Goal: Task Accomplishment & Management: Manage account settings

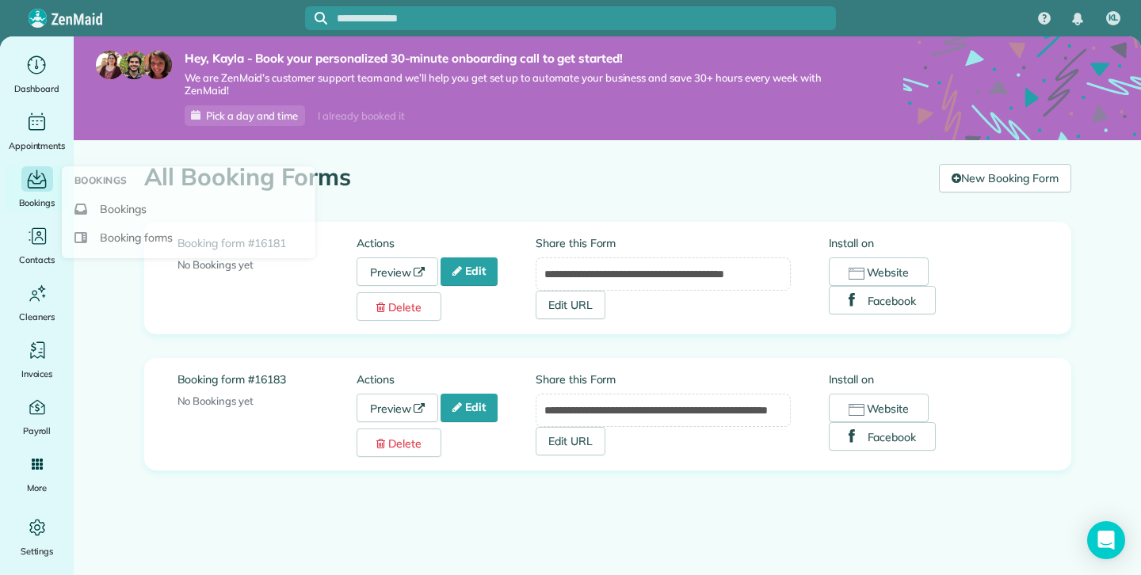
click at [48, 168] on icon "Main" at bounding box center [37, 178] width 25 height 23
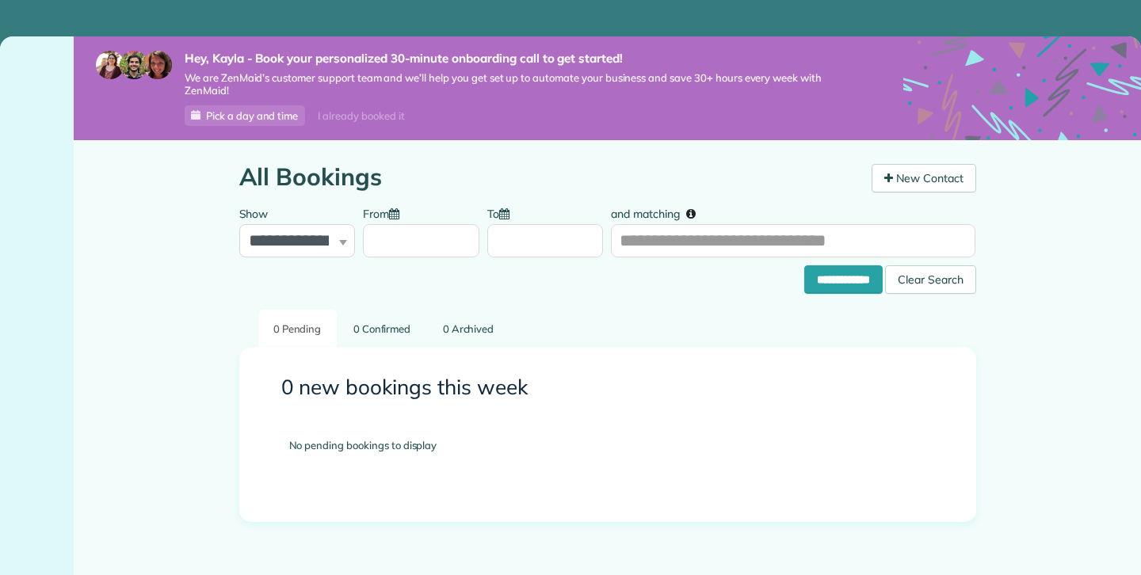
click at [116, 210] on main "**********" at bounding box center [607, 338] width 1067 height 604
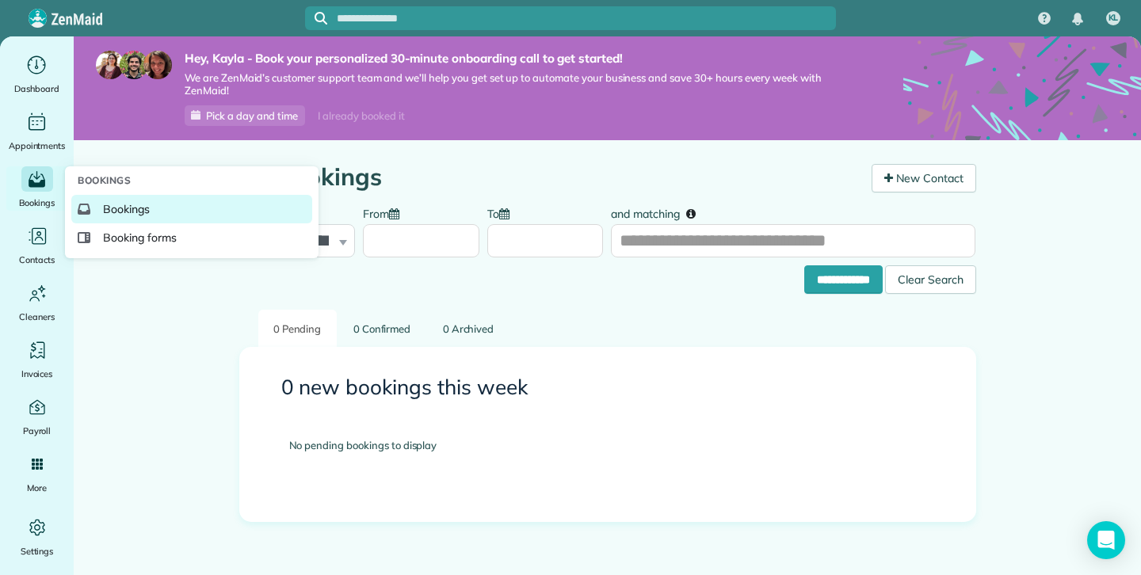
click at [107, 216] on span "Bookings" at bounding box center [126, 209] width 47 height 16
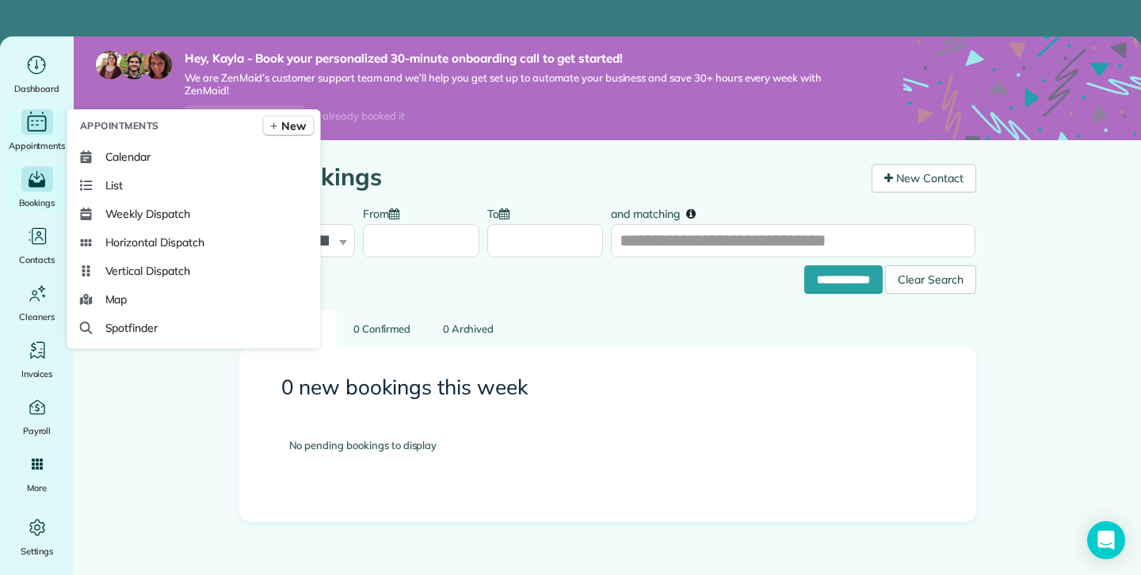
click at [28, 122] on icon "Main" at bounding box center [37, 124] width 19 height 16
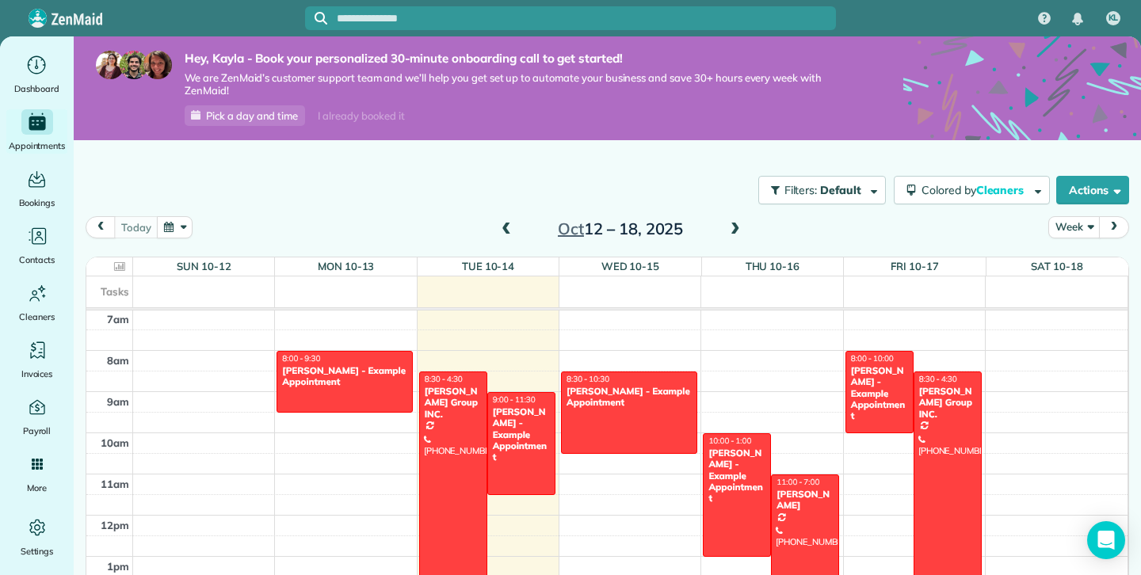
scroll to position [42, 0]
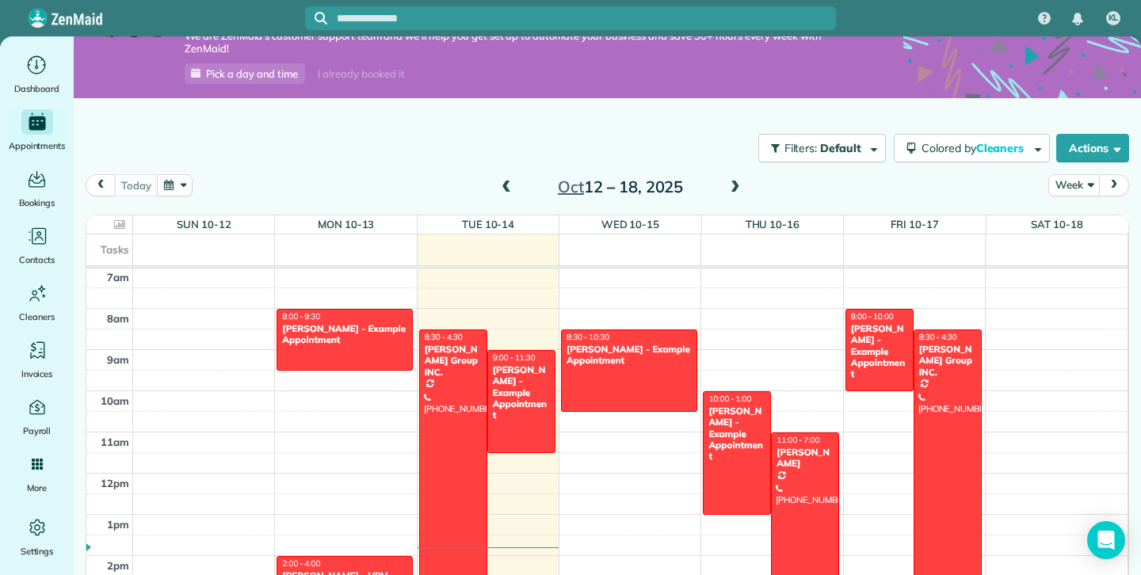
click at [461, 398] on div at bounding box center [453, 494] width 67 height 328
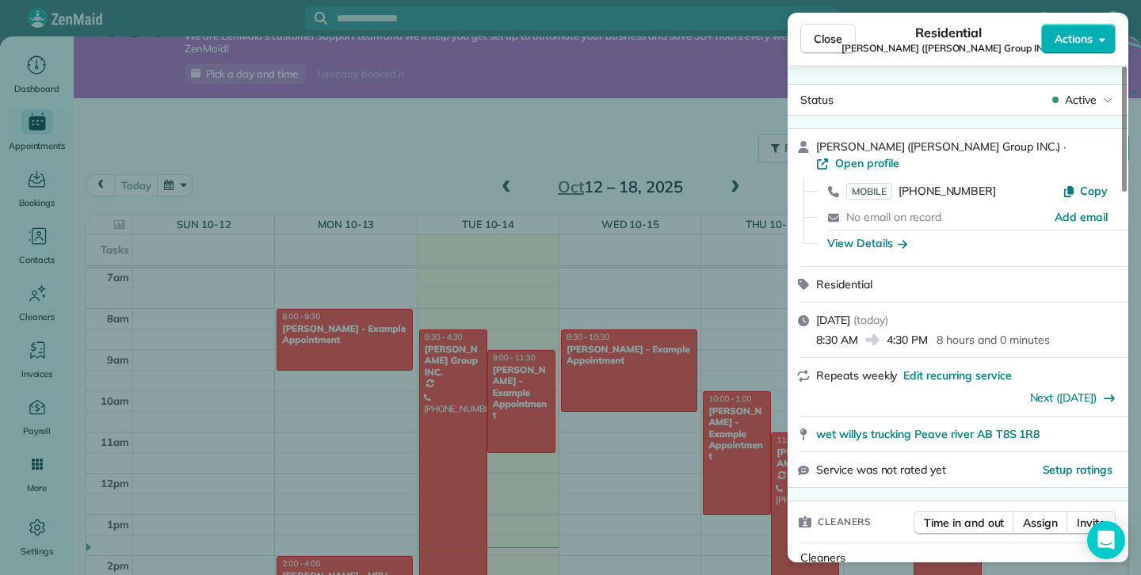
click at [878, 154] on span "Brett (Meston Group INC.)" at bounding box center [938, 146] width 244 height 14
click at [887, 235] on div "View Details" at bounding box center [867, 243] width 80 height 16
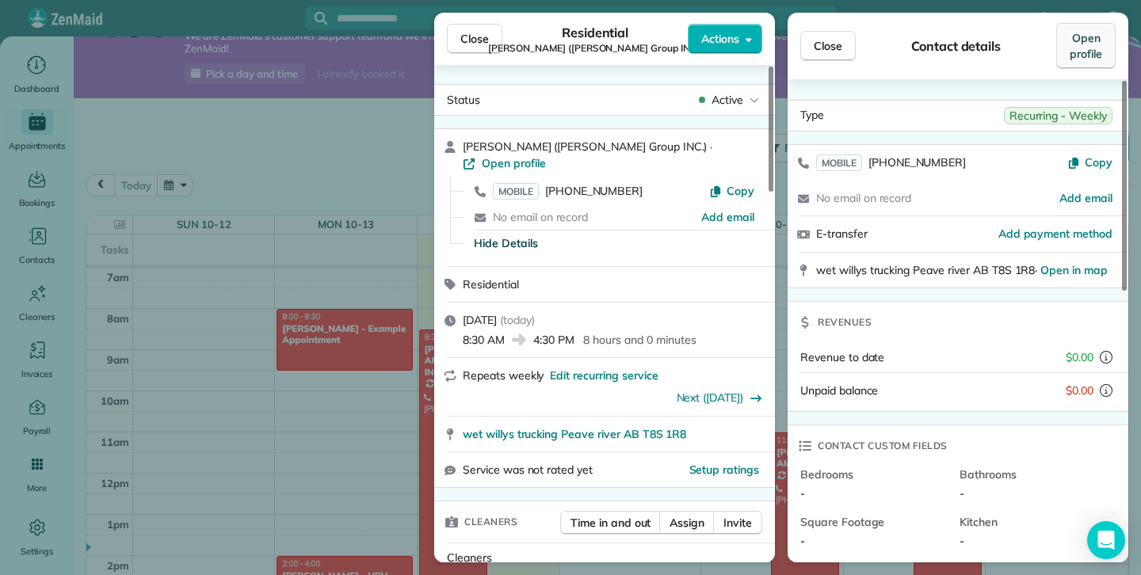
click at [1090, 55] on span "Open profile" at bounding box center [1085, 46] width 32 height 32
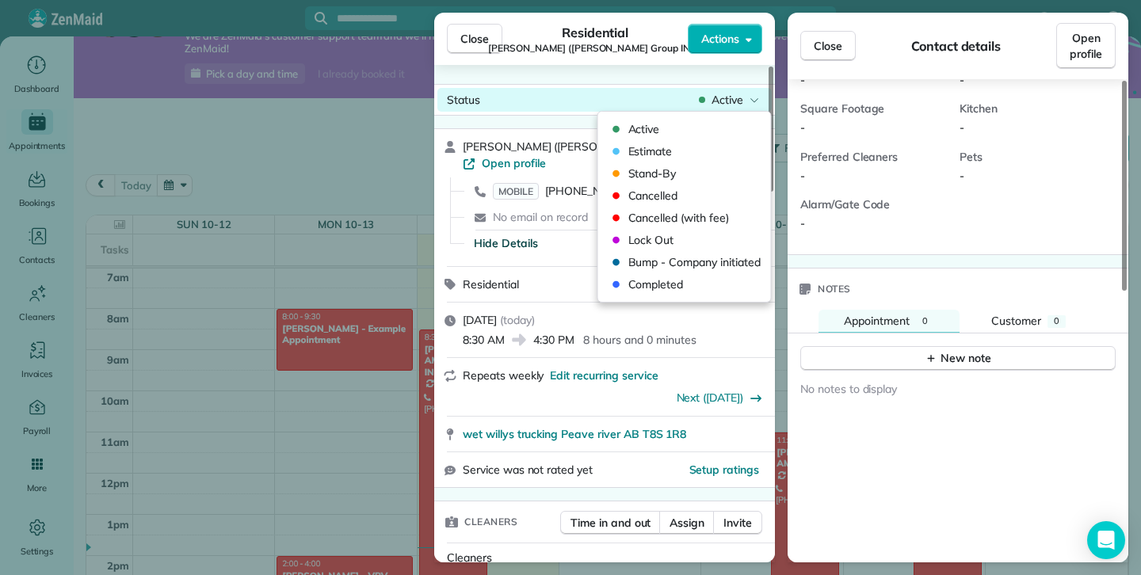
click at [745, 105] on div "Active" at bounding box center [728, 100] width 67 height 16
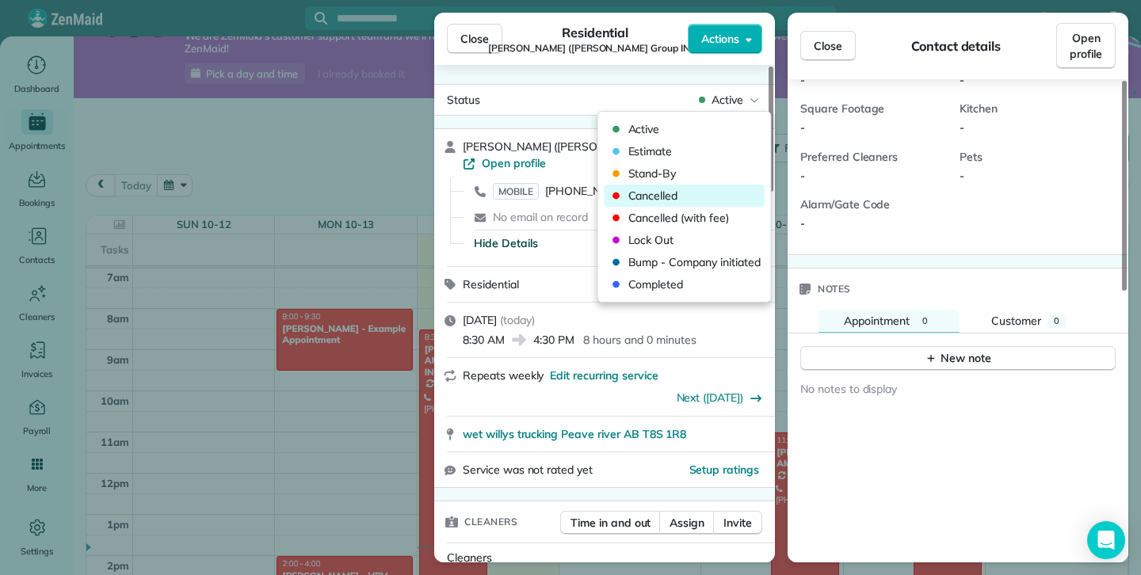
click at [670, 196] on span "Cancelled" at bounding box center [694, 196] width 133 height 16
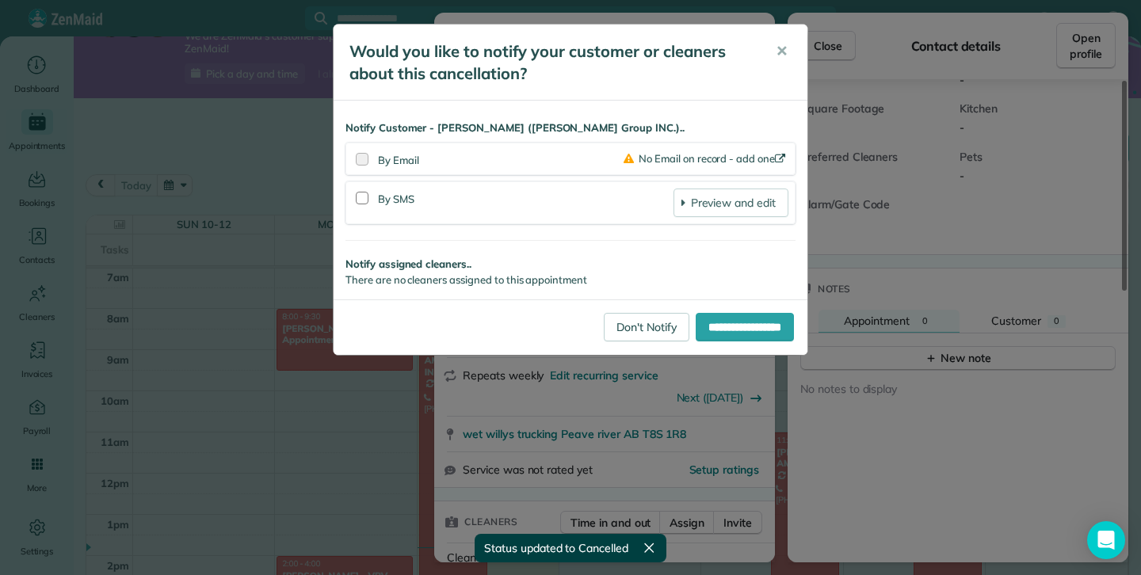
scroll to position [25, 0]
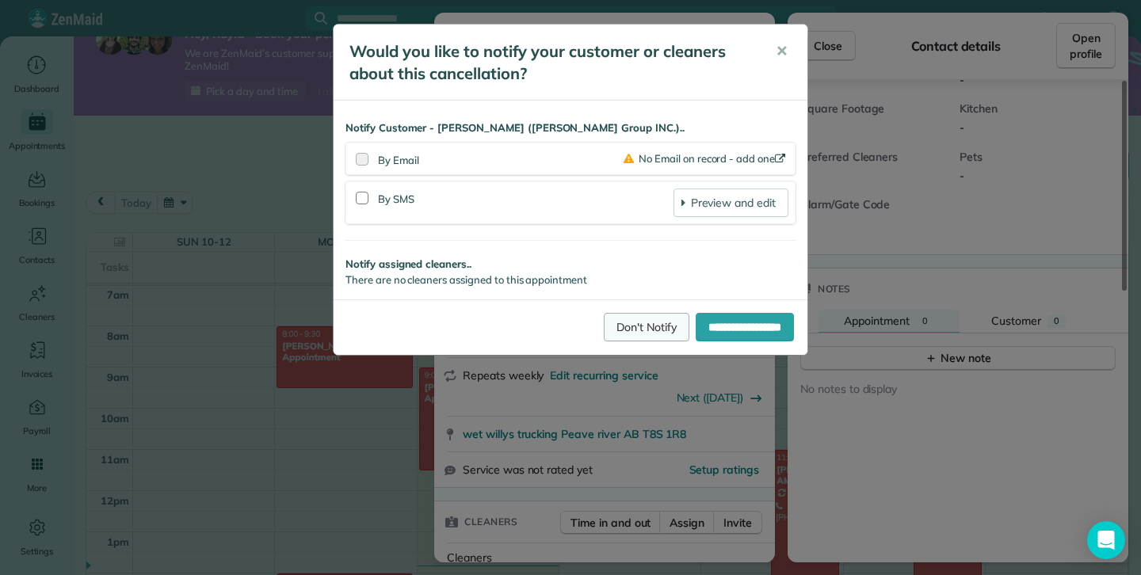
click at [618, 330] on link "Don't Notify" at bounding box center [647, 327] width 86 height 29
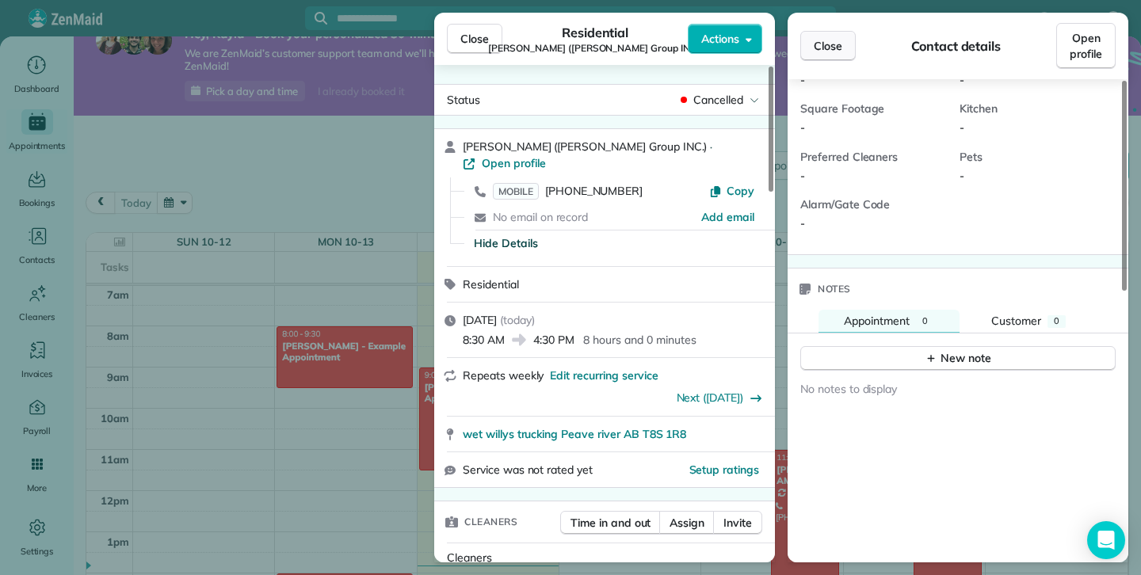
click at [826, 55] on button "Close" at bounding box center [827, 46] width 55 height 30
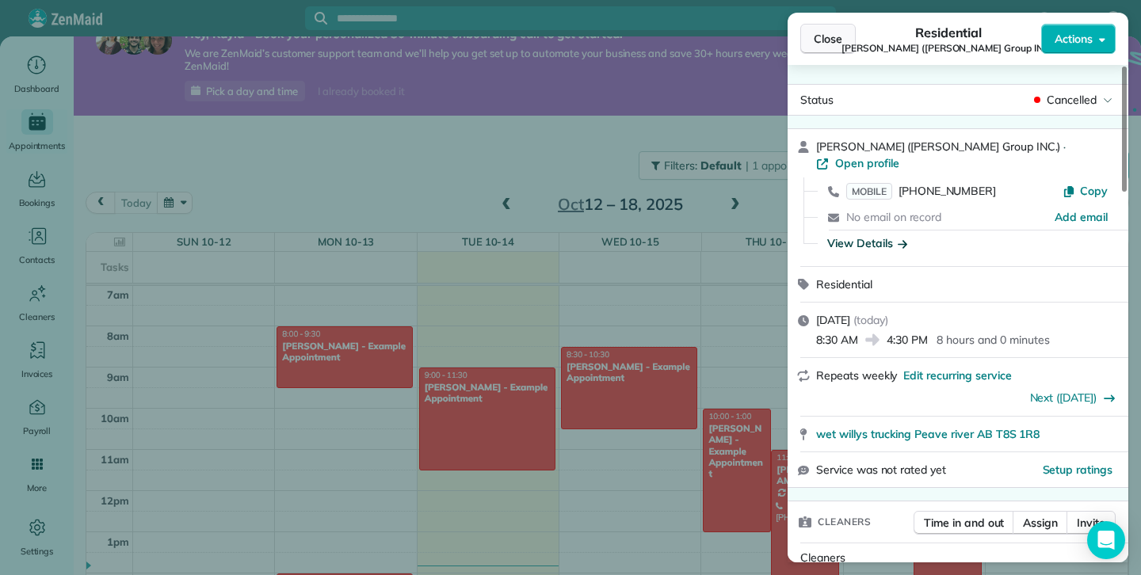
click at [840, 42] on span "Close" at bounding box center [827, 39] width 29 height 16
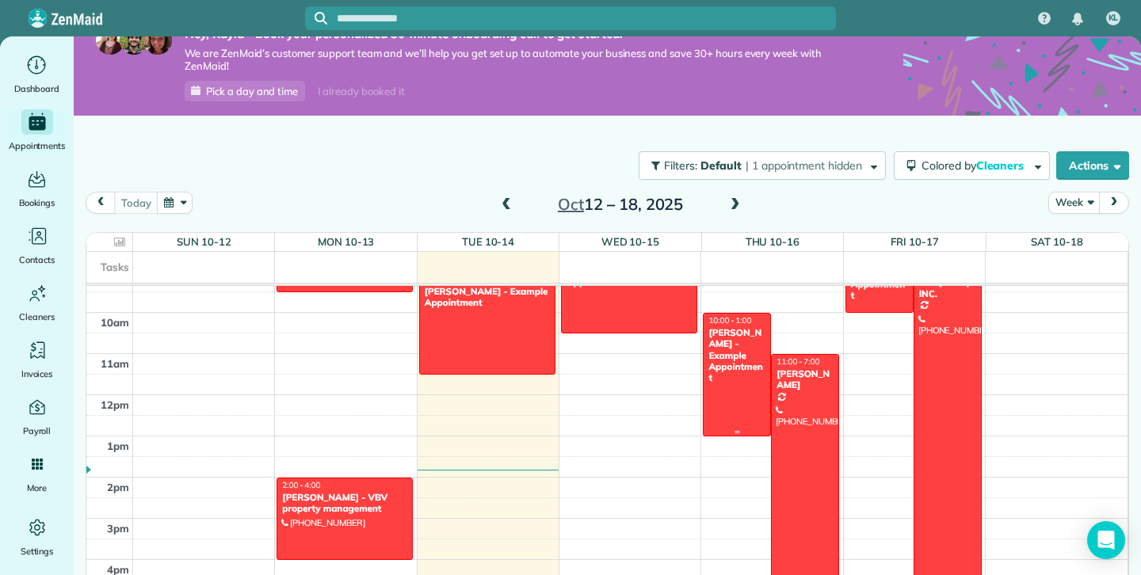
scroll to position [352, 0]
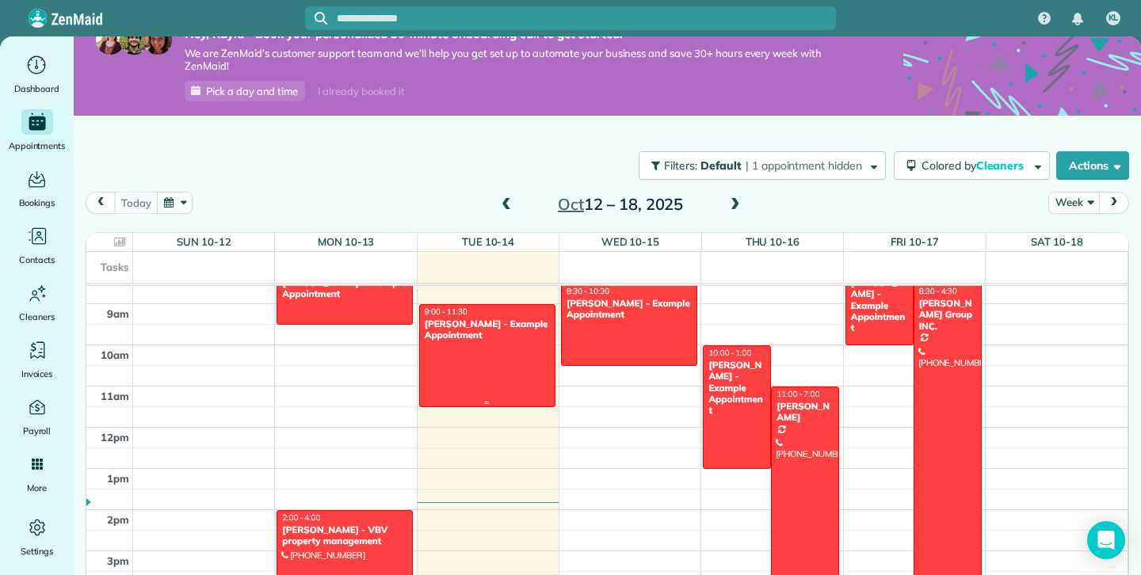
click at [509, 387] on div at bounding box center [487, 355] width 135 height 101
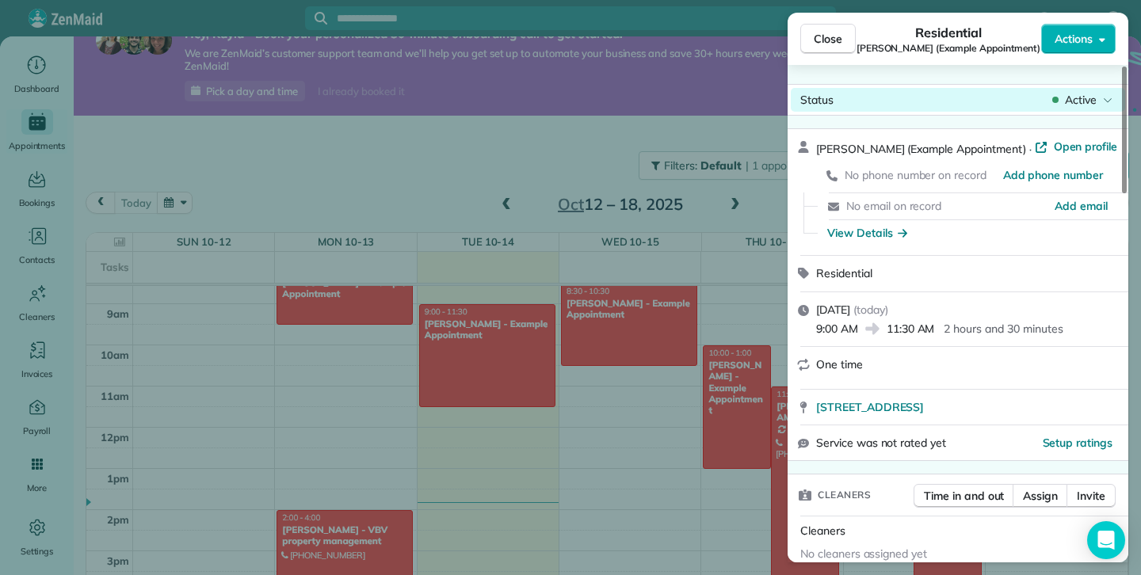
click at [1084, 101] on span "Active" at bounding box center [1081, 100] width 32 height 16
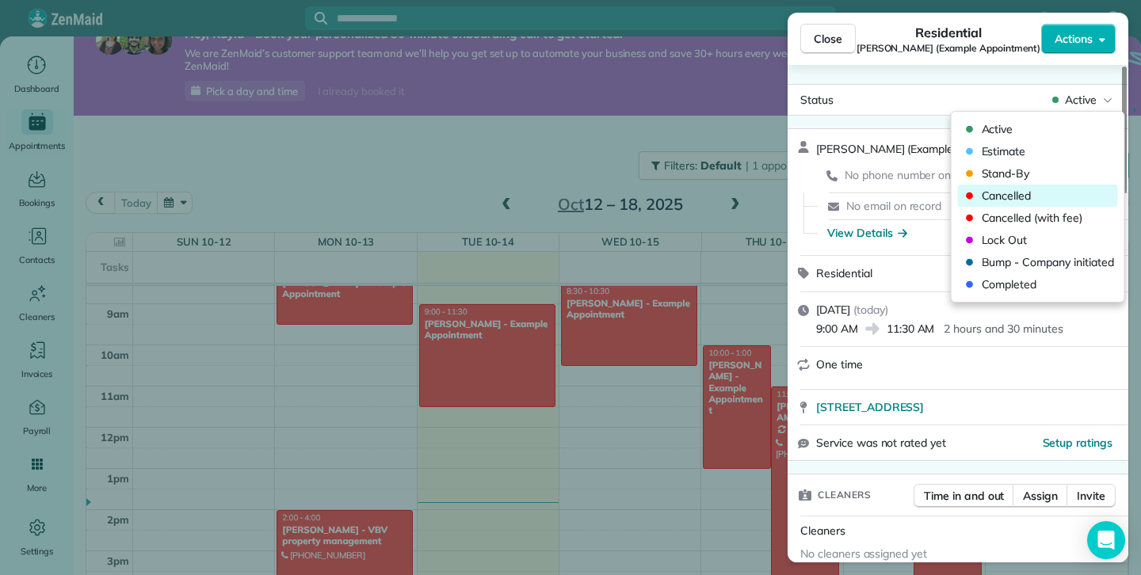
click at [998, 196] on span "Cancelled" at bounding box center [1047, 196] width 133 height 16
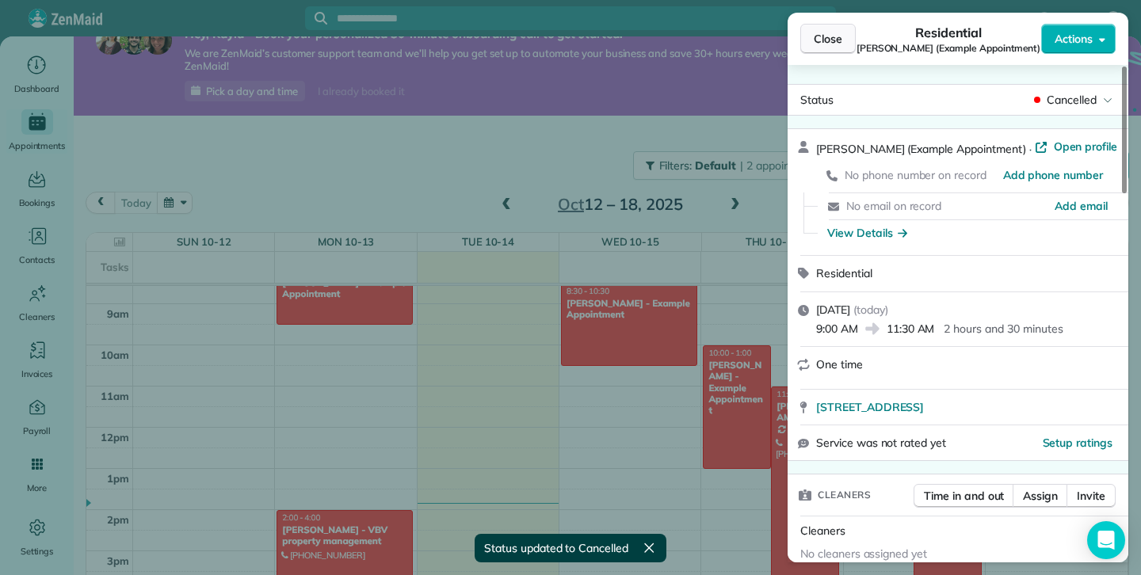
click at [829, 32] on span "Close" at bounding box center [827, 39] width 29 height 16
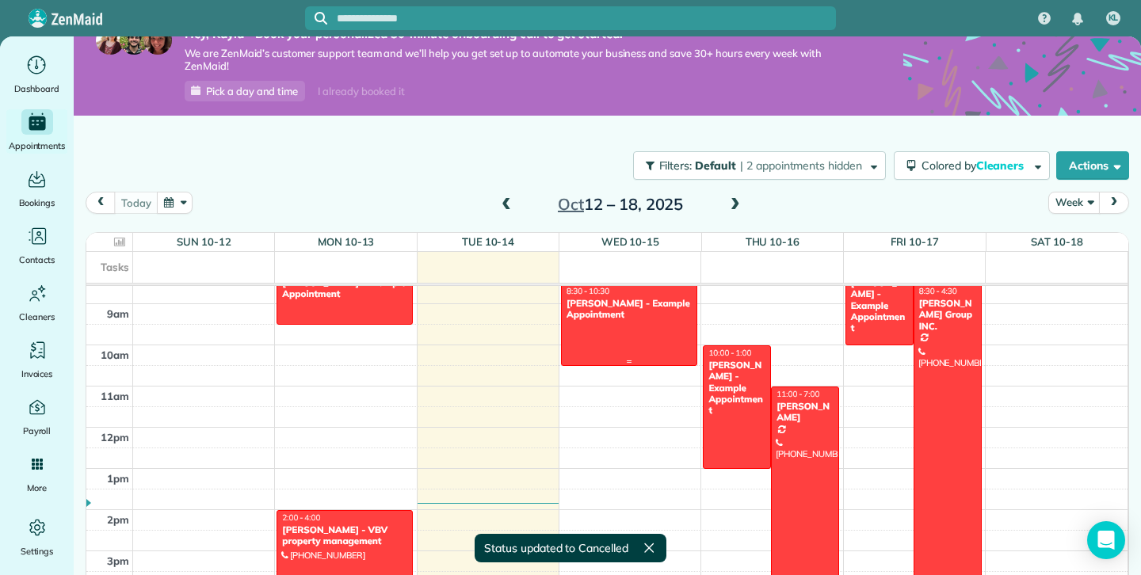
click at [650, 340] on div at bounding box center [629, 324] width 135 height 81
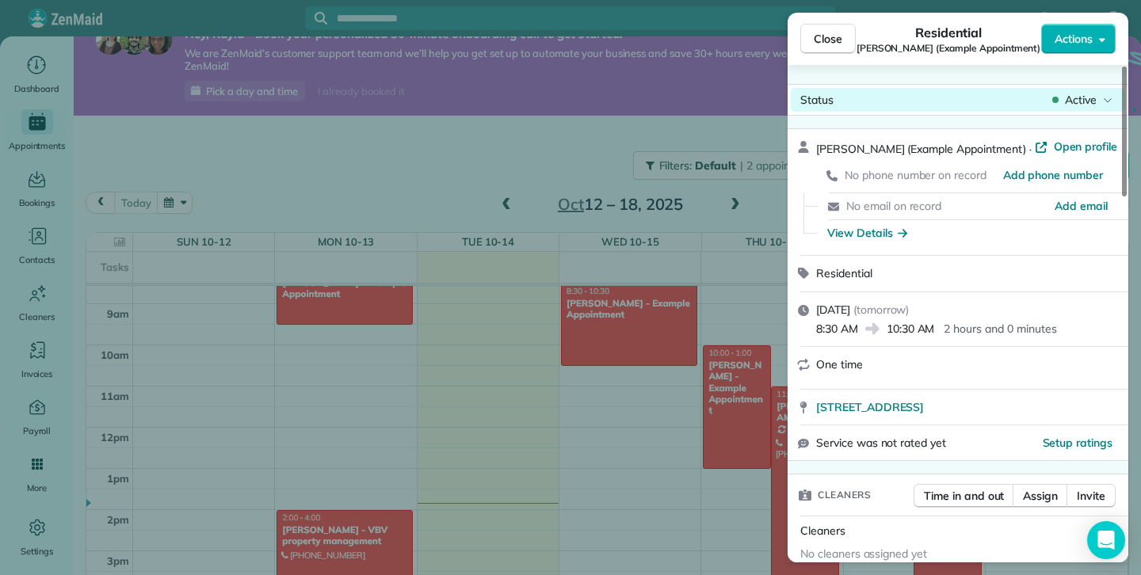
click at [1086, 102] on span "Active" at bounding box center [1081, 100] width 32 height 16
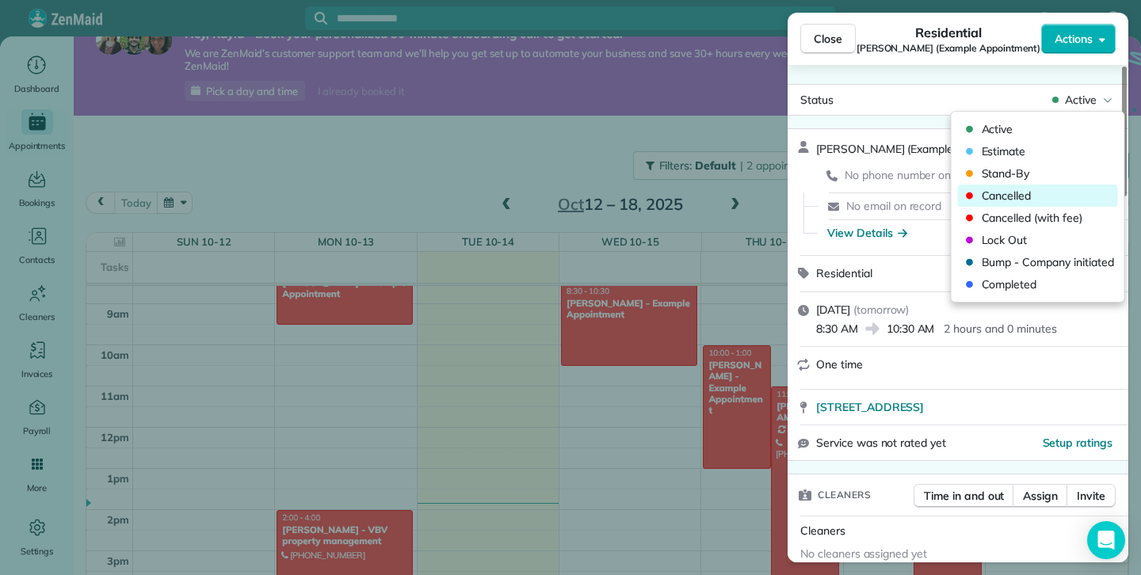
click at [1018, 190] on span "Cancelled" at bounding box center [1047, 196] width 133 height 16
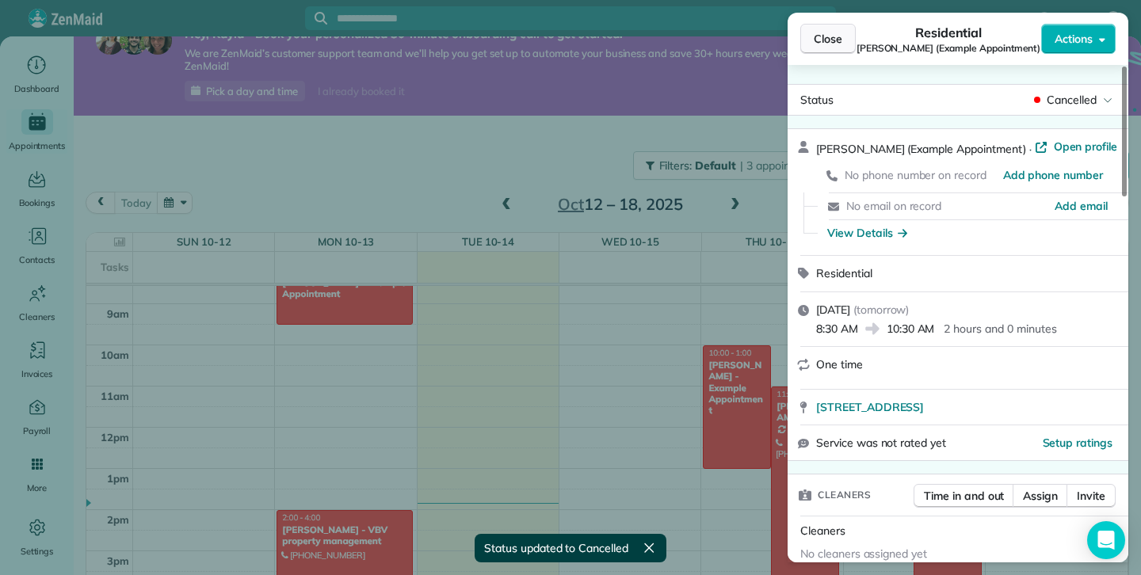
click at [836, 41] on span "Close" at bounding box center [827, 39] width 29 height 16
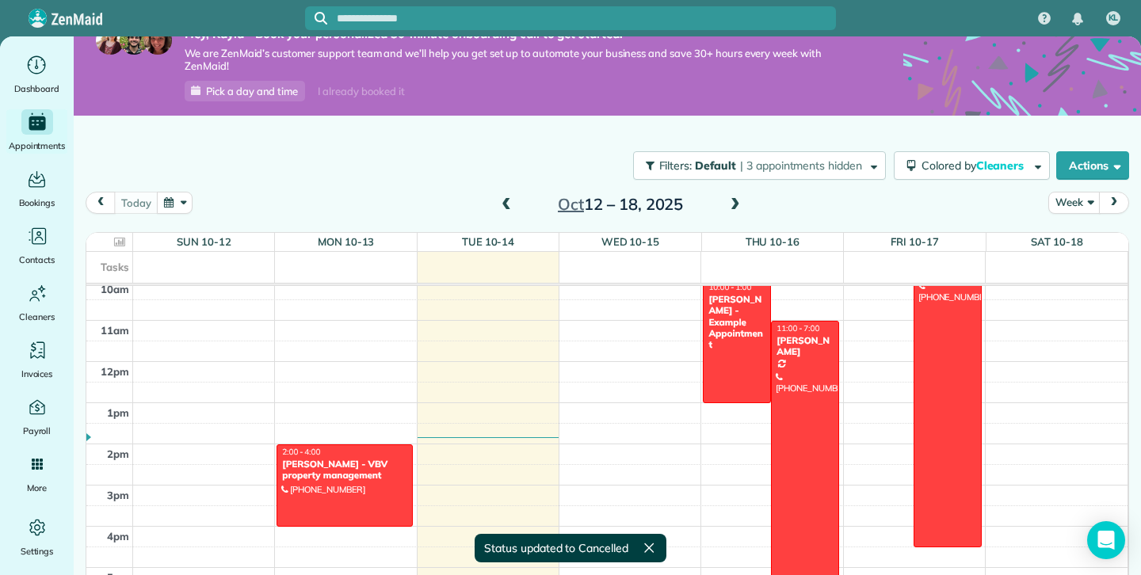
scroll to position [425, 0]
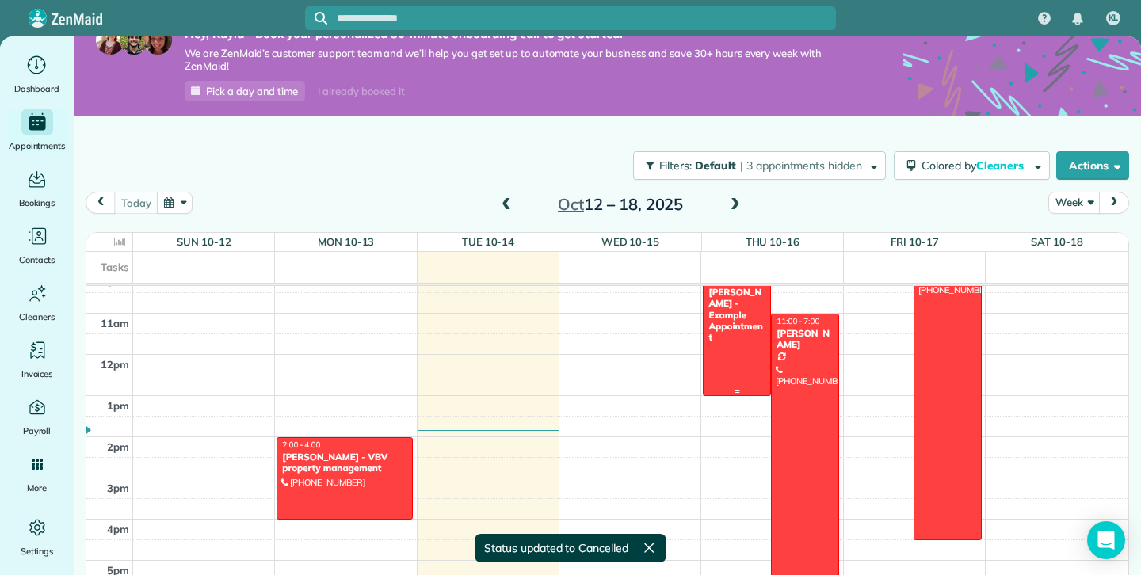
click at [724, 358] on div at bounding box center [736, 334] width 67 height 122
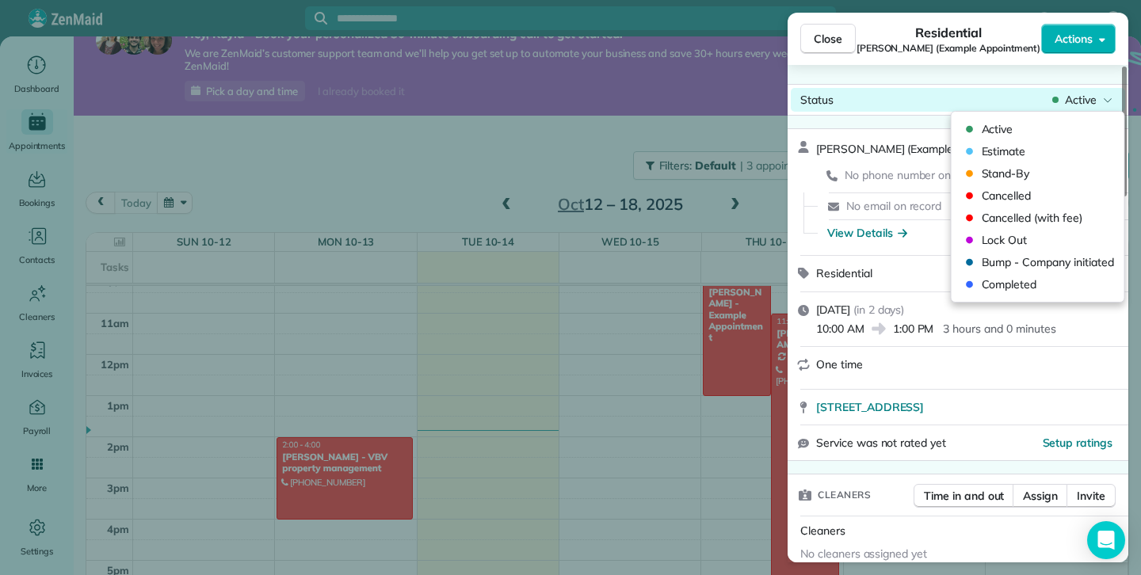
click at [1083, 92] on span "Active" at bounding box center [1081, 100] width 32 height 16
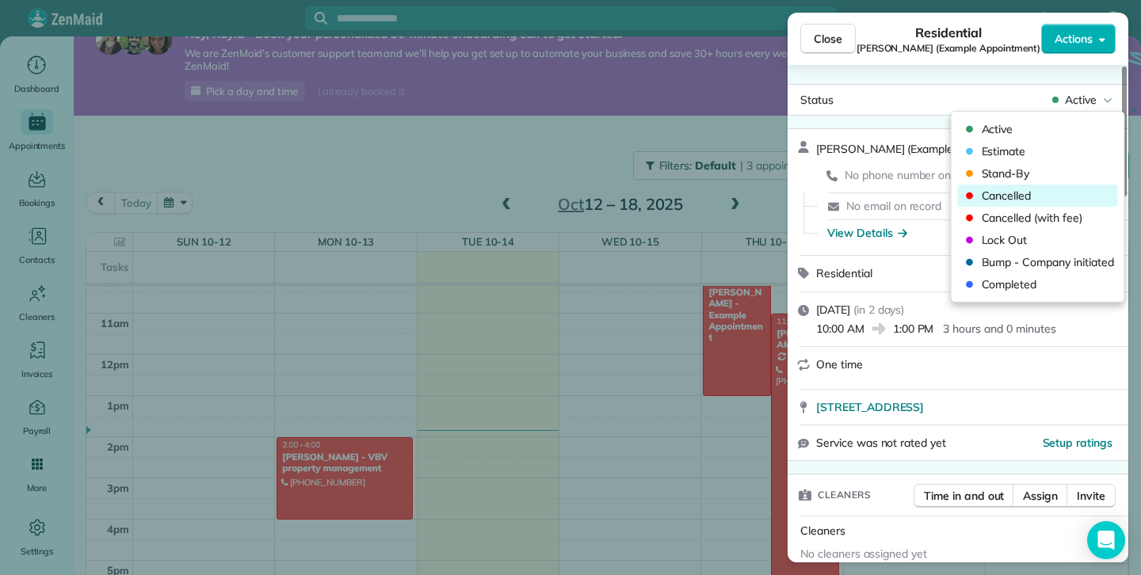
click at [1003, 190] on span "Cancelled" at bounding box center [1047, 196] width 133 height 16
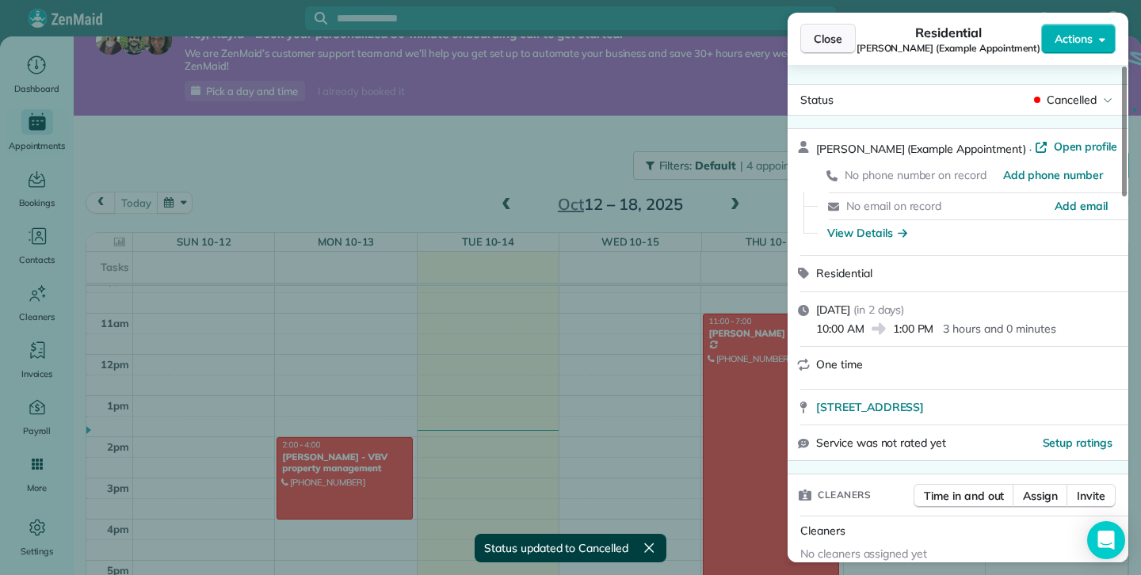
click at [826, 46] on span "Close" at bounding box center [827, 39] width 29 height 16
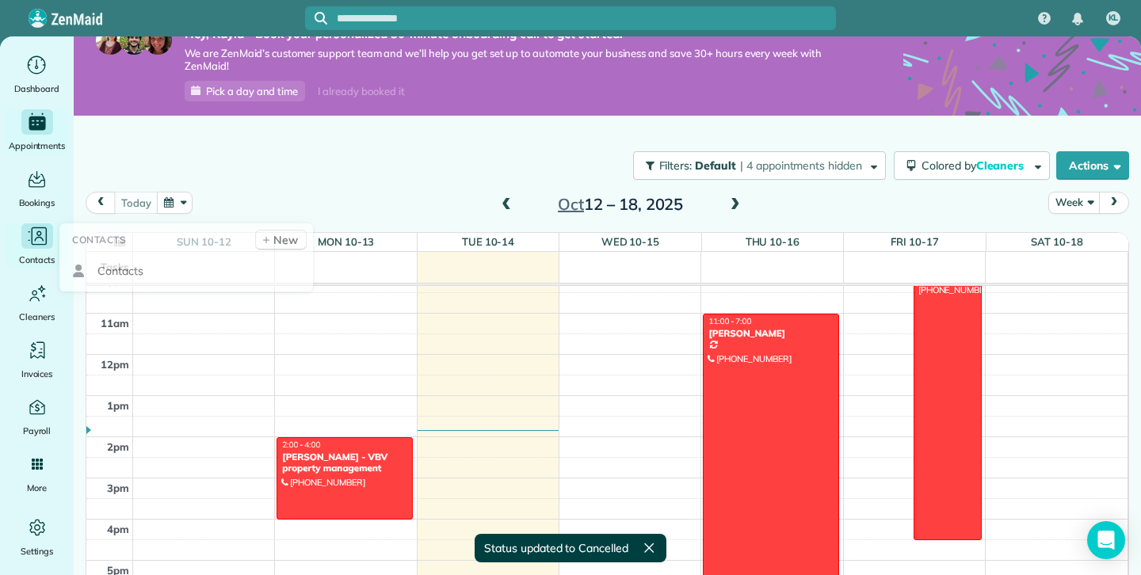
click at [44, 229] on icon "Main" at bounding box center [36, 236] width 22 height 22
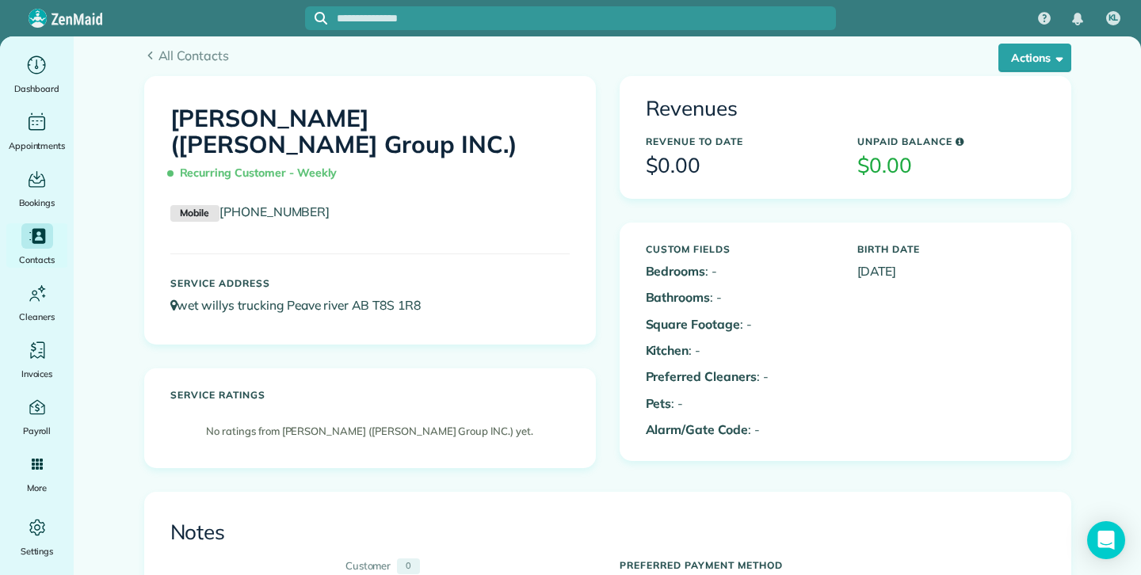
scroll to position [150, 0]
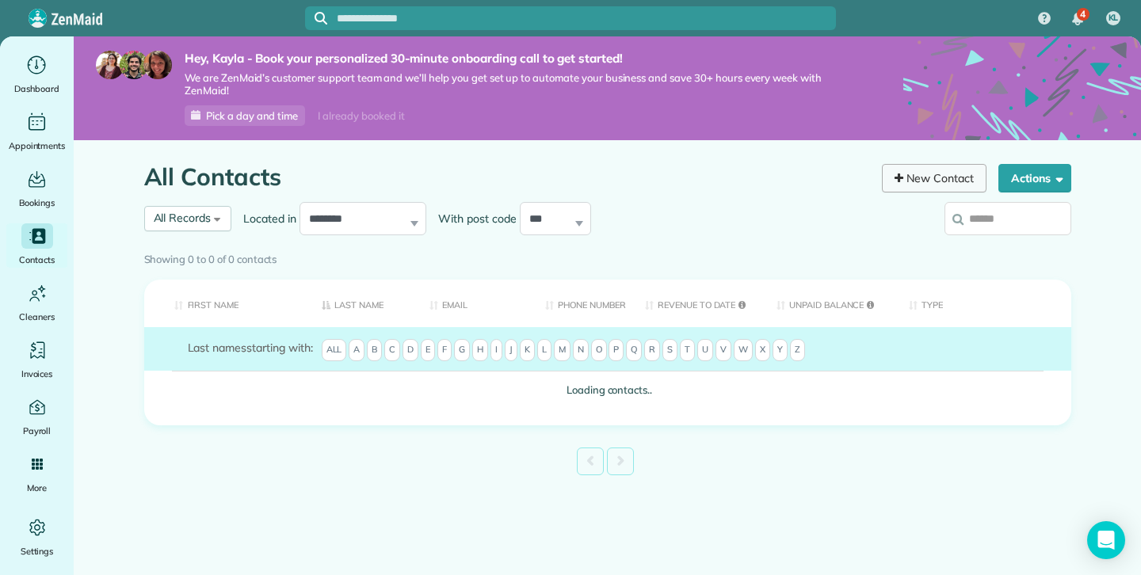
click at [961, 184] on link "New Contact" at bounding box center [934, 178] width 105 height 29
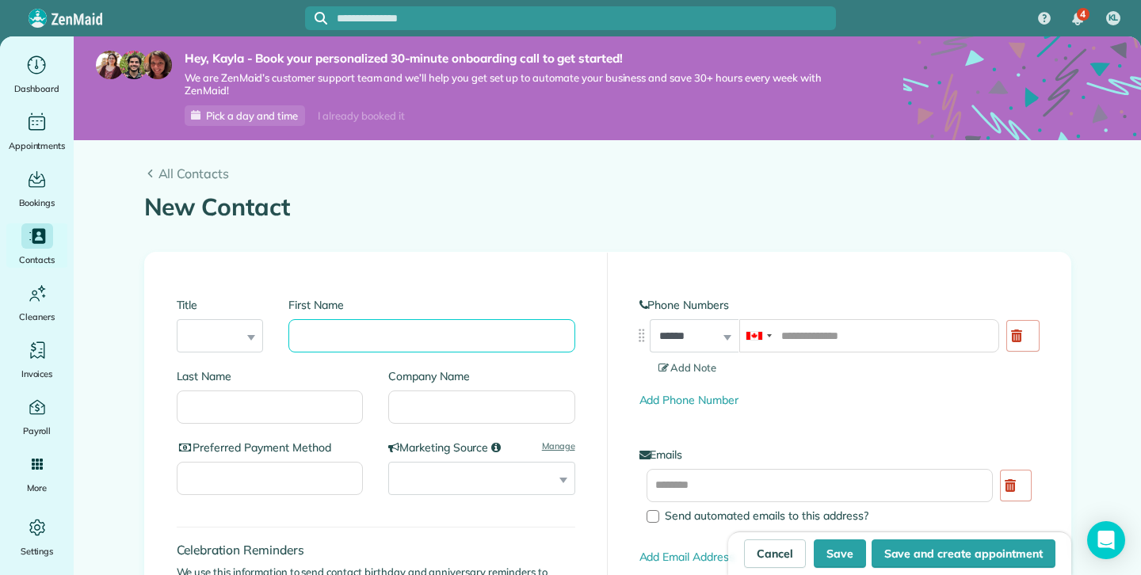
click at [467, 341] on input "First Name" at bounding box center [431, 335] width 286 height 33
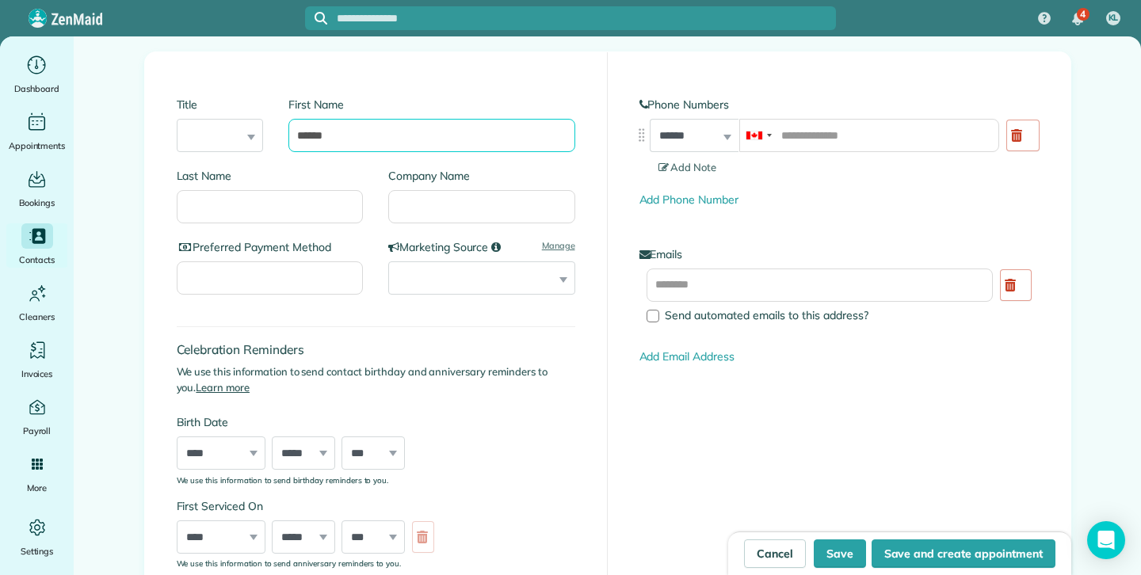
scroll to position [204, 0]
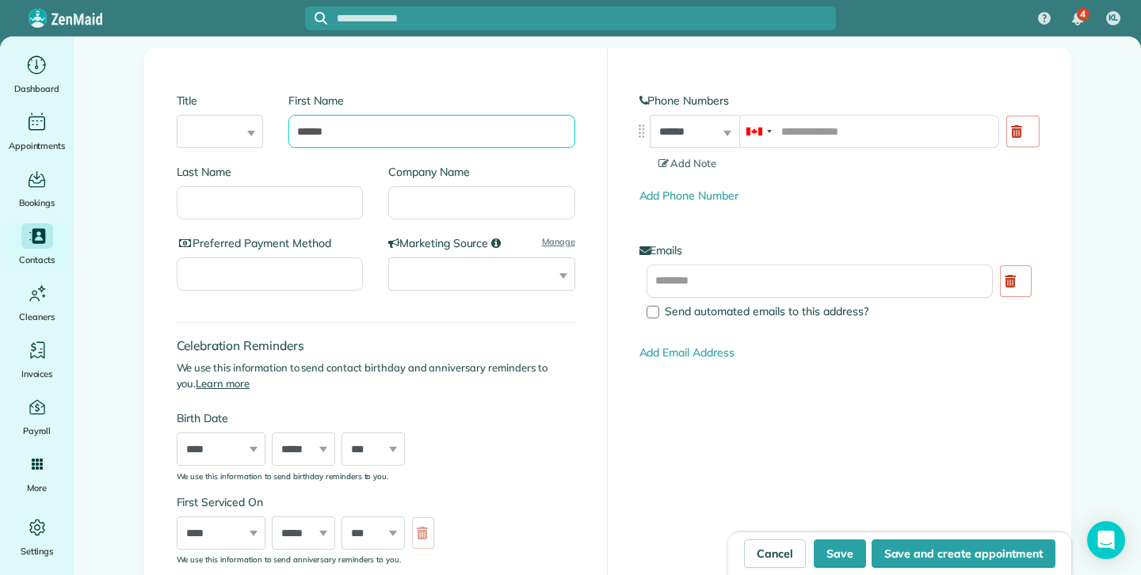
type input "******"
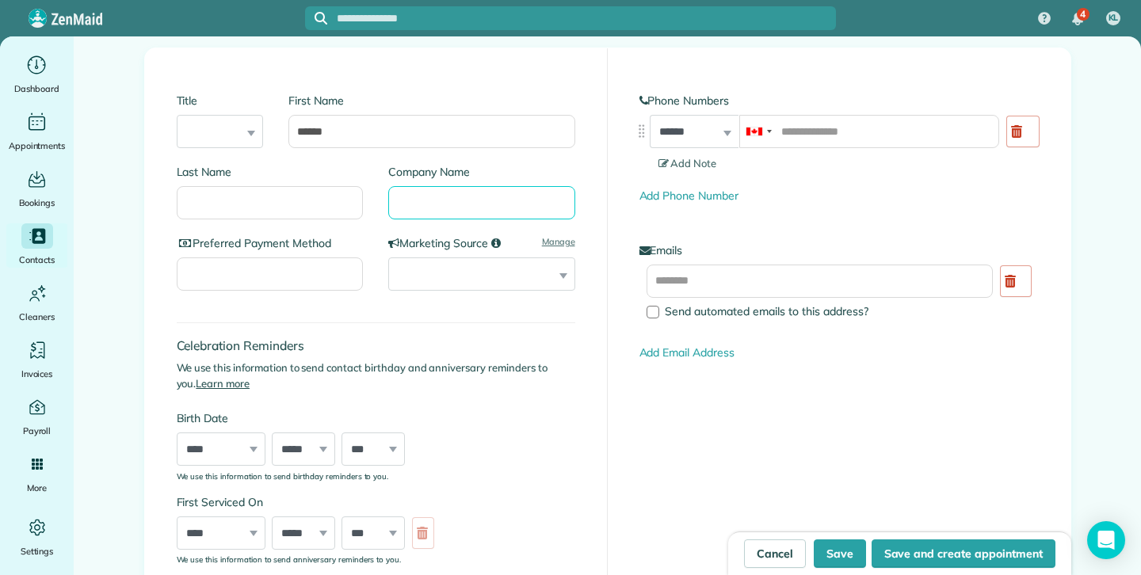
click at [466, 216] on input "Company Name" at bounding box center [481, 202] width 187 height 33
type input "*"
type input "*****"
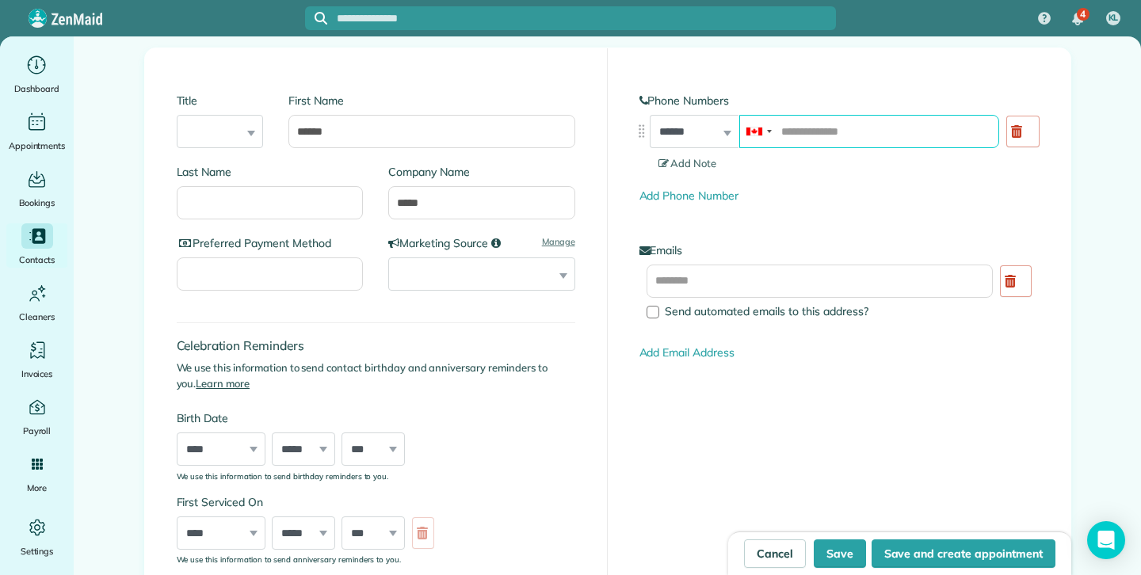
click at [838, 126] on input "tel" at bounding box center [869, 131] width 260 height 33
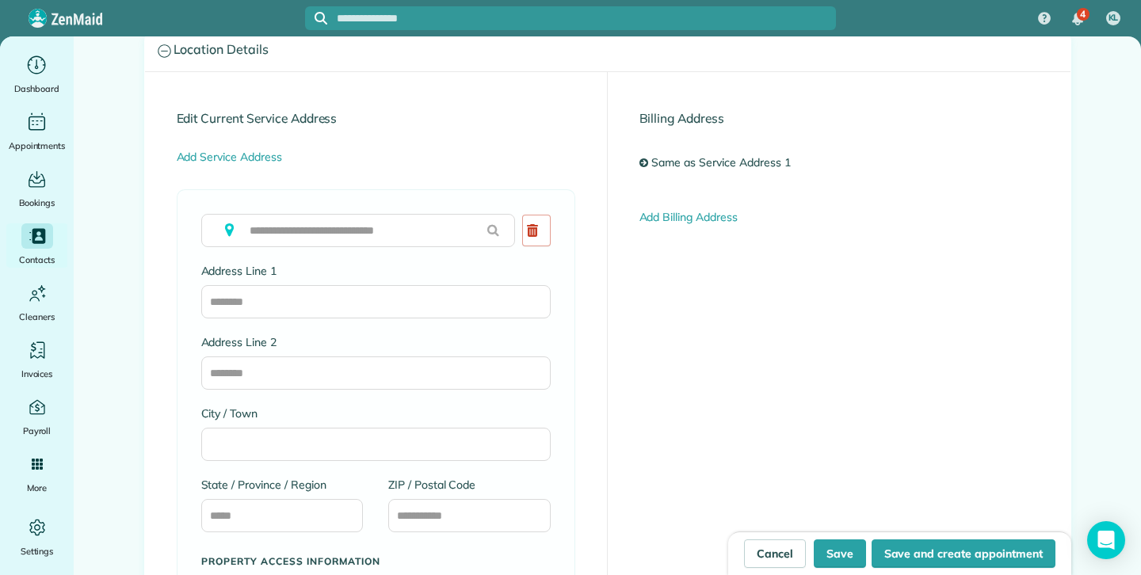
scroll to position [795, 0]
click at [841, 545] on button "Save" at bounding box center [839, 553] width 52 height 29
type input "**********"
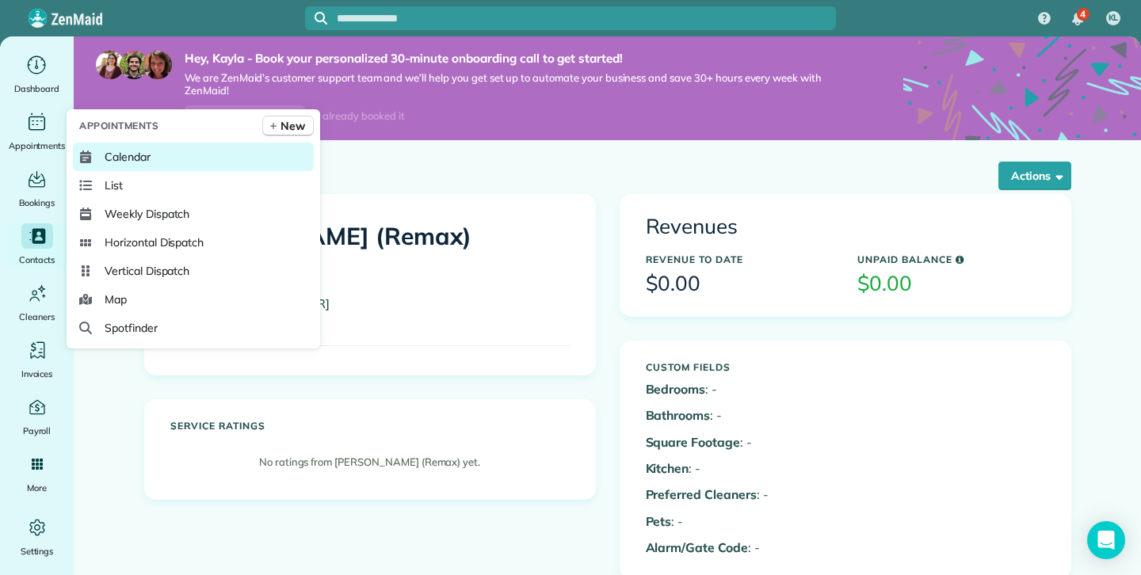
click at [116, 159] on span "Calendar" at bounding box center [128, 157] width 46 height 16
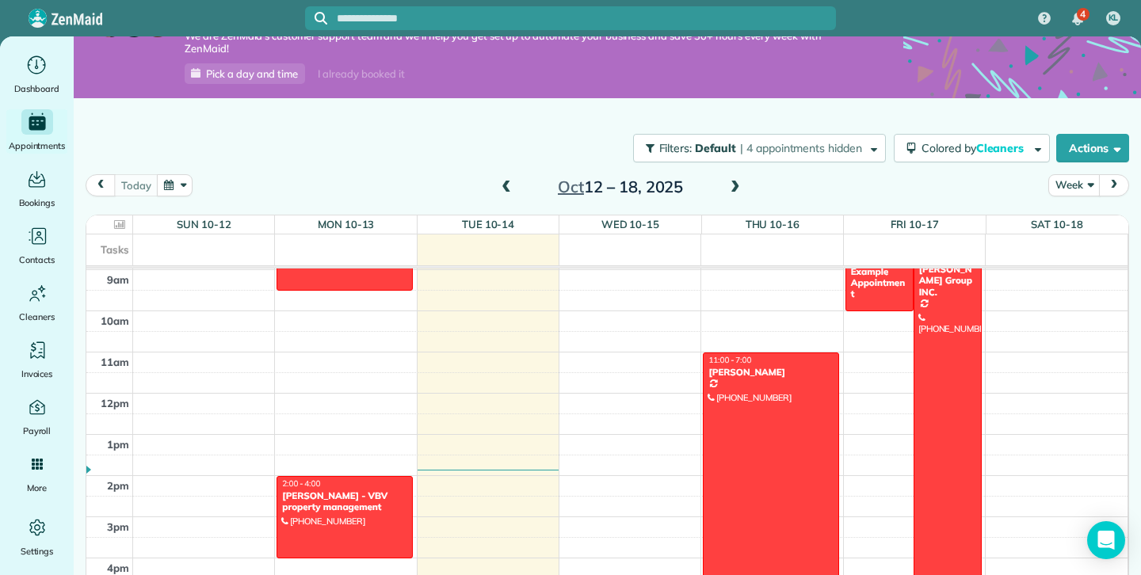
scroll to position [358, 0]
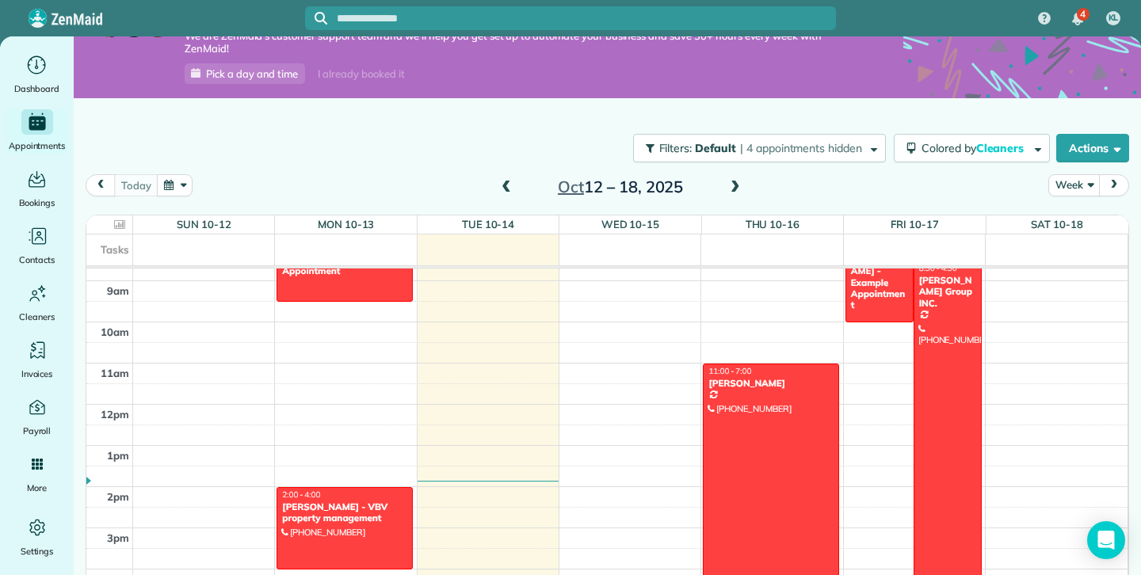
click at [641, 432] on div "12am 1am 2am 3am 4am 5am 6am 7am 8am 9am 10am 11am 12pm 1pm 2pm 3pm 4pm 5pm 6pm…" at bounding box center [606, 404] width 1041 height 988
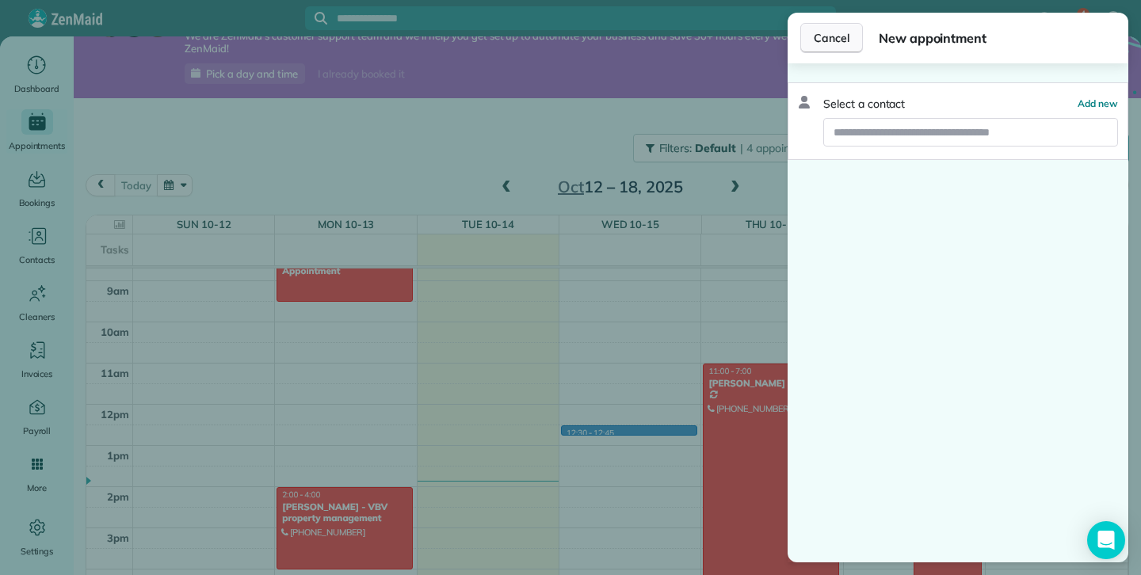
click at [834, 40] on span "Cancel" at bounding box center [831, 38] width 36 height 16
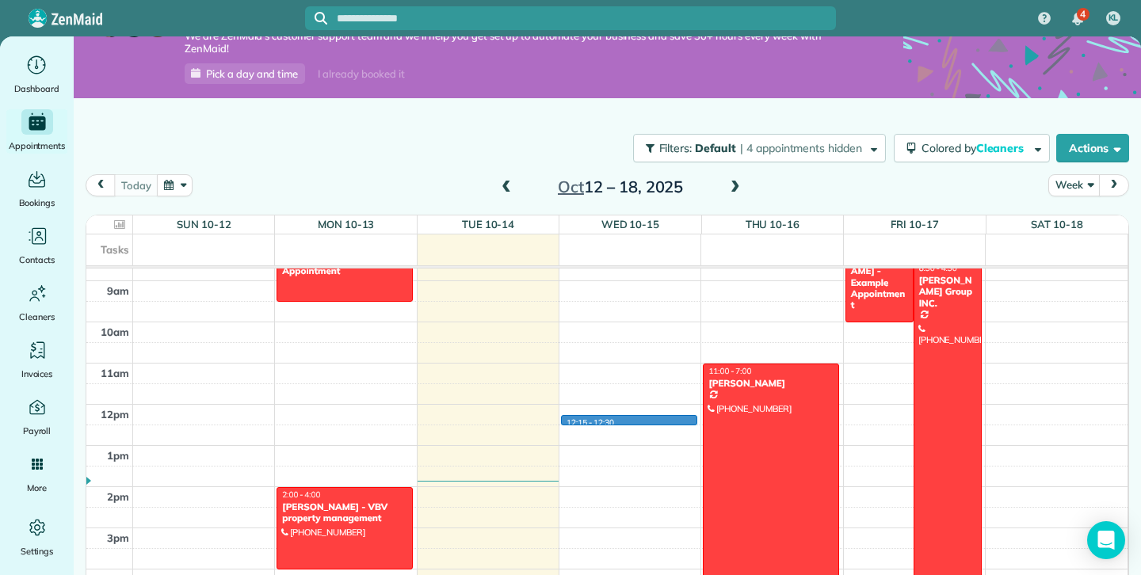
click at [612, 424] on div "12am 1am 2am 3am 4am 5am 6am 7am 8am 9am 10am 11am 12pm 1pm 2pm 3pm 4pm 5pm 6pm…" at bounding box center [606, 404] width 1041 height 988
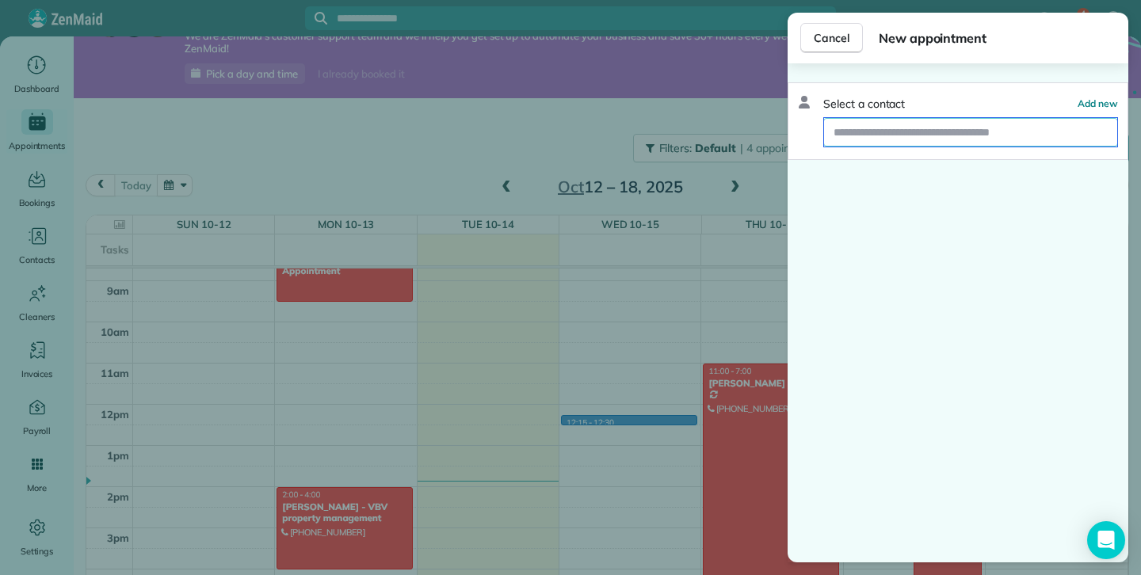
click at [899, 131] on input "text" at bounding box center [970, 132] width 293 height 29
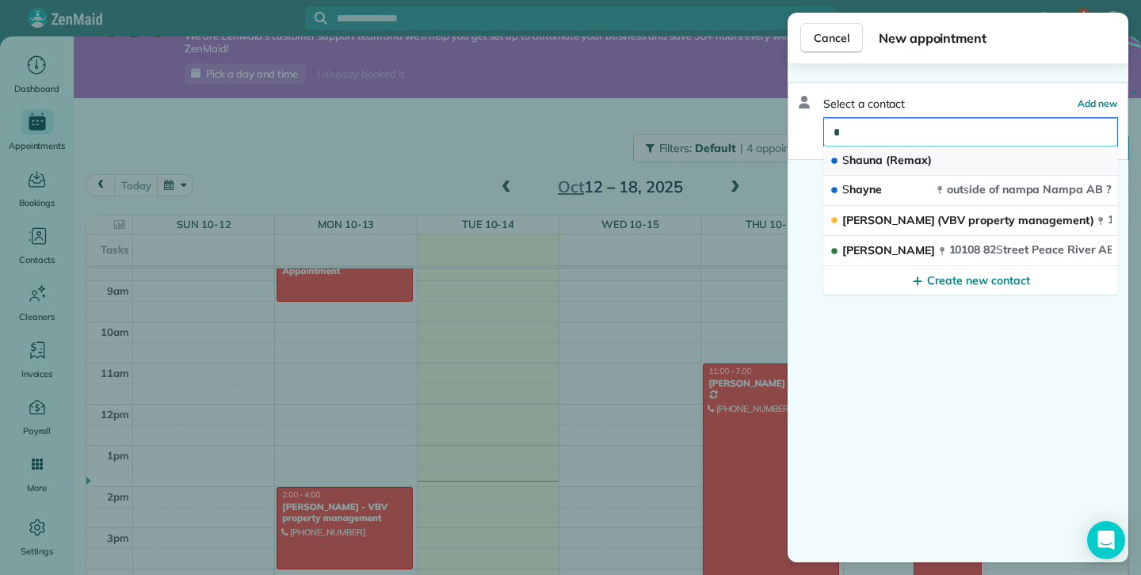
type input "*"
click at [899, 157] on span "S hauna (Remax)" at bounding box center [886, 160] width 89 height 14
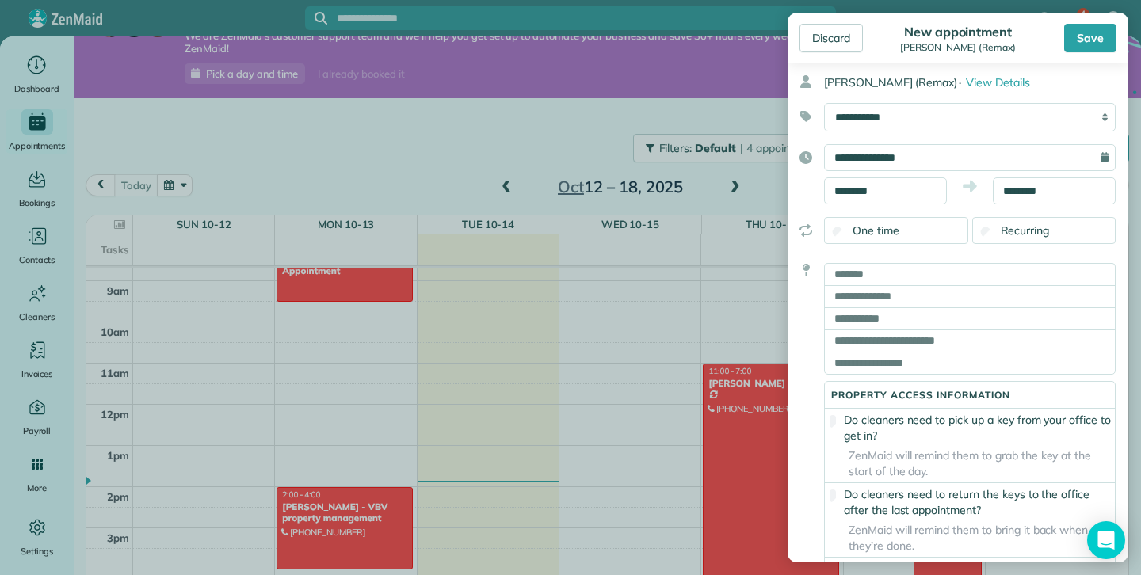
scroll to position [74, 0]
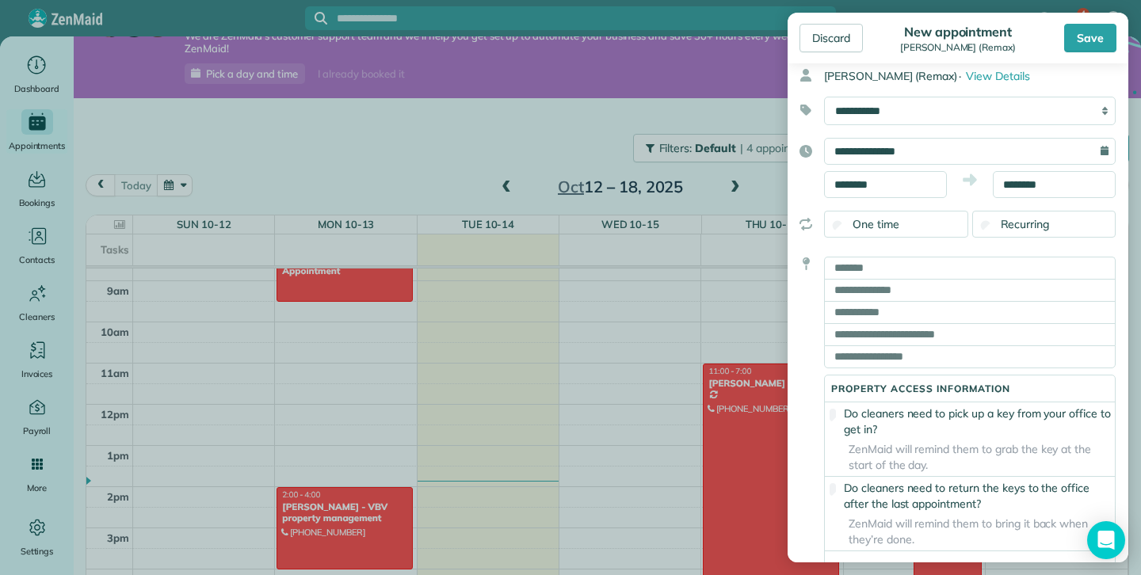
click at [999, 231] on div "Recurring" at bounding box center [1044, 224] width 144 height 27
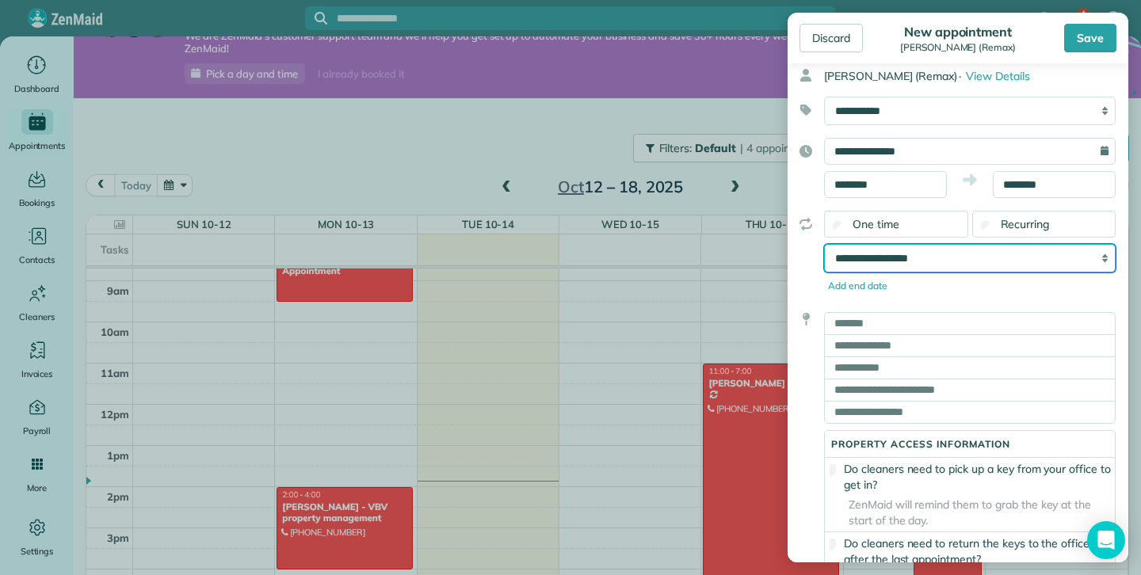
click at [1001, 250] on select "**********" at bounding box center [969, 258] width 291 height 29
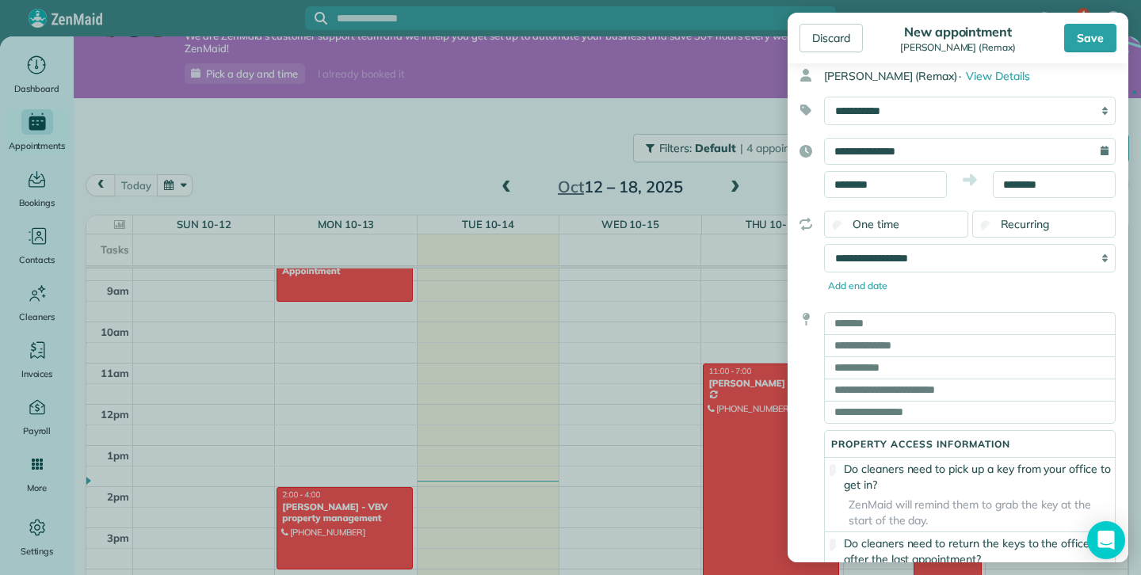
click at [888, 216] on div "One time" at bounding box center [896, 224] width 144 height 27
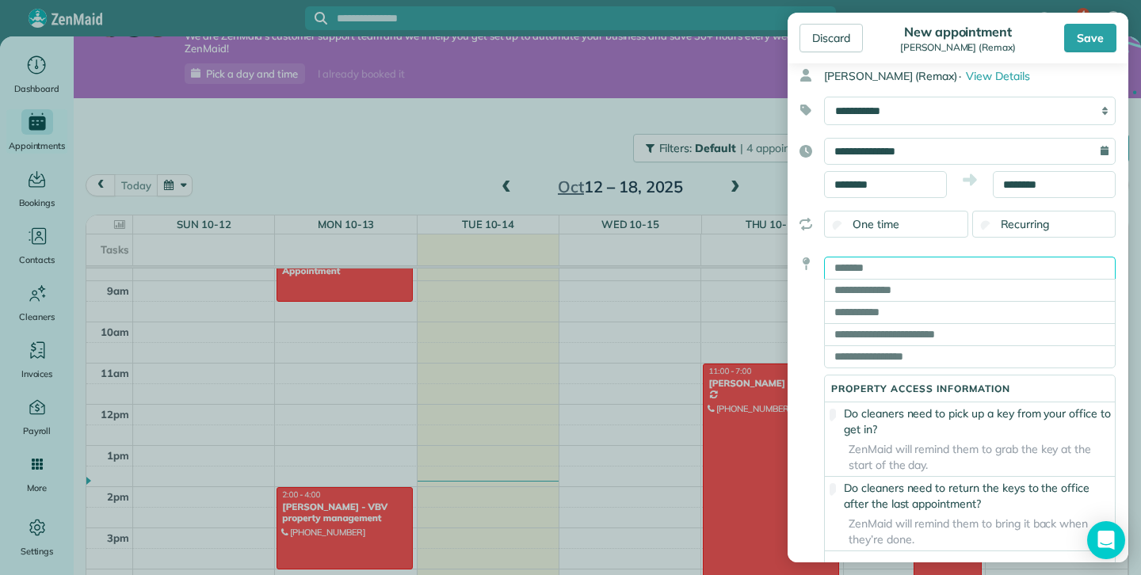
click at [920, 272] on input "text" at bounding box center [969, 268] width 291 height 22
type input "**********"
type input "**"
type input "*******"
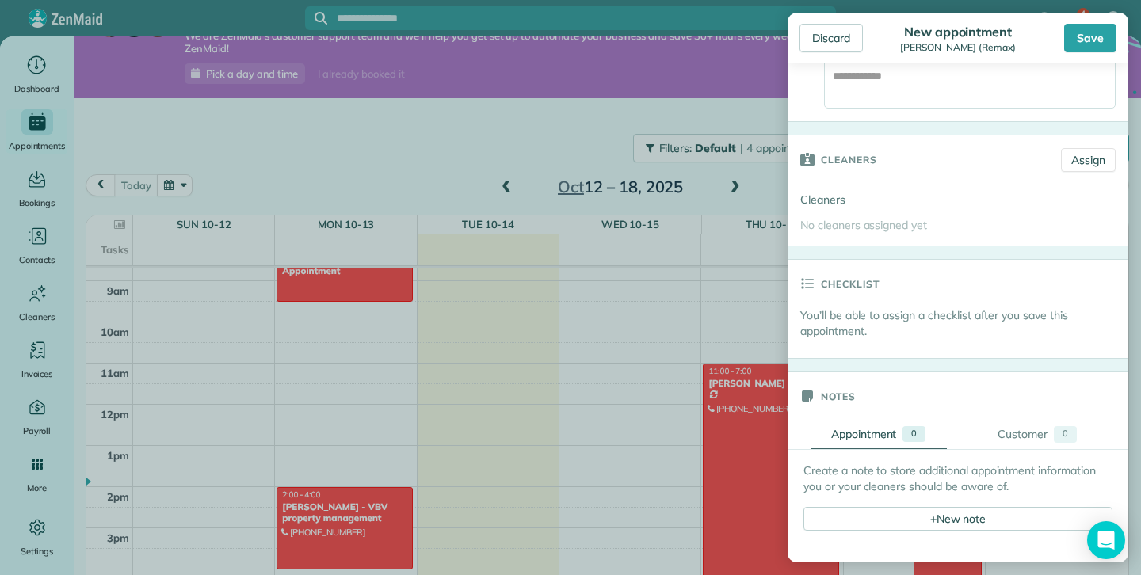
scroll to position [552, 0]
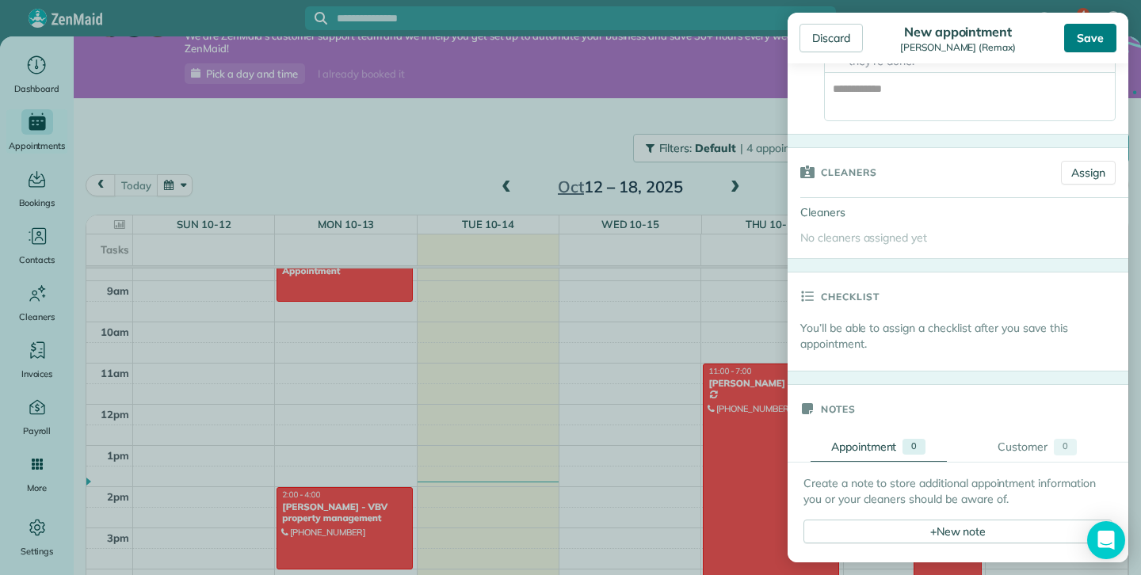
click at [1093, 35] on div "Save" at bounding box center [1090, 38] width 52 height 29
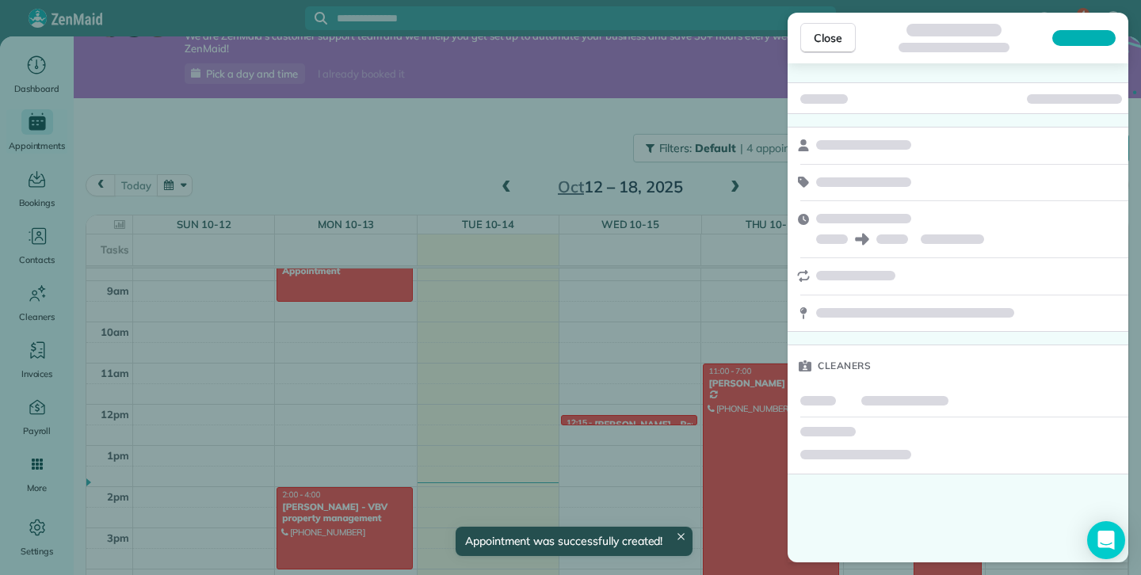
scroll to position [25, 0]
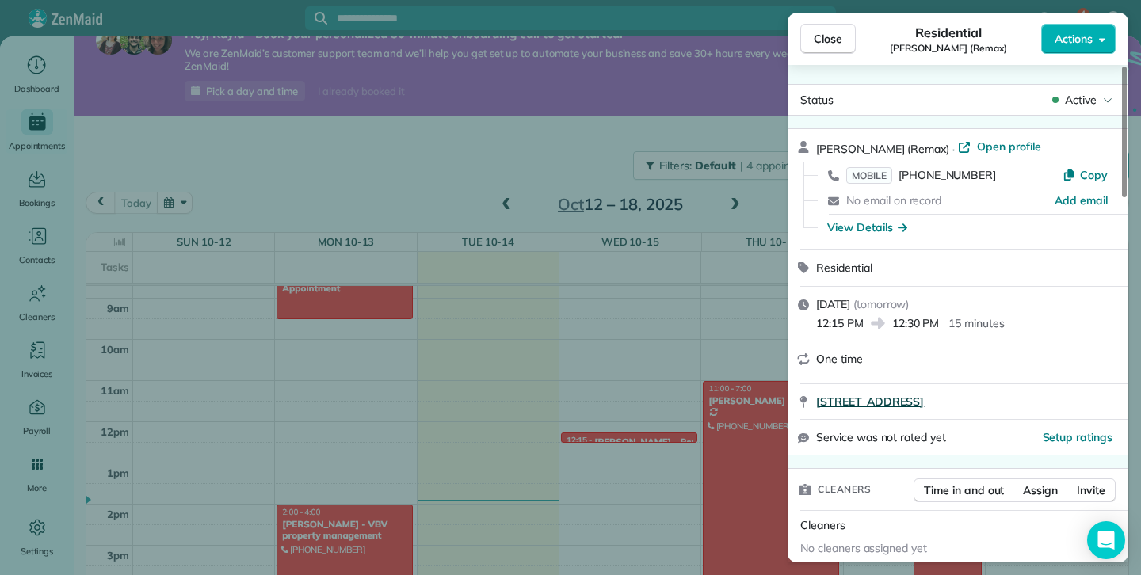
click at [924, 404] on span "7421 98B Street Peace River AB T8S 1B5" at bounding box center [870, 402] width 108 height 16
click at [823, 39] on span "Close" at bounding box center [827, 39] width 29 height 16
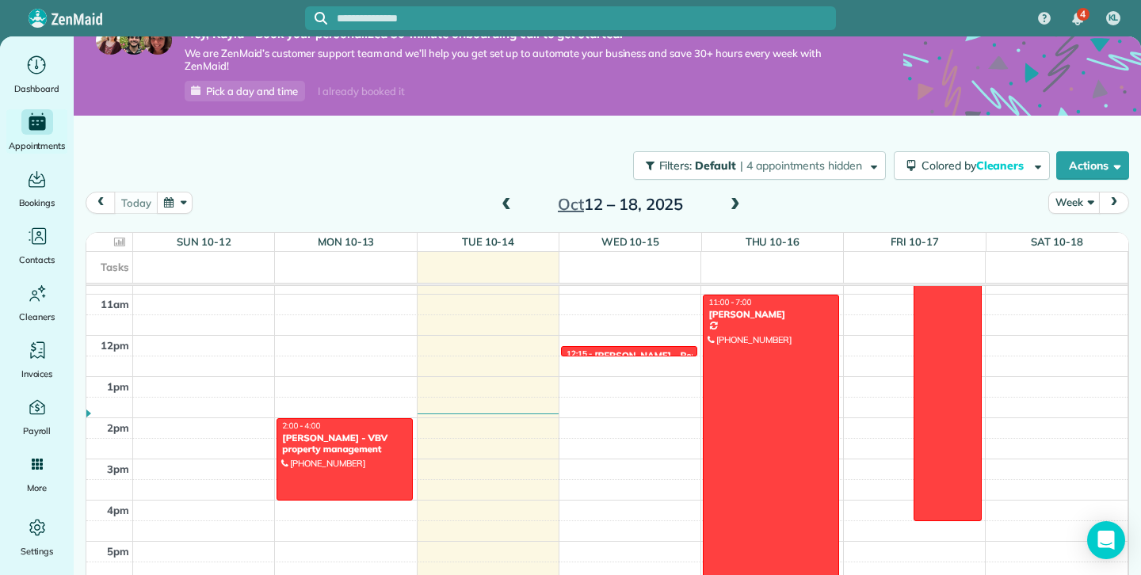
scroll to position [446, 0]
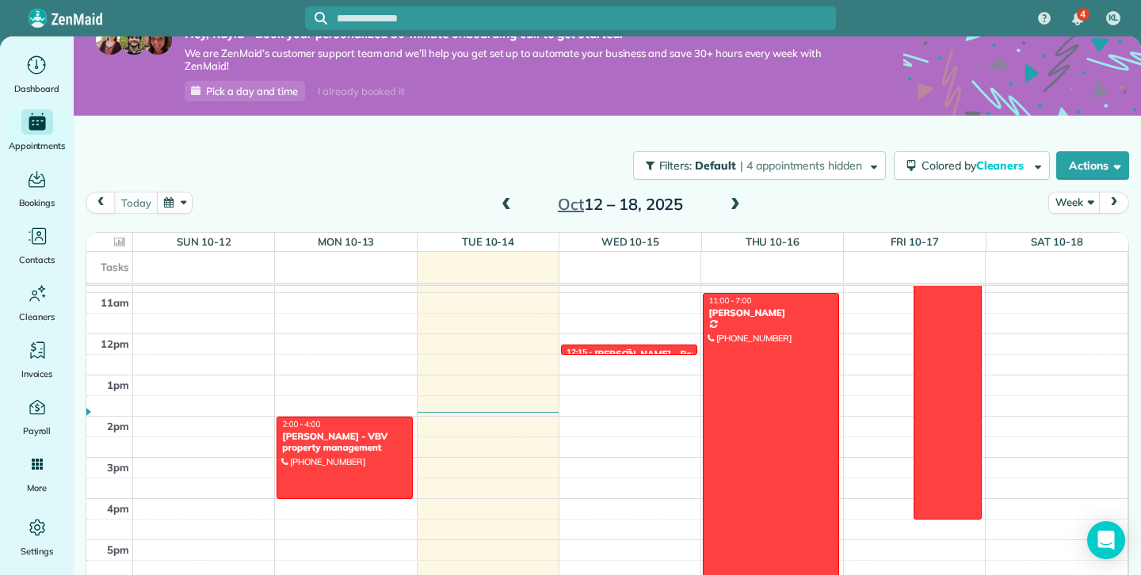
click at [620, 353] on link "12:15 - 12:30 Shauna - Remax (780) 618-8437 7421 98B Street Peace River, AB T8S…" at bounding box center [629, 350] width 136 height 10
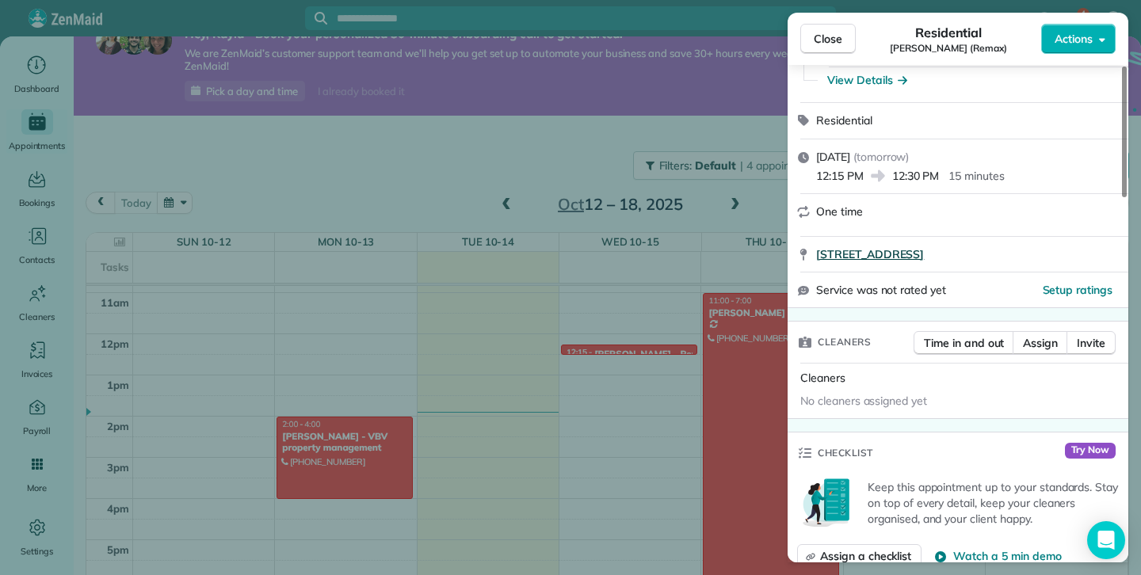
scroll to position [154, 0]
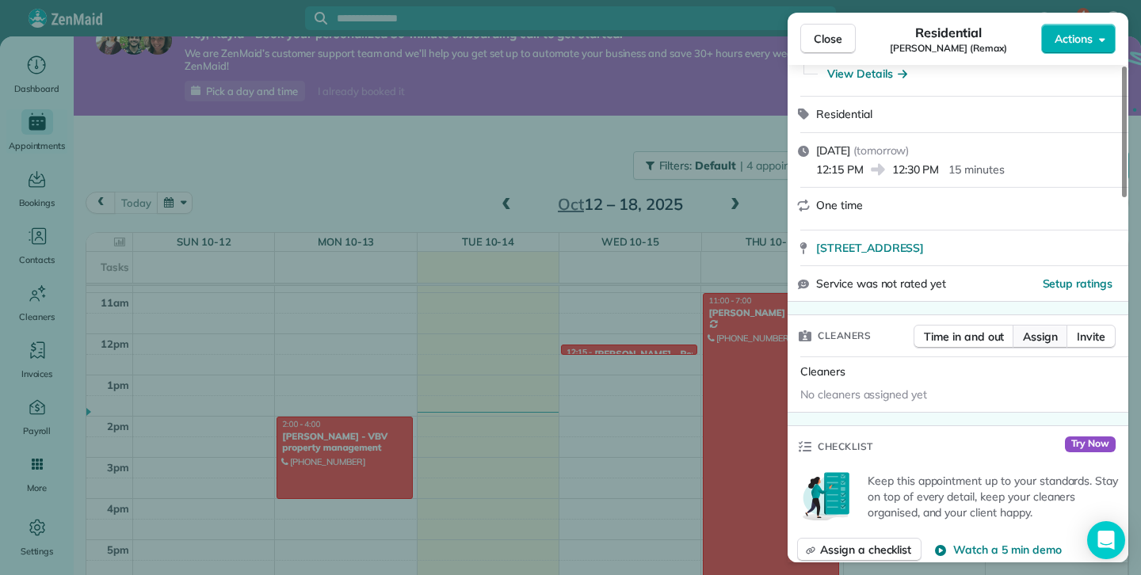
click at [1045, 342] on button "Assign" at bounding box center [1039, 337] width 55 height 24
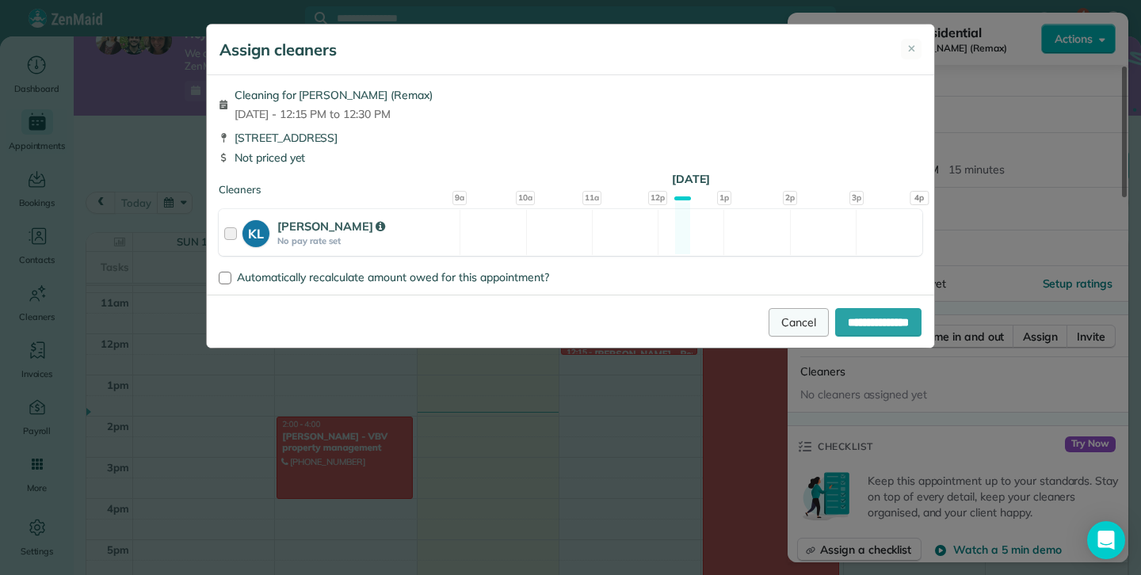
click at [768, 331] on link "Cancel" at bounding box center [798, 322] width 60 height 29
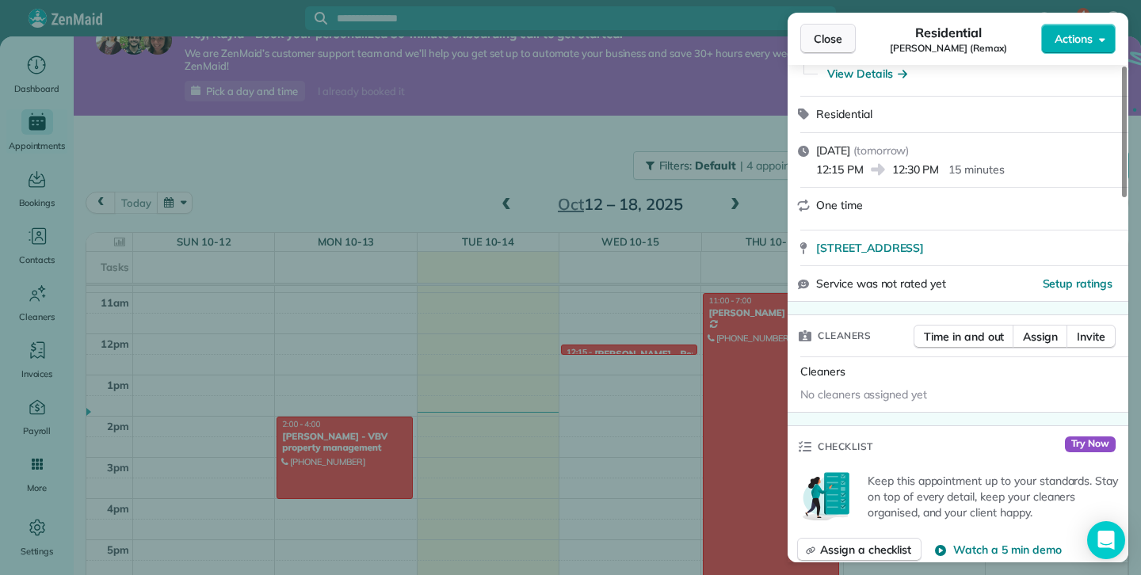
click at [828, 44] on span "Close" at bounding box center [827, 39] width 29 height 16
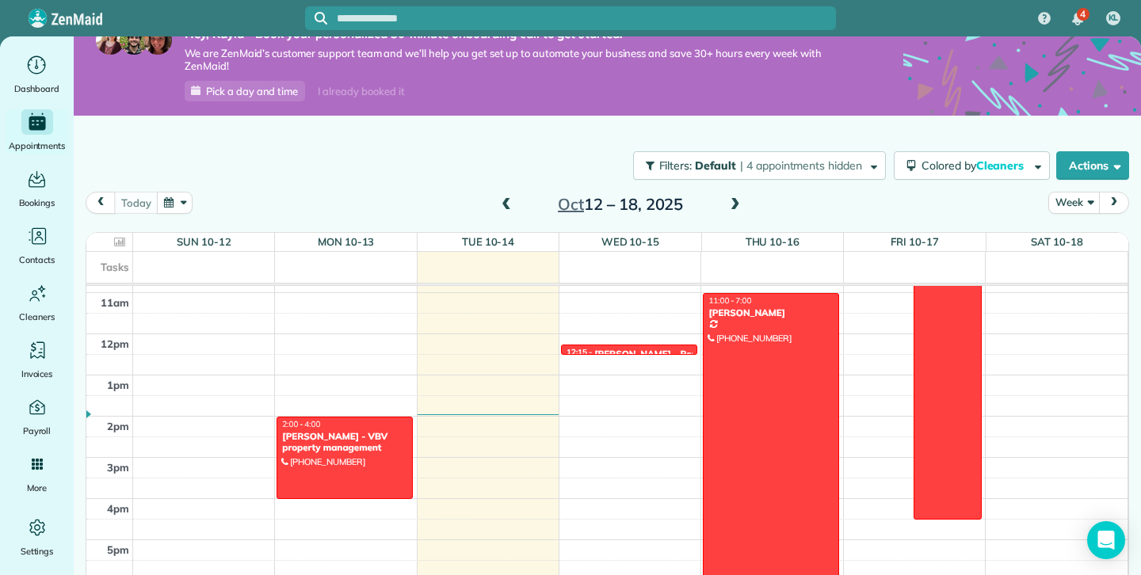
scroll to position [42, 0]
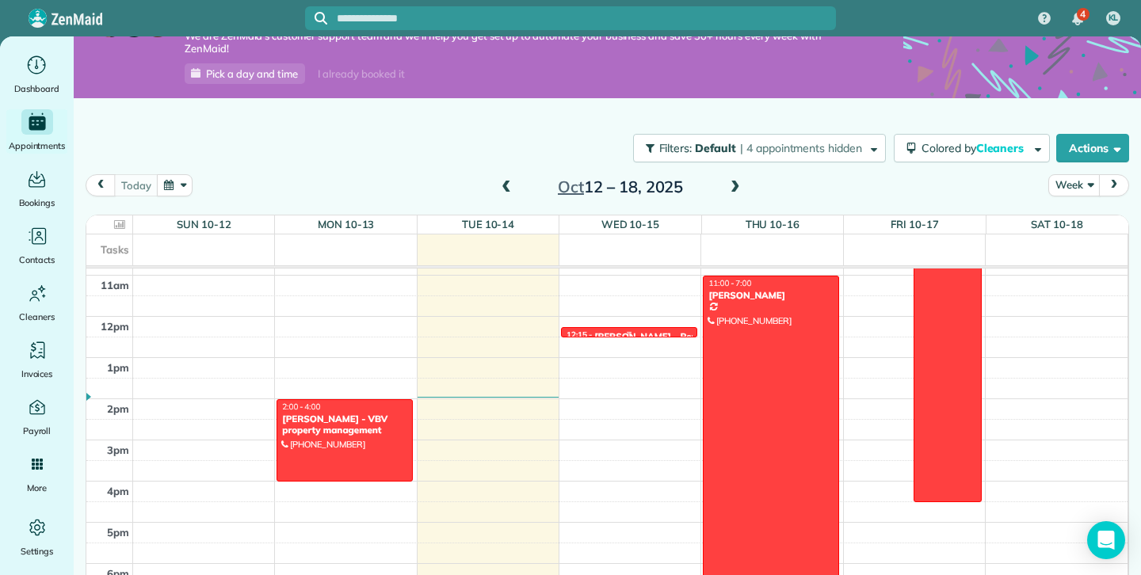
click at [636, 333] on div at bounding box center [629, 333] width 135 height 6
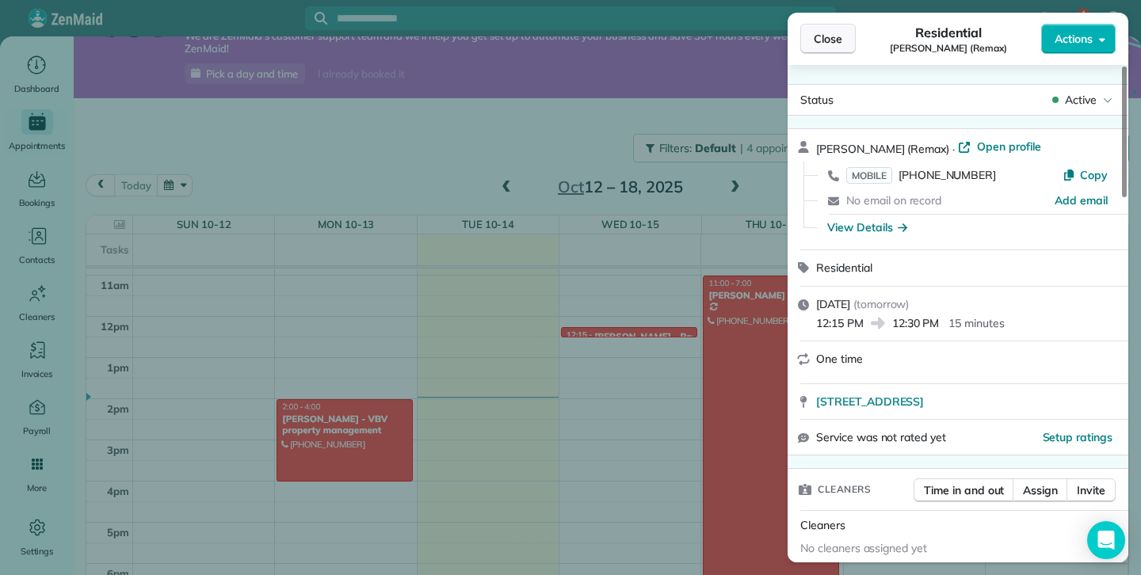
click at [825, 43] on span "Close" at bounding box center [827, 39] width 29 height 16
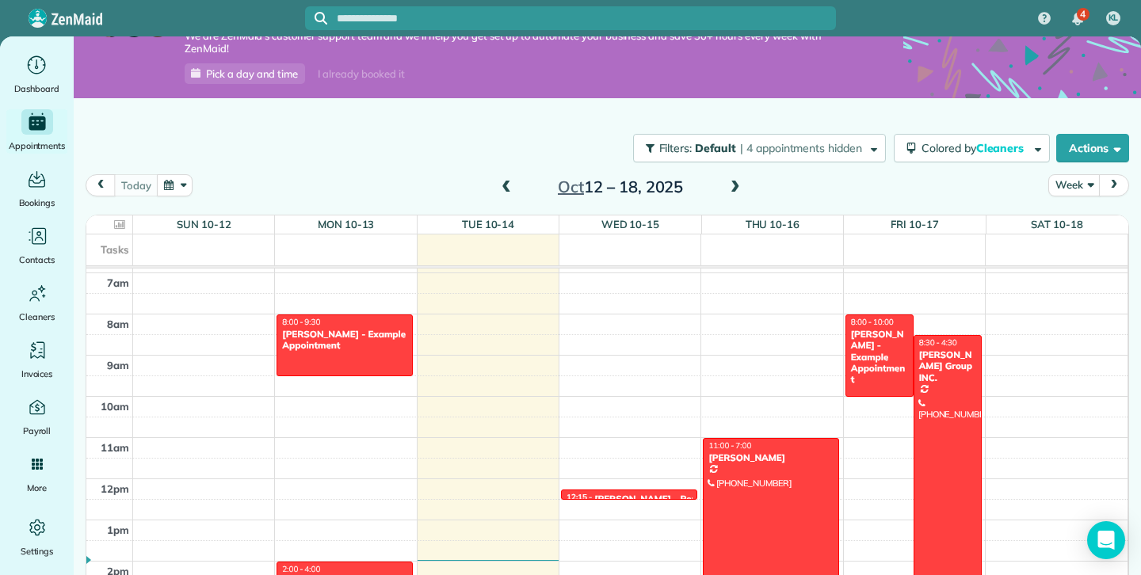
scroll to position [283, 0]
click at [854, 367] on div "Chris Schwab - Example Appointment" at bounding box center [879, 358] width 59 height 57
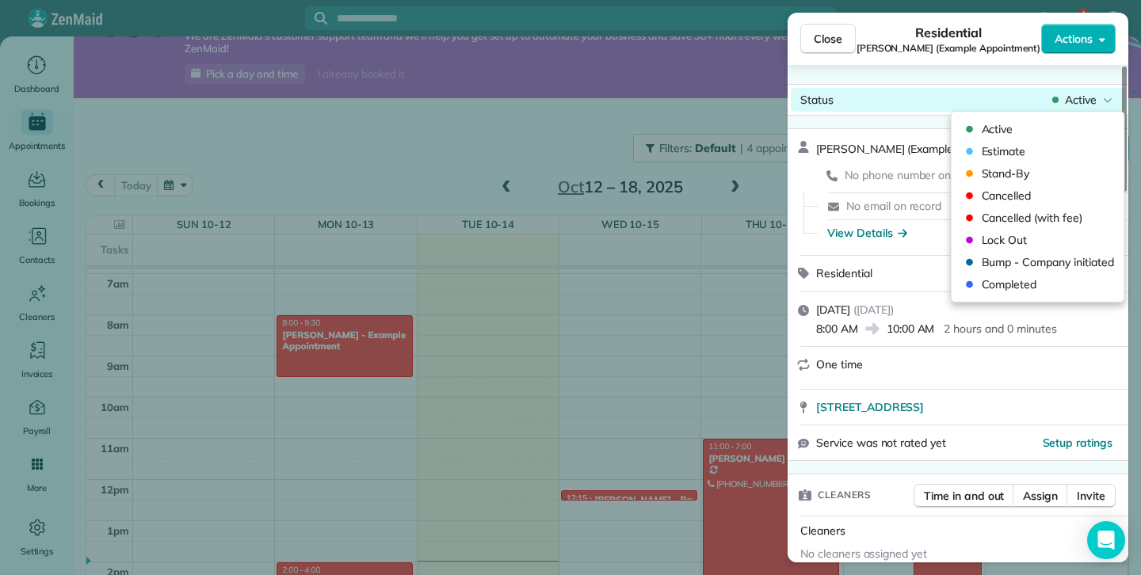
click at [1073, 90] on div "Status Active" at bounding box center [958, 100] width 334 height 24
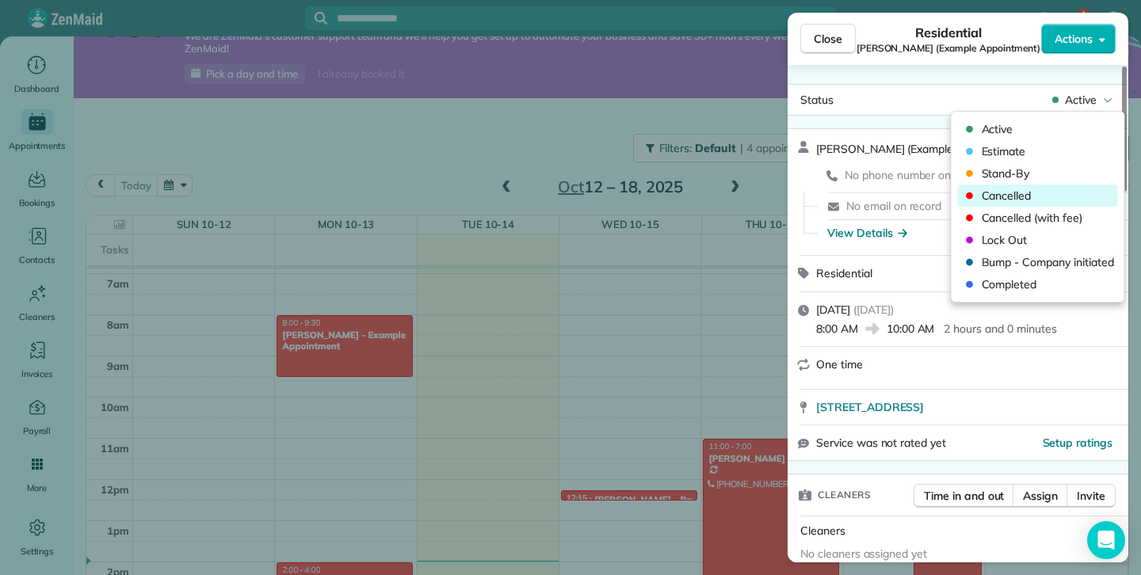
click at [1004, 189] on span "Cancelled" at bounding box center [1047, 196] width 133 height 16
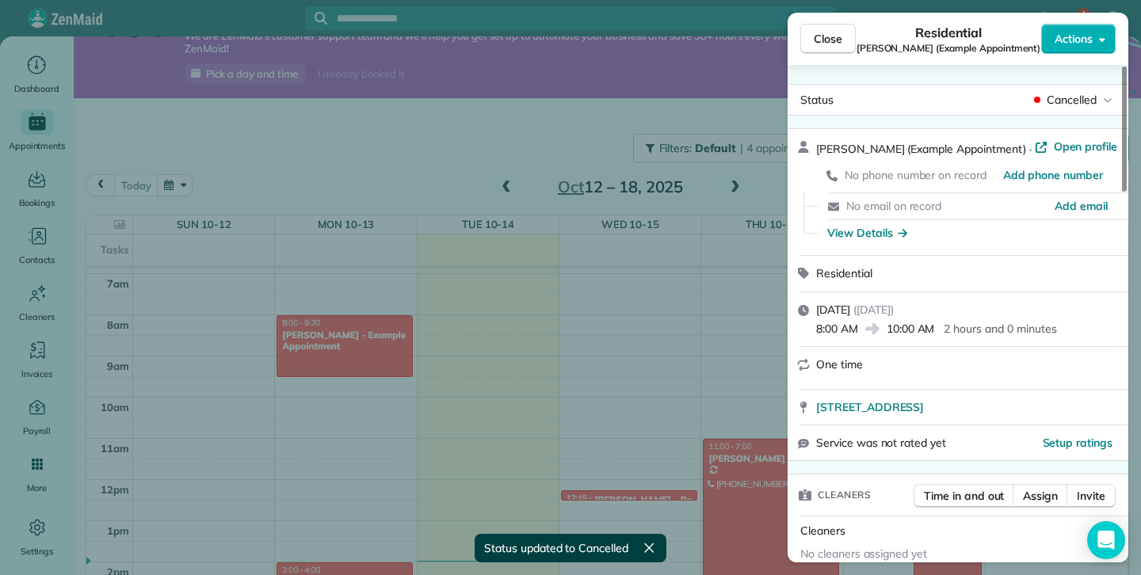
scroll to position [25, 0]
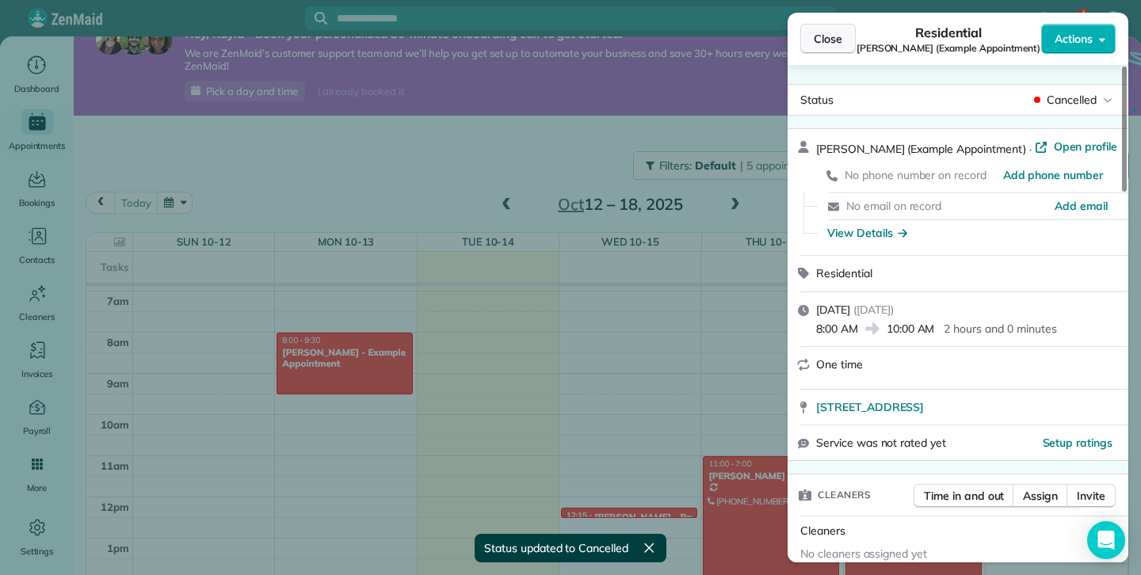
click at [836, 42] on span "Close" at bounding box center [827, 39] width 29 height 16
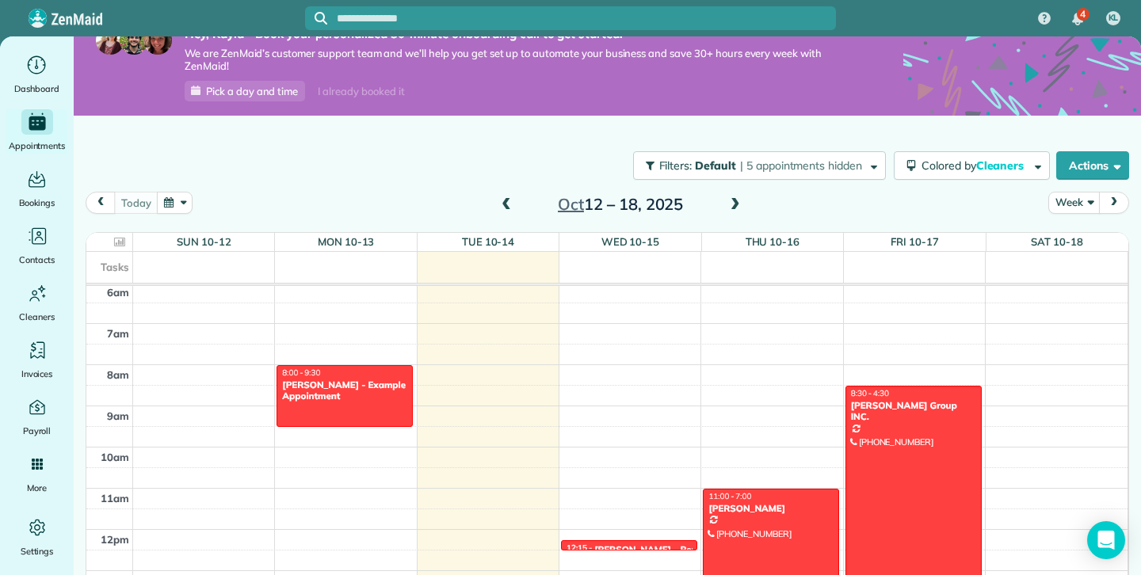
scroll to position [252, 0]
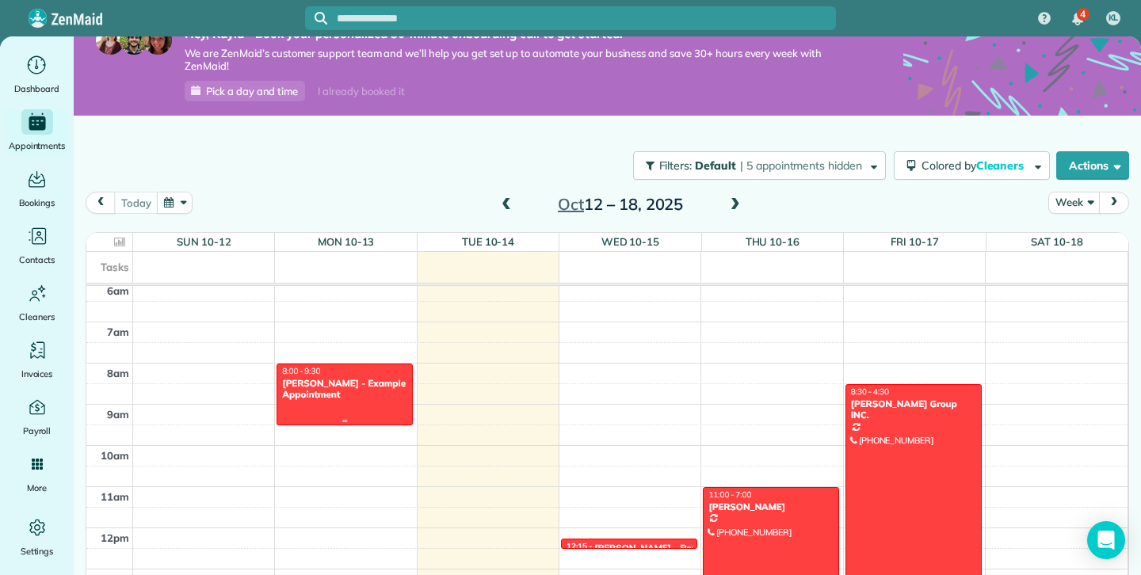
click at [379, 403] on div at bounding box center [344, 394] width 135 height 60
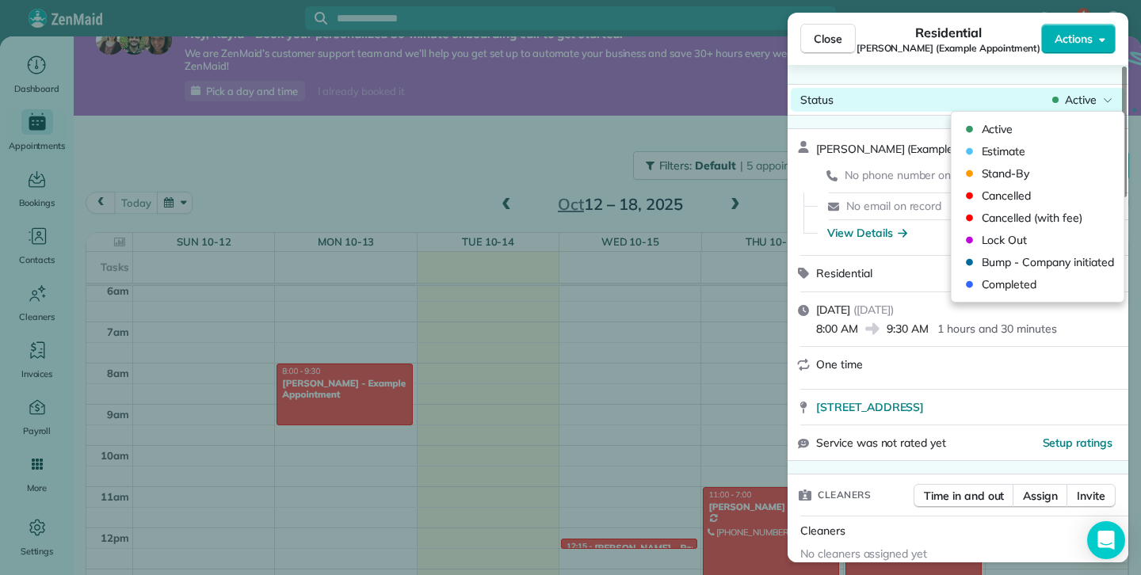
click at [1086, 99] on span "Active" at bounding box center [1081, 100] width 32 height 16
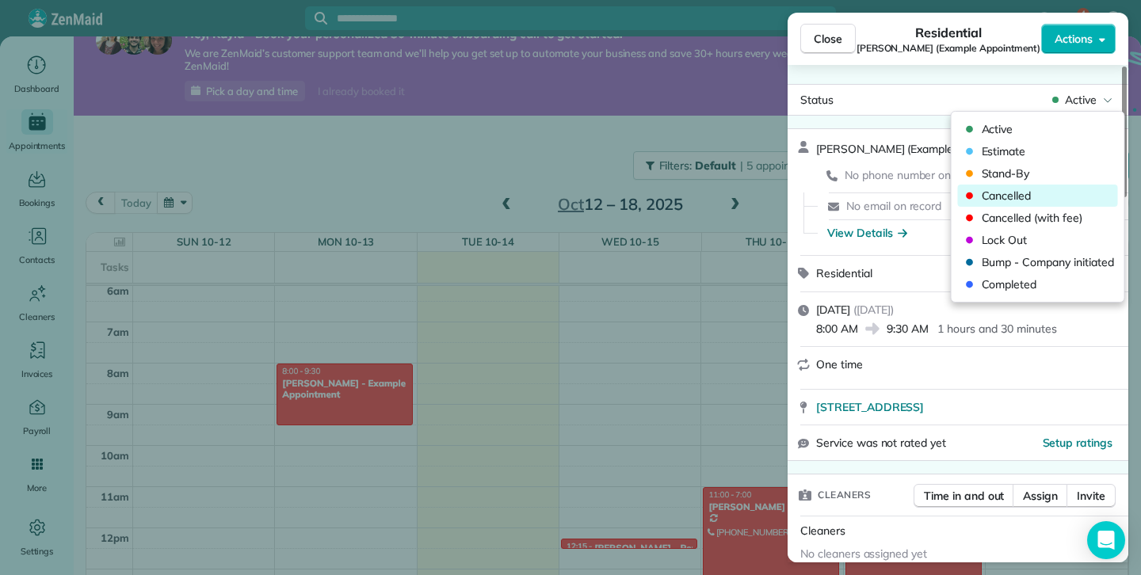
click at [1000, 195] on span "Cancelled" at bounding box center [1047, 196] width 133 height 16
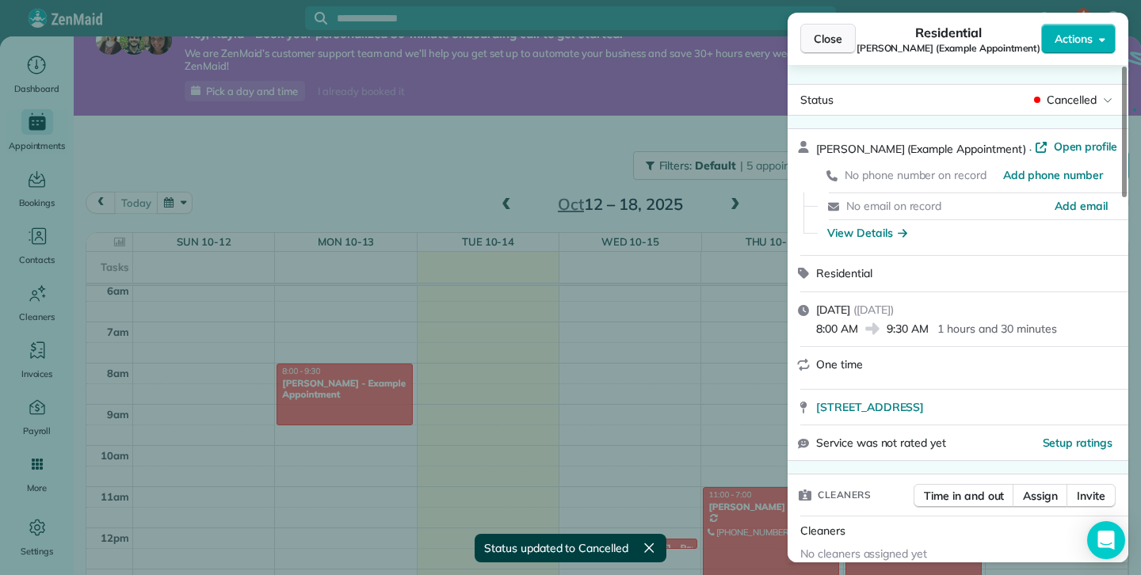
click at [827, 43] on span "Close" at bounding box center [827, 39] width 29 height 16
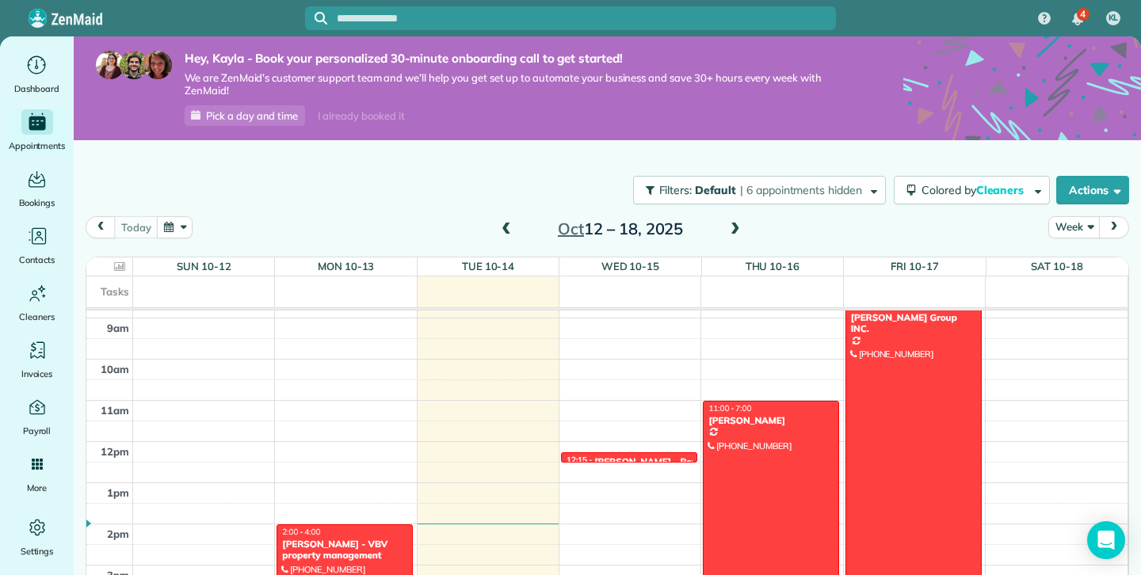
scroll to position [364, 0]
click at [35, 371] on span "Invoices" at bounding box center [37, 374] width 32 height 16
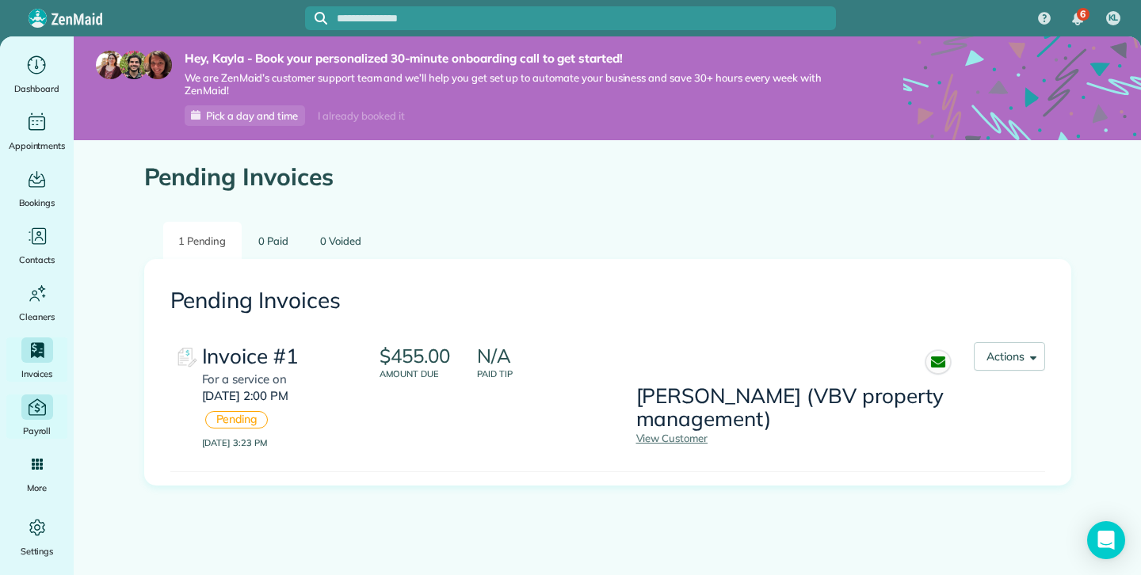
click at [22, 410] on div "Main" at bounding box center [37, 406] width 32 height 25
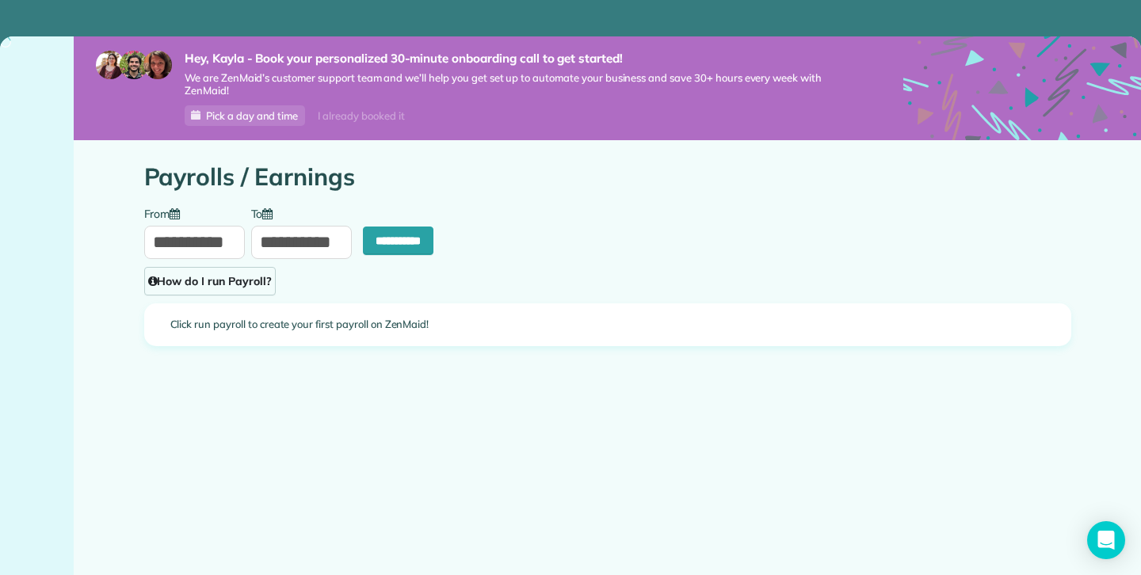
type input "**********"
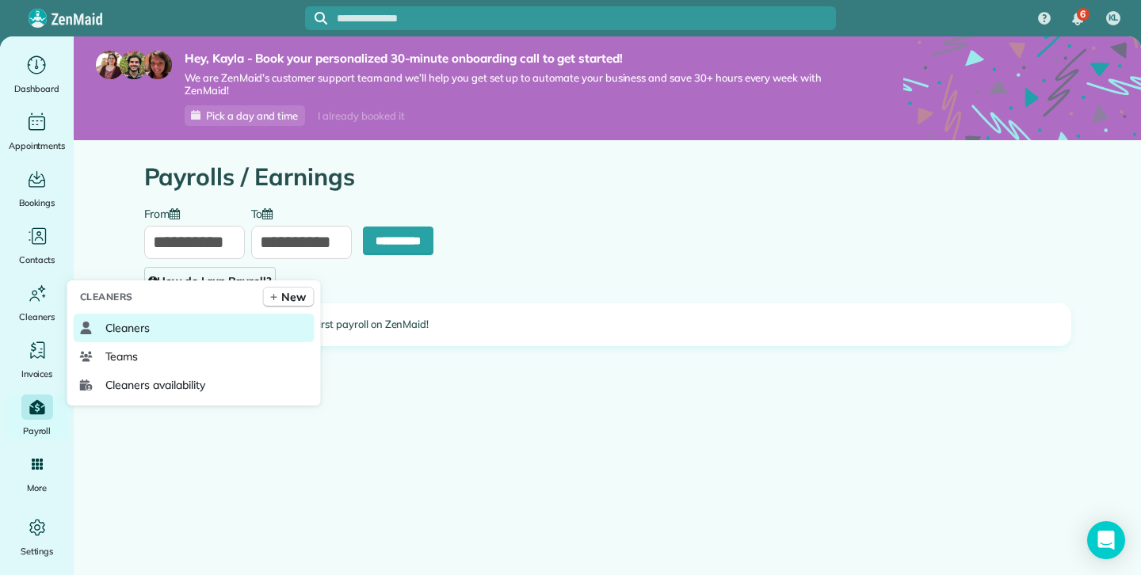
click at [111, 330] on span "Cleaners" at bounding box center [127, 328] width 45 height 16
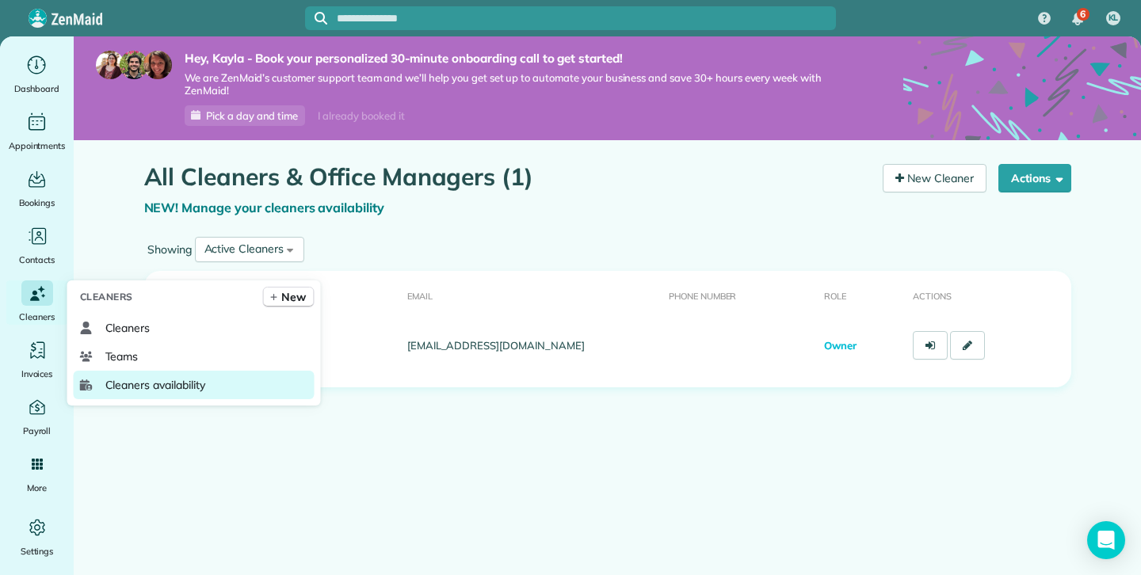
click at [154, 387] on span "Cleaners availability" at bounding box center [155, 385] width 100 height 16
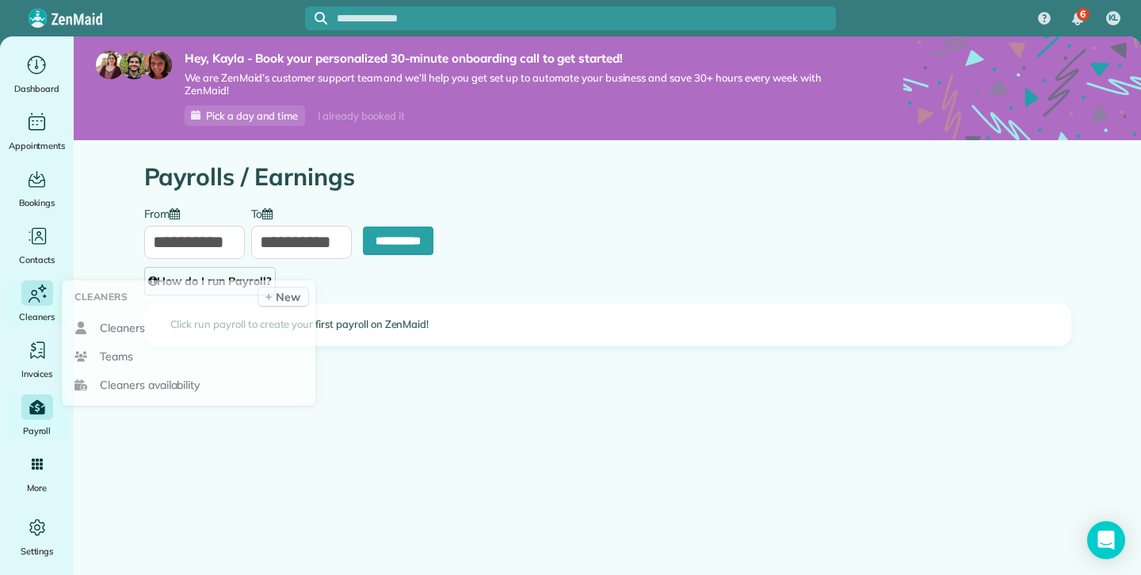
type input "**********"
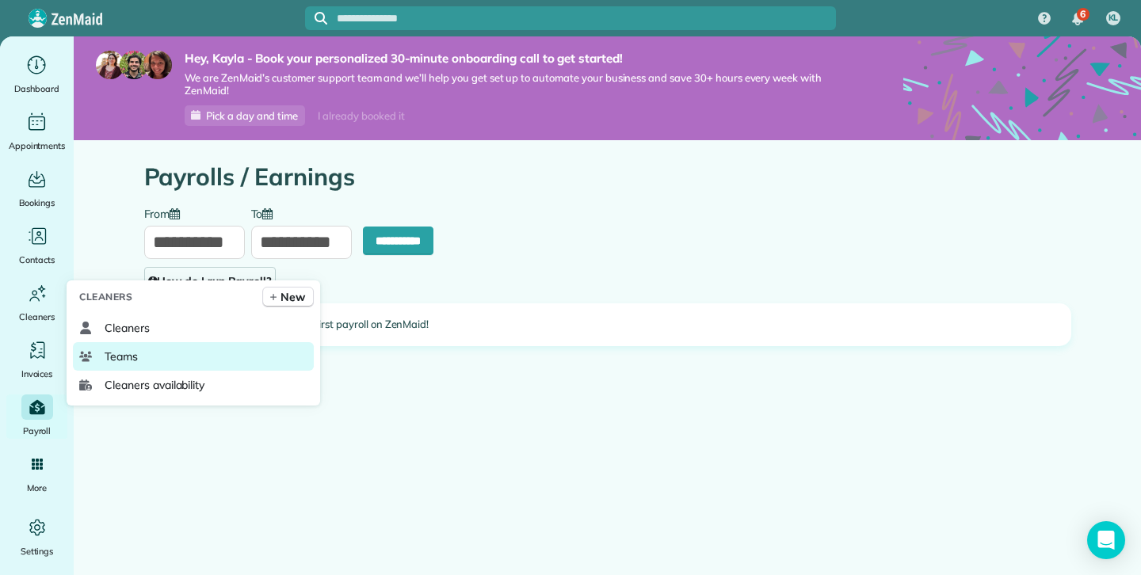
click at [129, 362] on span "Teams" at bounding box center [121, 357] width 33 height 16
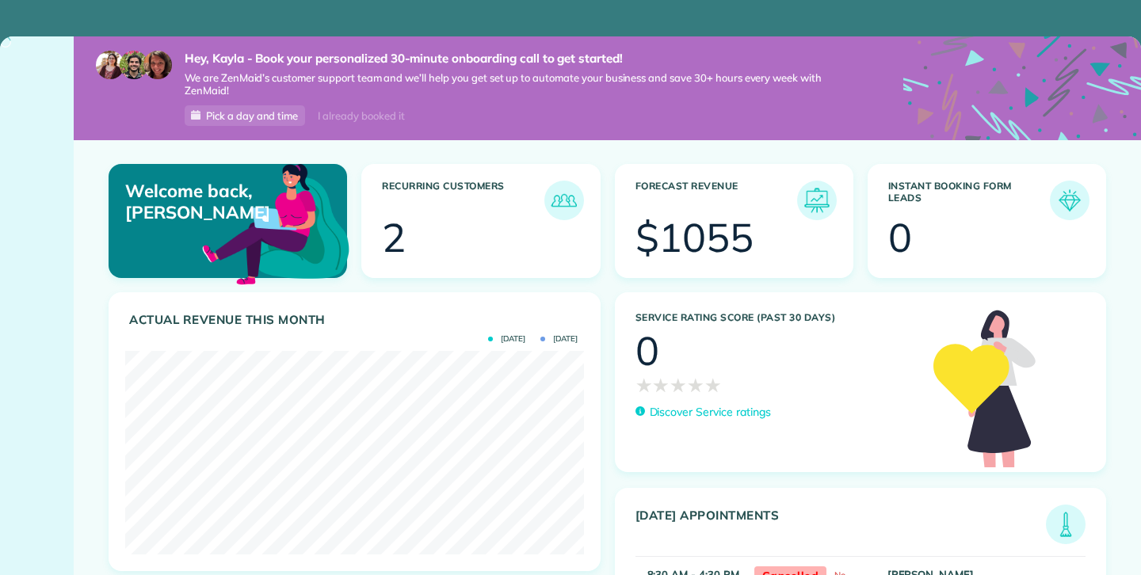
scroll to position [204, 458]
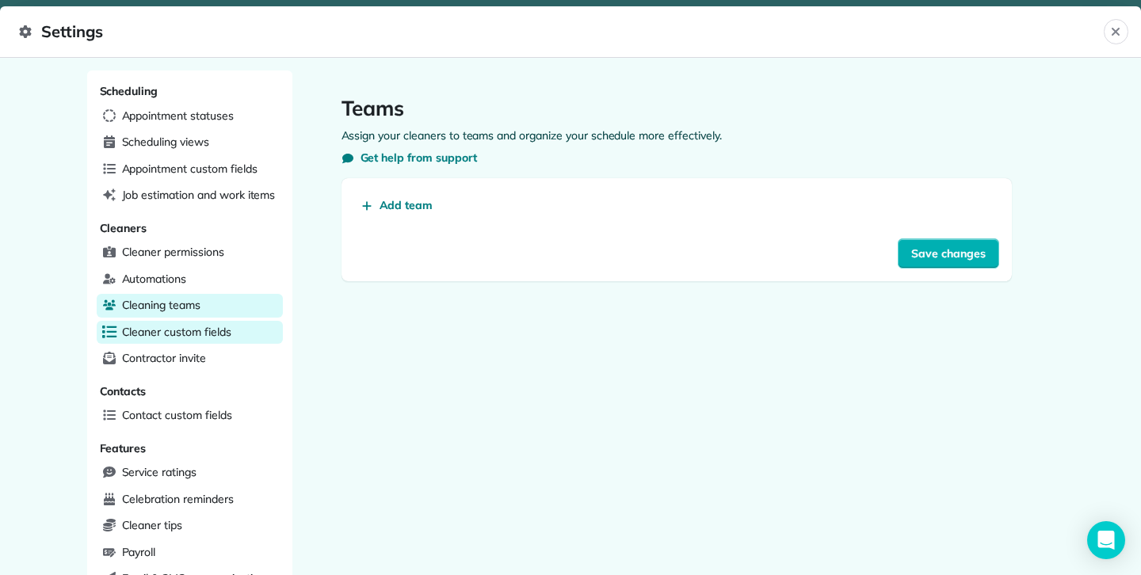
click at [227, 332] on span "Cleaner custom fields" at bounding box center [176, 332] width 109 height 16
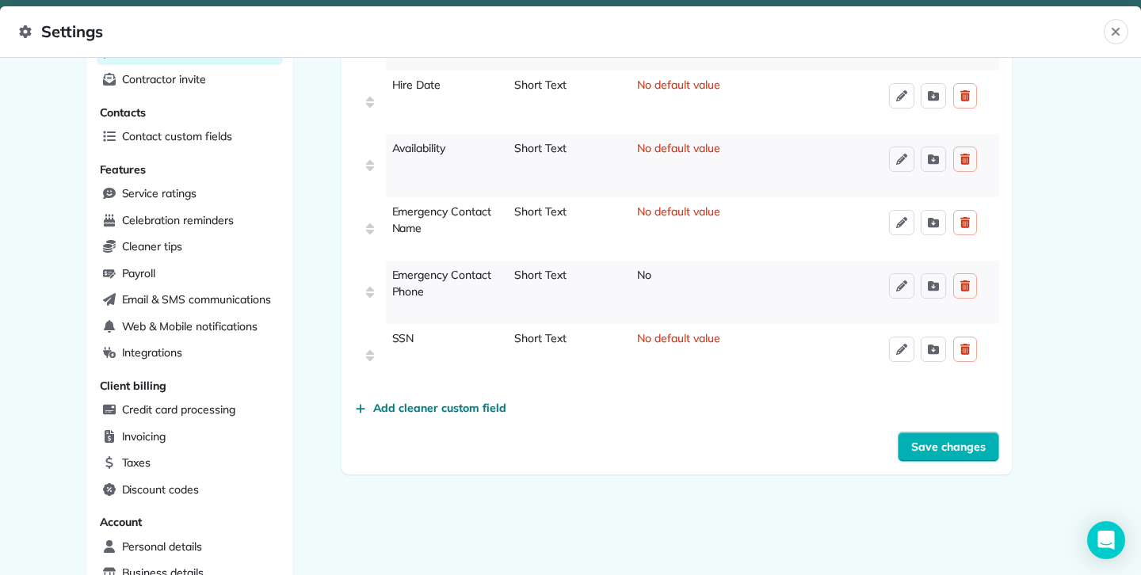
scroll to position [291, 0]
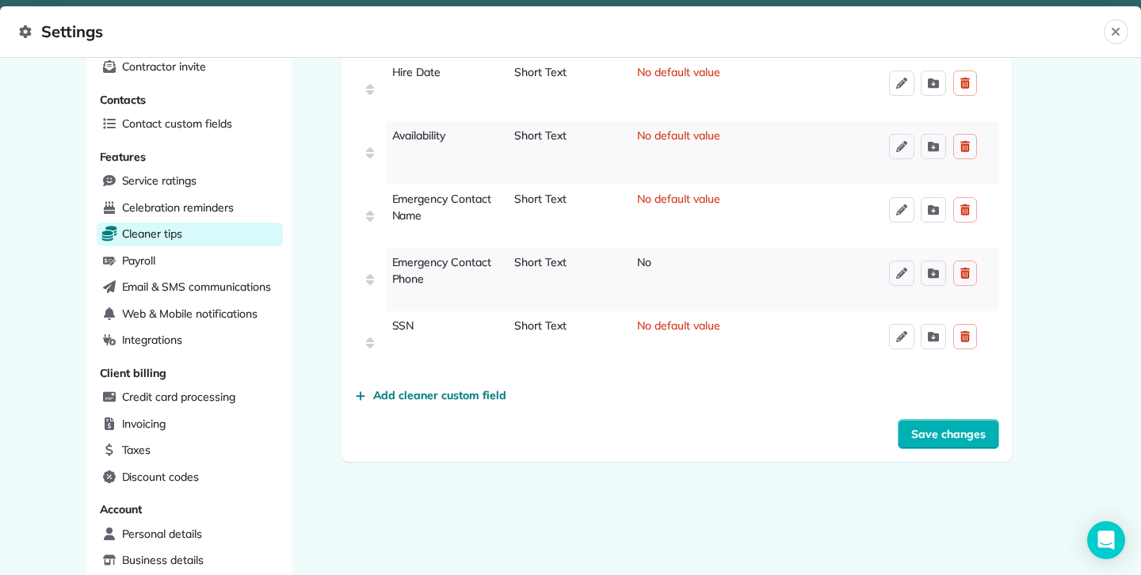
click at [230, 235] on div "Cleaner tips" at bounding box center [190, 235] width 186 height 24
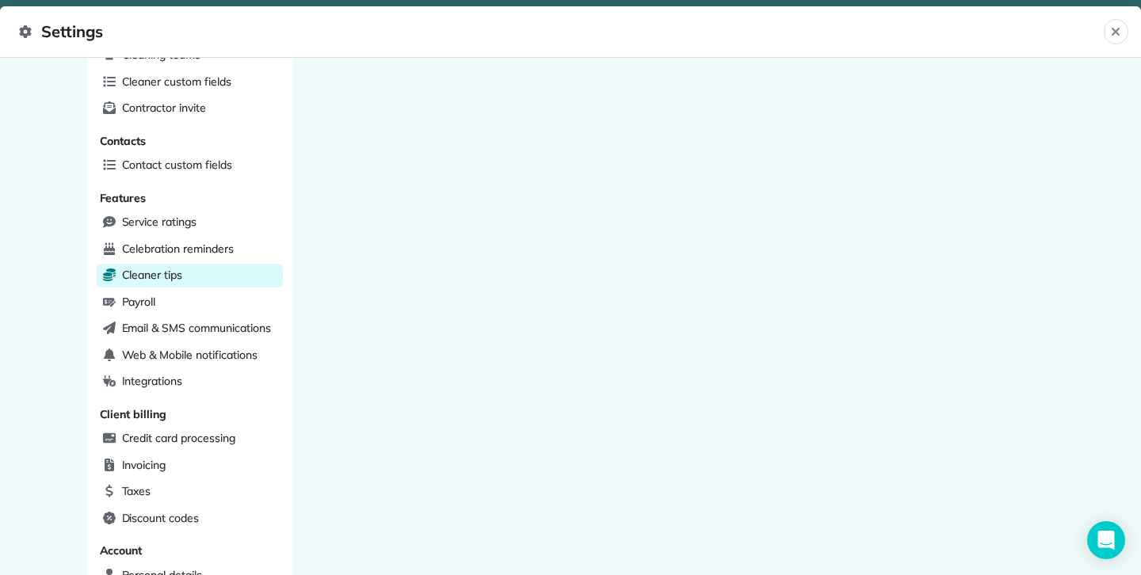
scroll to position [290, 0]
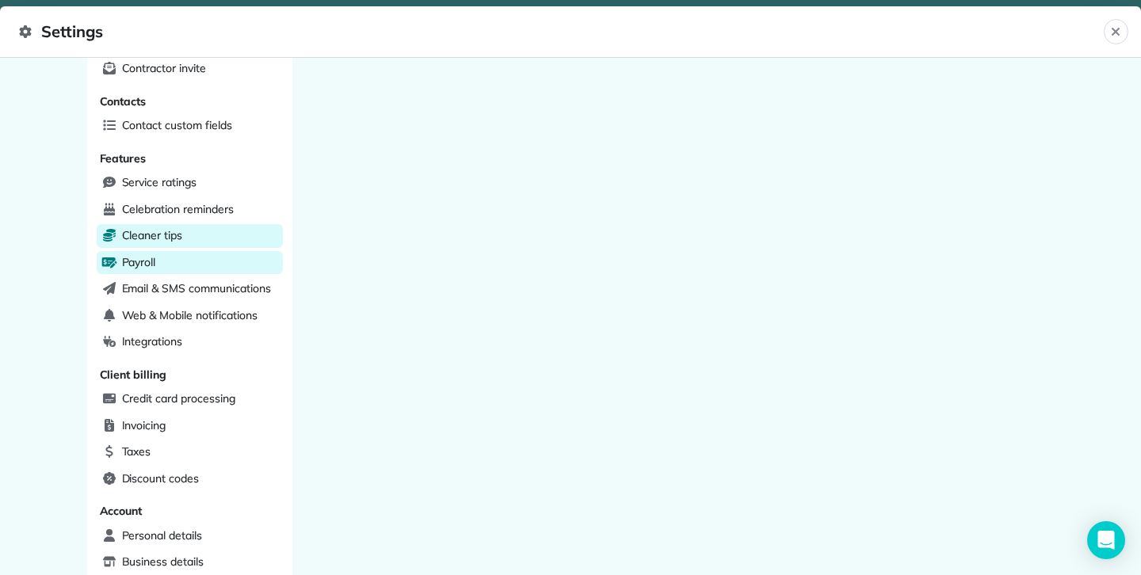
click at [197, 251] on div "Payroll" at bounding box center [190, 263] width 186 height 24
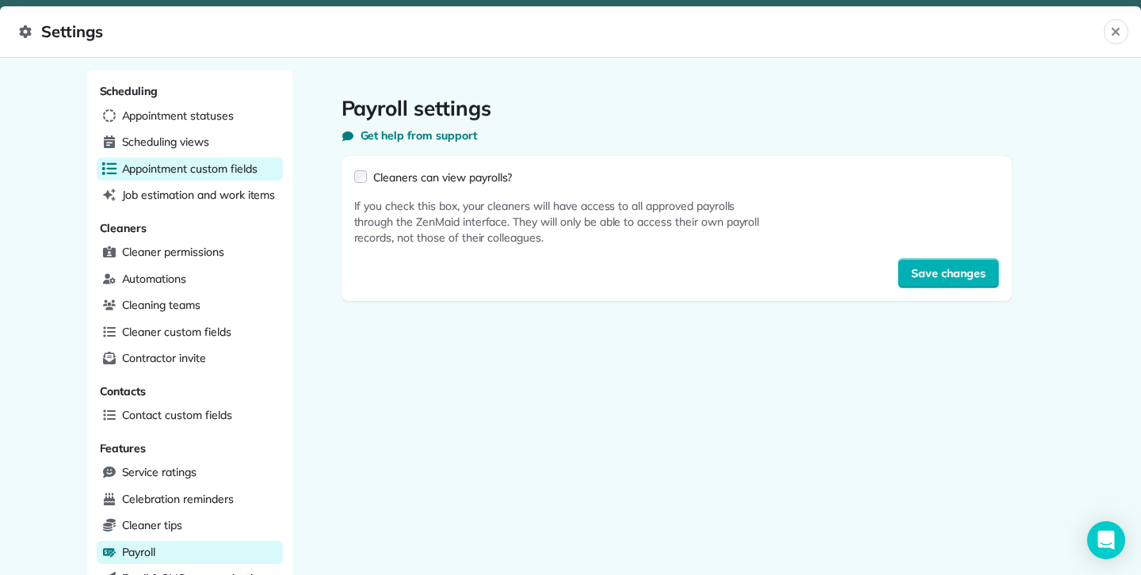
click at [210, 165] on span "Appointment custom fields" at bounding box center [189, 169] width 135 height 16
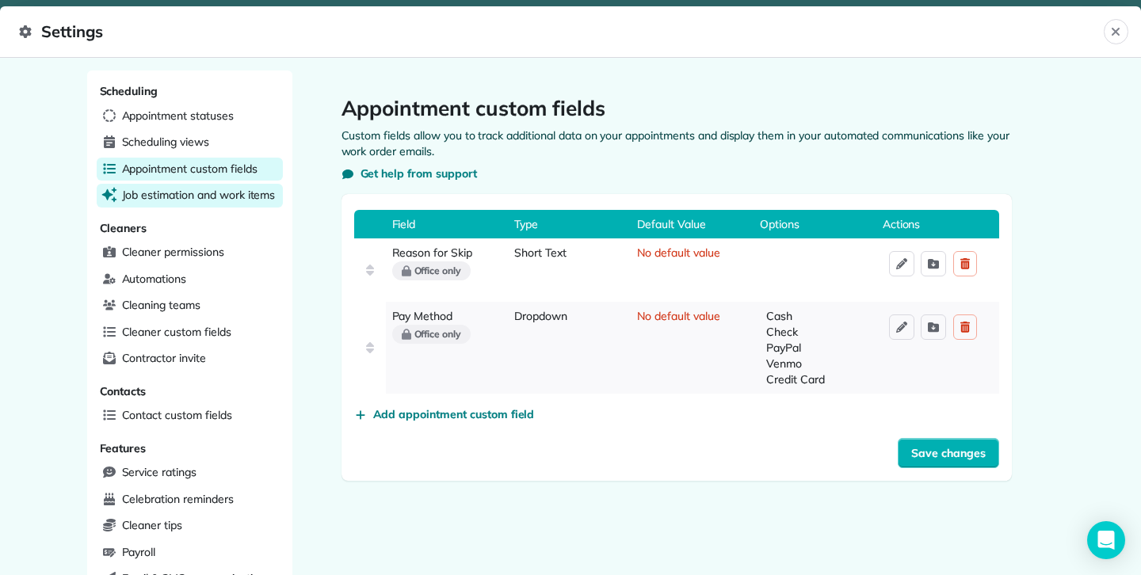
click at [218, 194] on span "Job estimation and work items" at bounding box center [199, 195] width 154 height 16
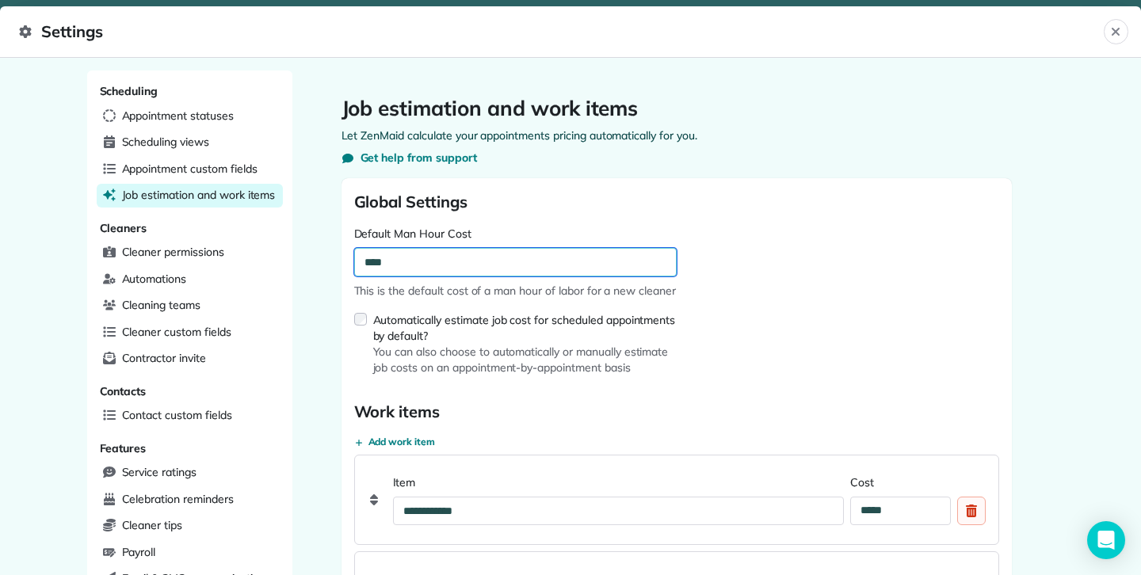
click at [417, 261] on input "****" at bounding box center [515, 262] width 322 height 29
type input "****"
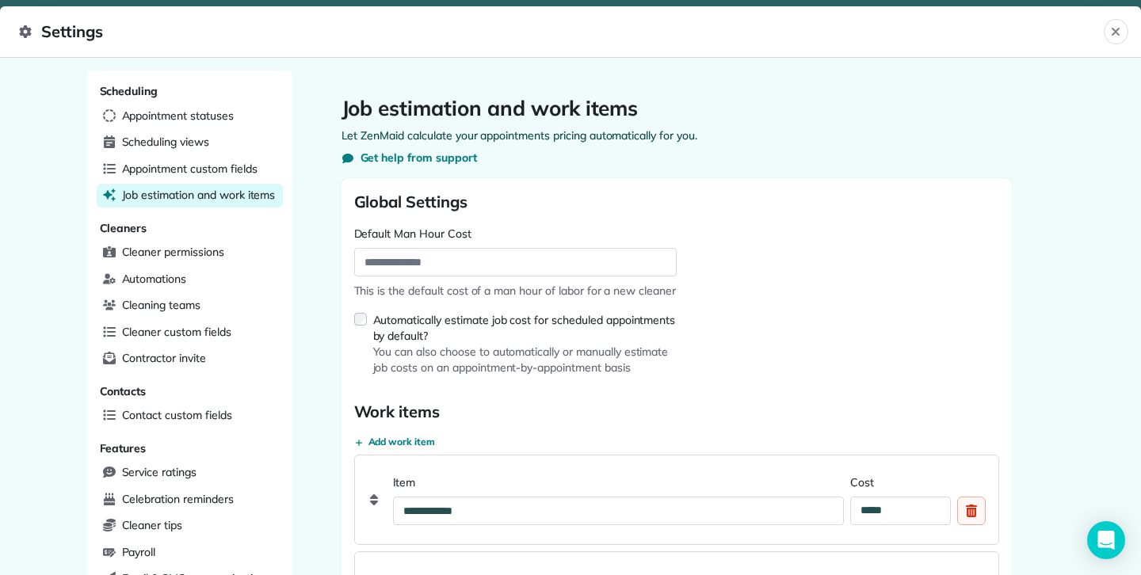
click at [739, 310] on form "**********" at bounding box center [676, 447] width 645 height 512
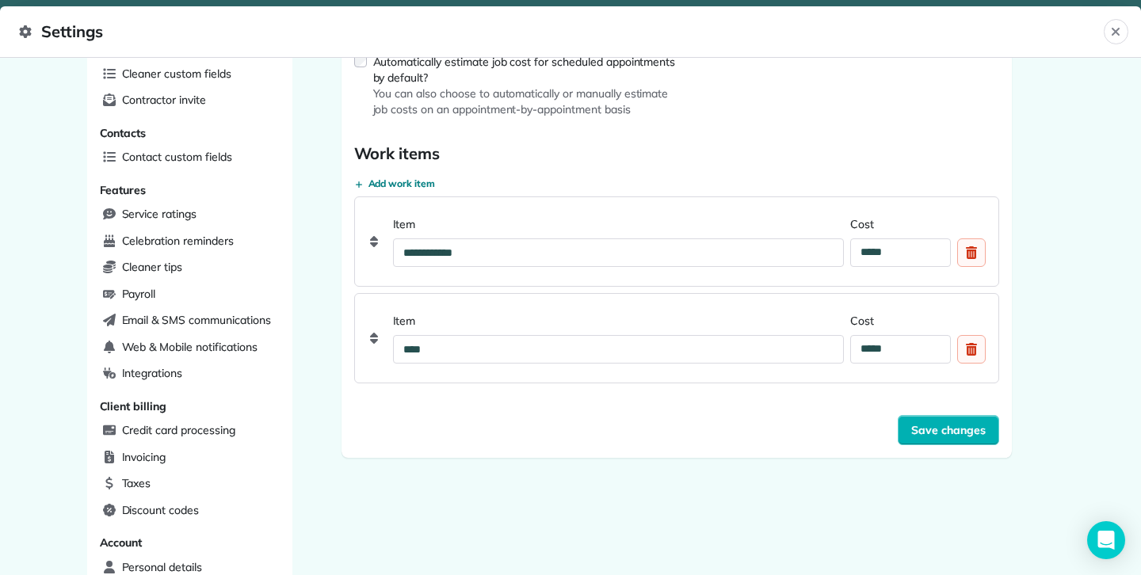
scroll to position [268, 0]
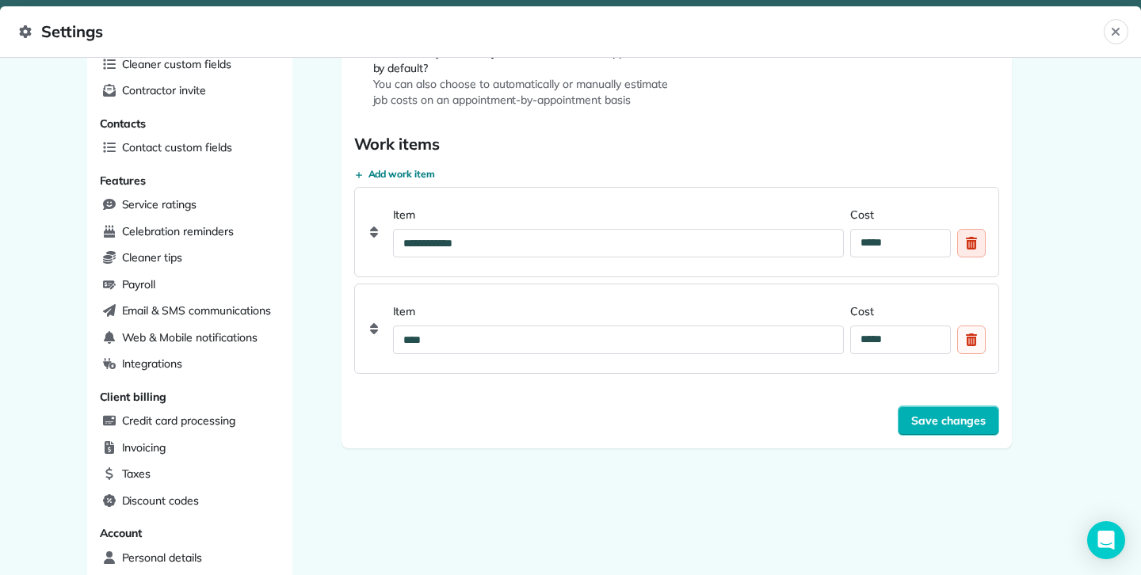
click at [980, 250] on div "Delete custom field" at bounding box center [971, 243] width 29 height 29
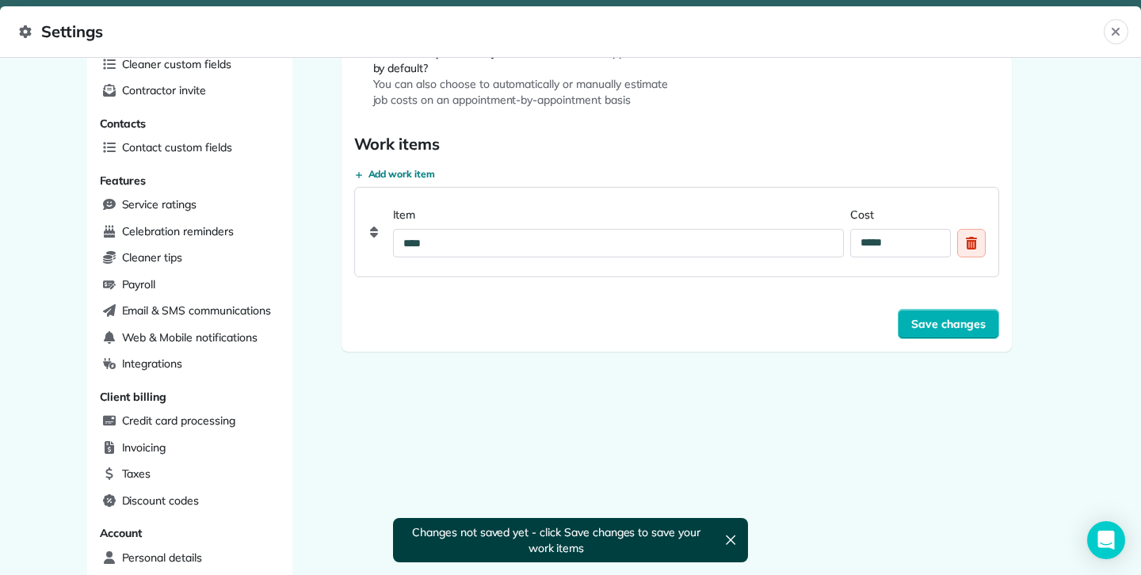
click at [977, 253] on div "Delete custom field" at bounding box center [971, 243] width 29 height 29
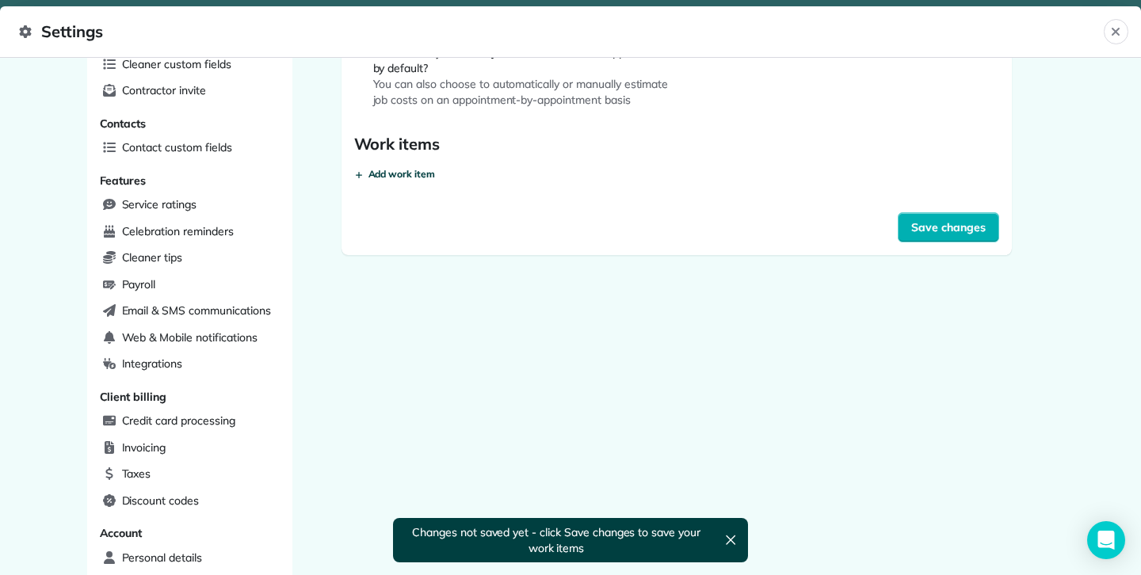
click at [383, 175] on span "Add work item" at bounding box center [401, 174] width 67 height 13
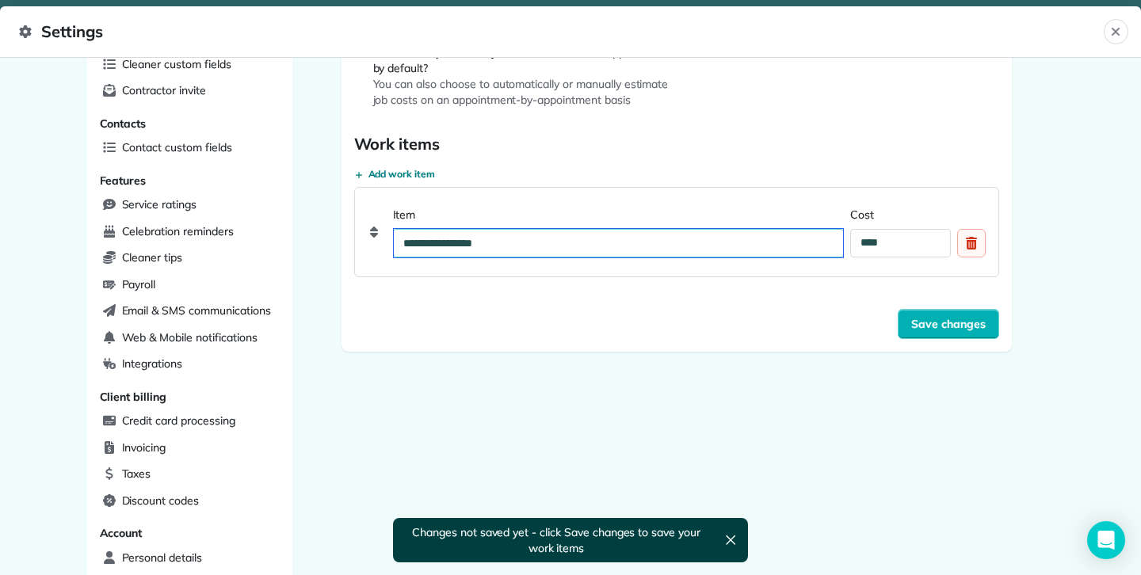
click at [439, 242] on input "**********" at bounding box center [619, 243] width 450 height 29
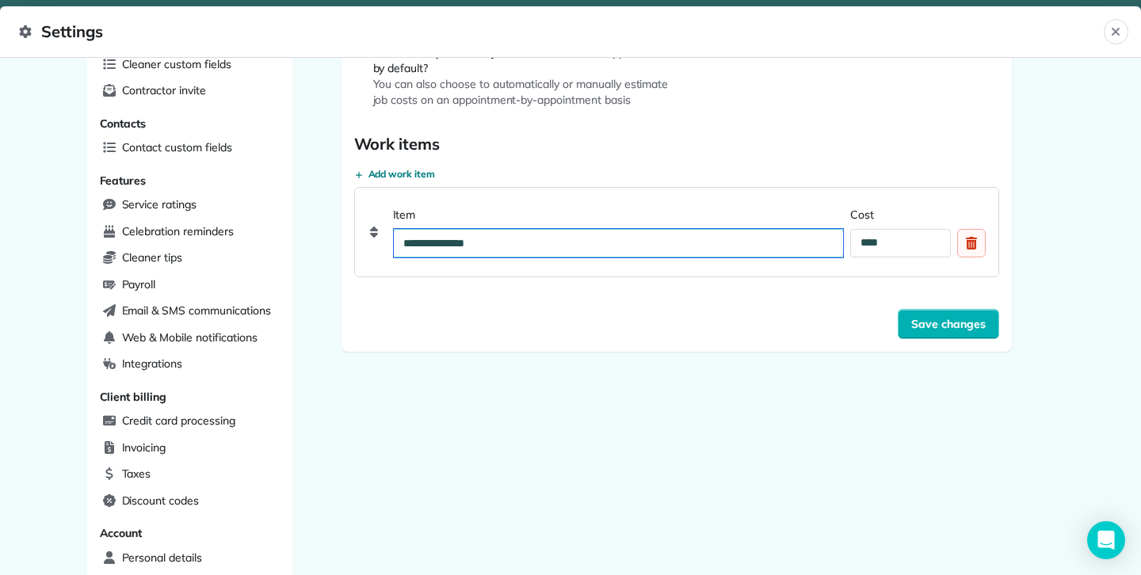
type input "**********"
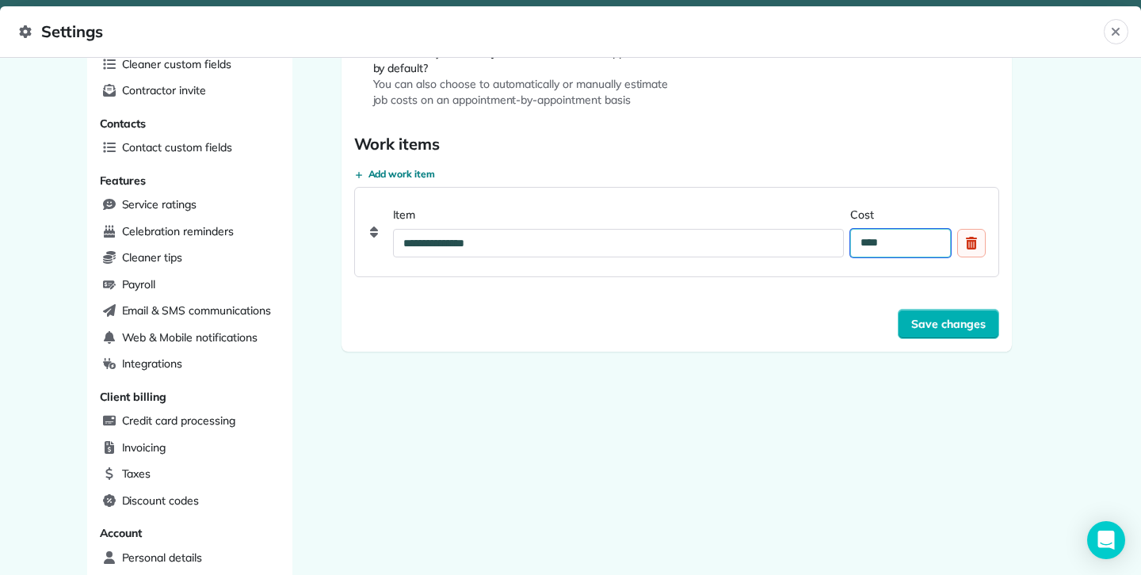
click at [903, 243] on input "****" at bounding box center [900, 243] width 100 height 29
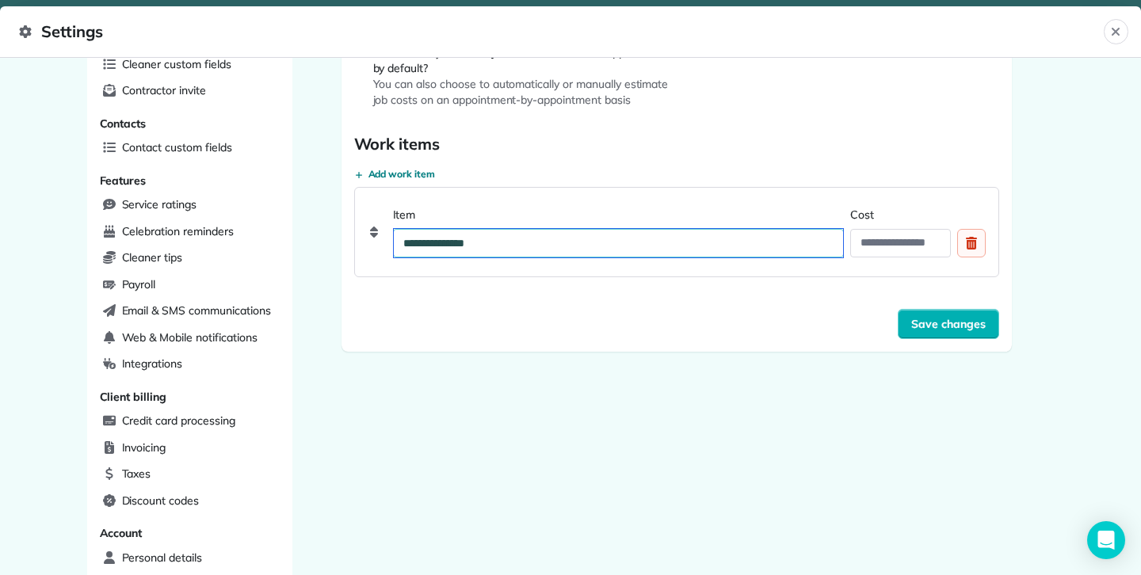
click at [679, 234] on input "**********" at bounding box center [619, 243] width 450 height 29
type input "**********"
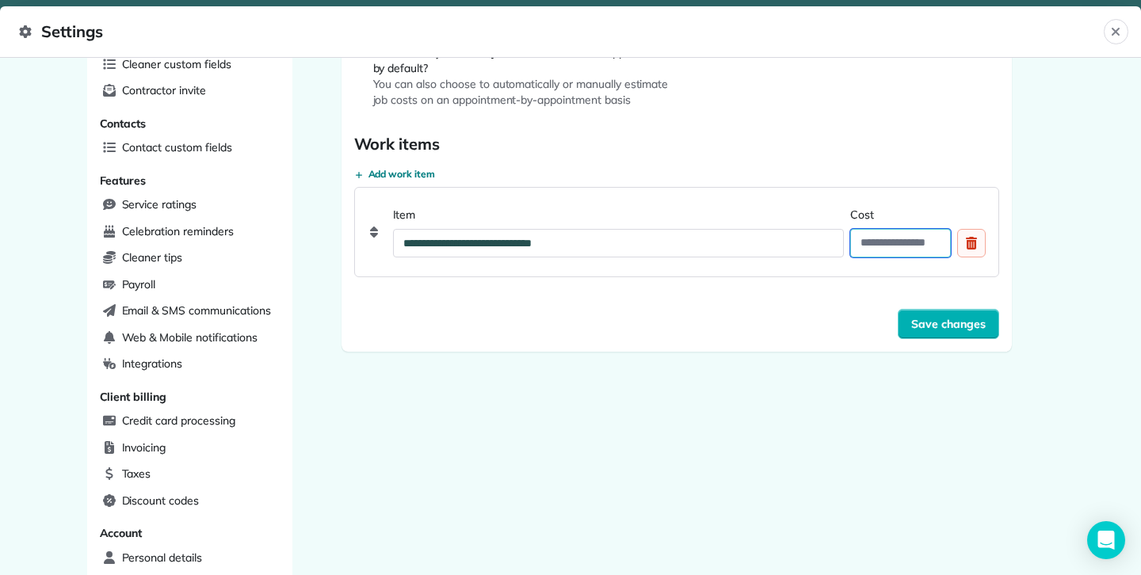
click at [900, 242] on input "Cost" at bounding box center [900, 243] width 100 height 29
click at [905, 237] on input "Cost" at bounding box center [900, 243] width 100 height 29
click at [899, 243] on input "Cost" at bounding box center [900, 243] width 100 height 29
click at [969, 318] on span "Save changes" at bounding box center [948, 324] width 74 height 16
type input "****"
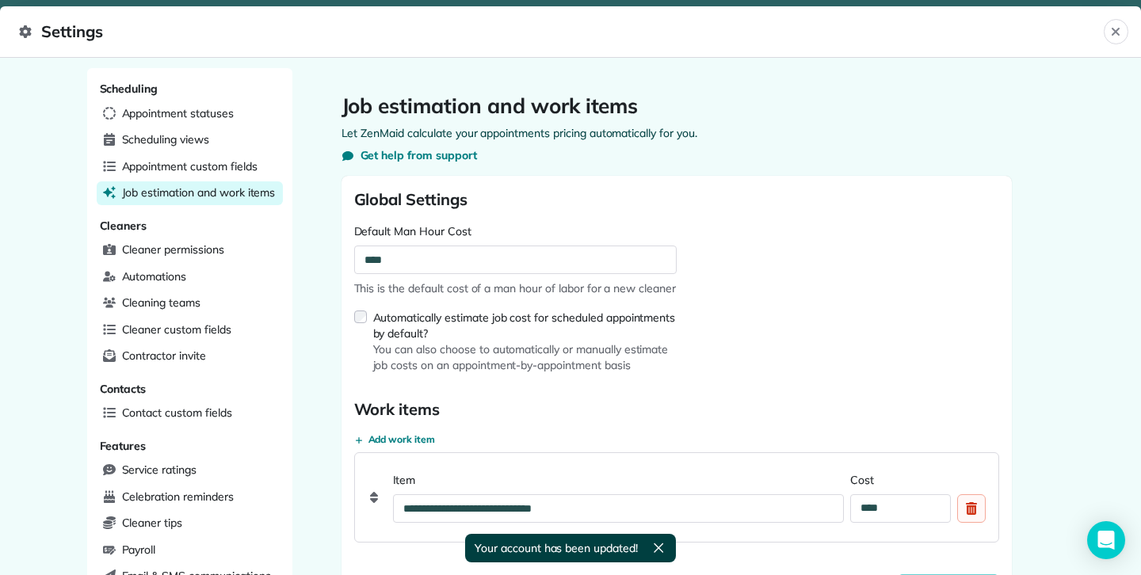
scroll to position [0, 0]
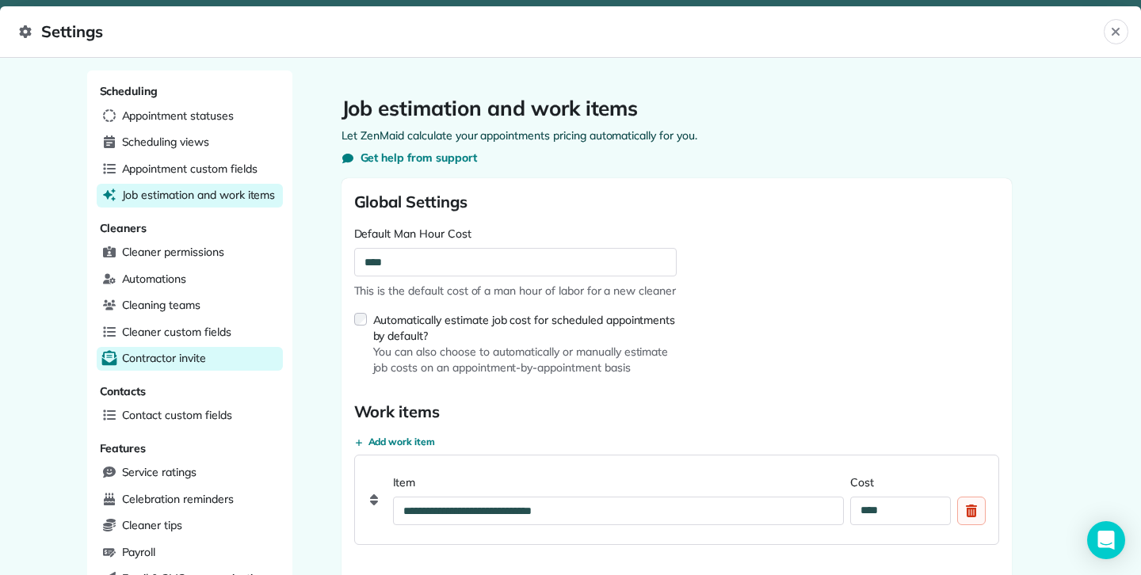
click at [145, 355] on span "Contractor invite" at bounding box center [164, 358] width 84 height 16
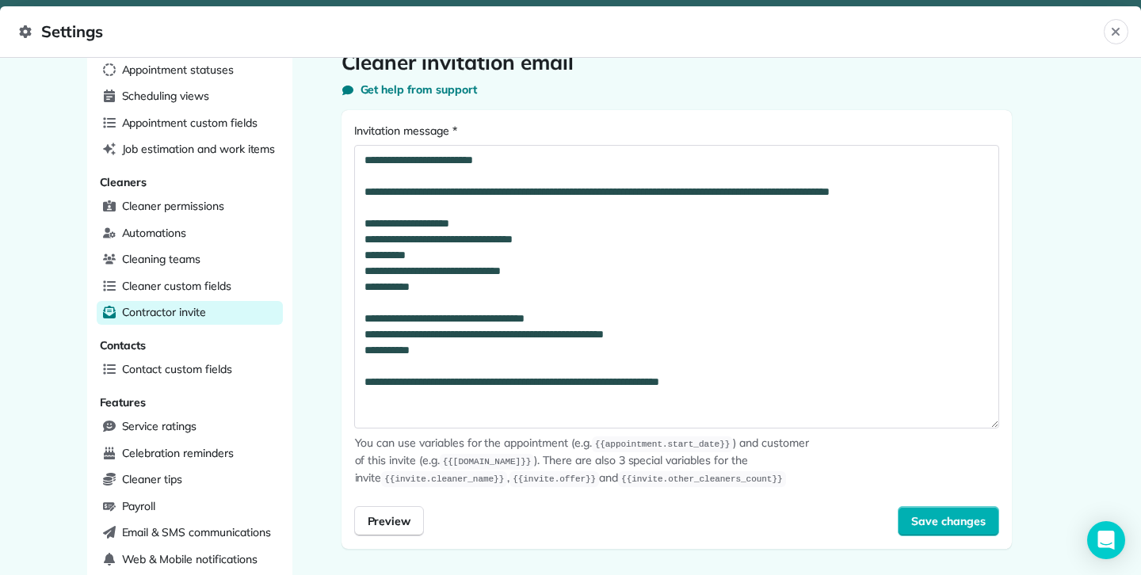
scroll to position [44, 0]
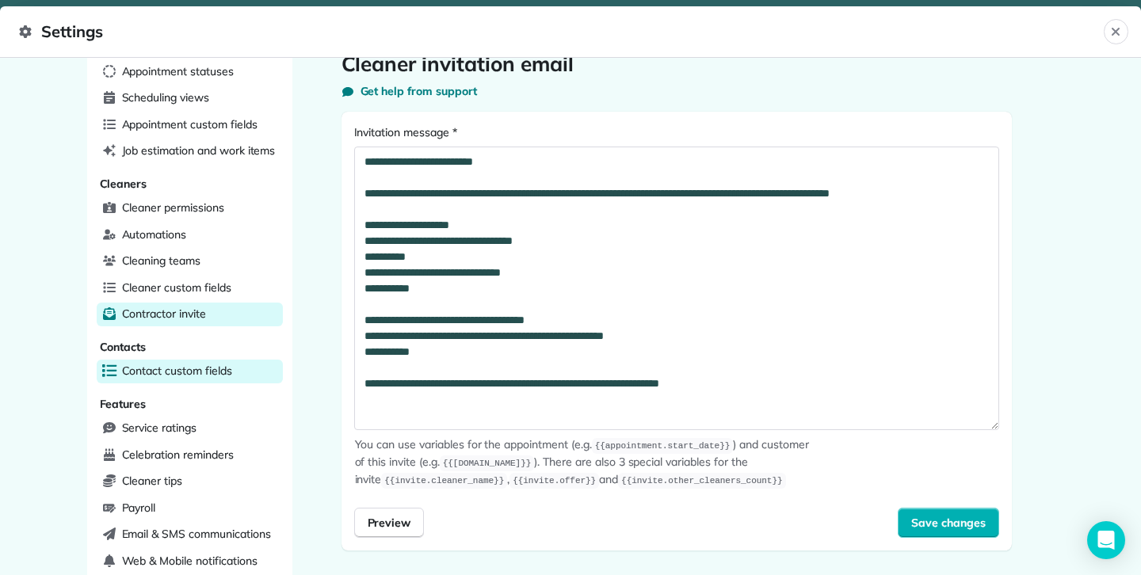
click at [219, 366] on span "Contact custom fields" at bounding box center [177, 371] width 110 height 16
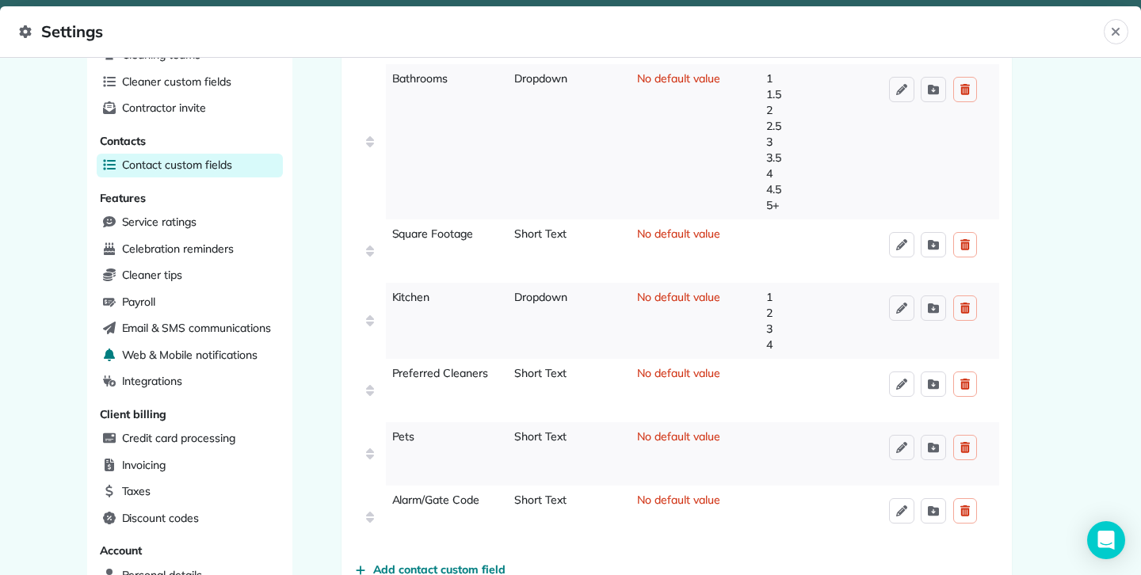
scroll to position [257, 0]
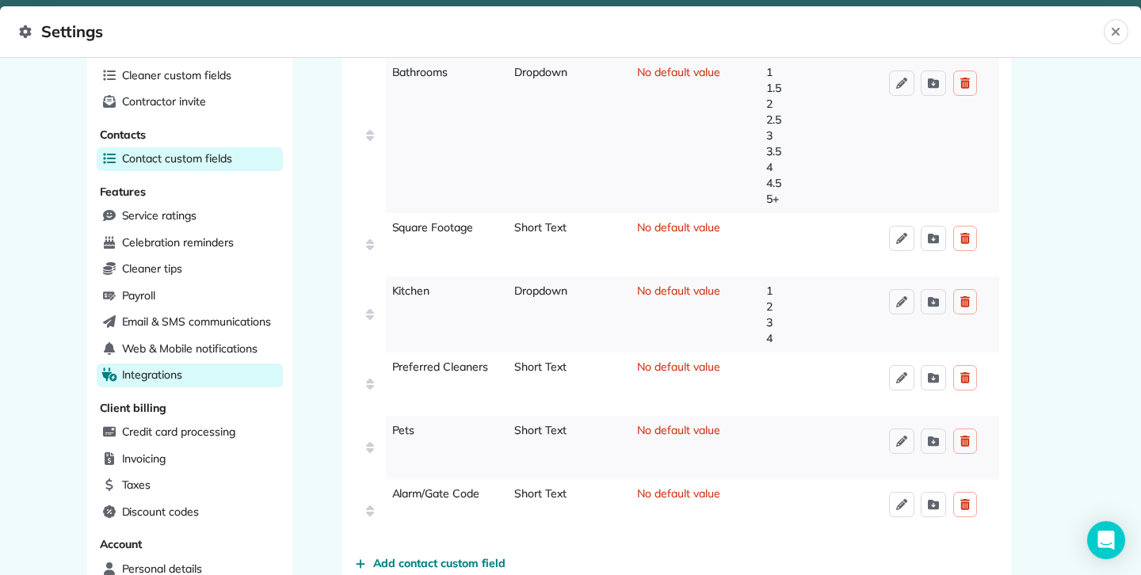
click at [192, 368] on div "Integrations" at bounding box center [190, 376] width 186 height 24
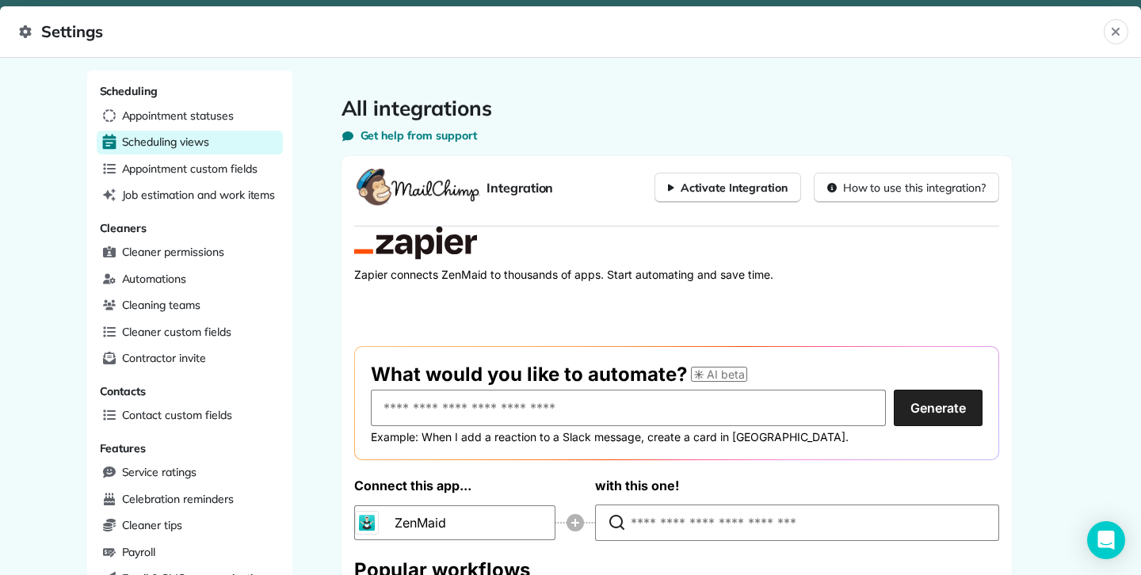
click at [190, 141] on span "Scheduling views" at bounding box center [165, 142] width 87 height 16
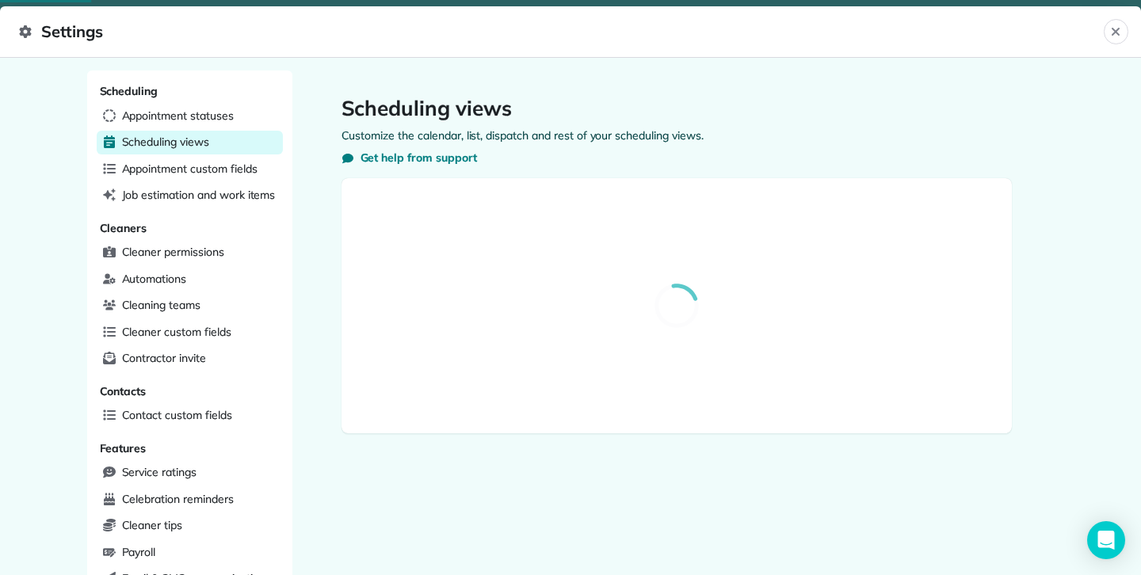
select select "**********"
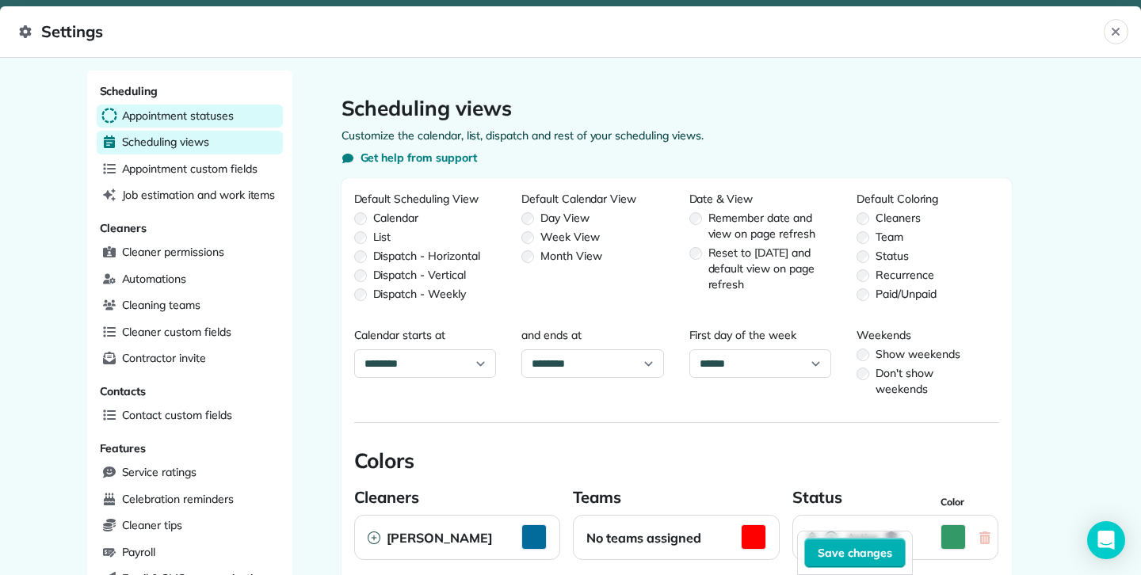
click at [200, 114] on span "Appointment statuses" at bounding box center [178, 116] width 112 height 16
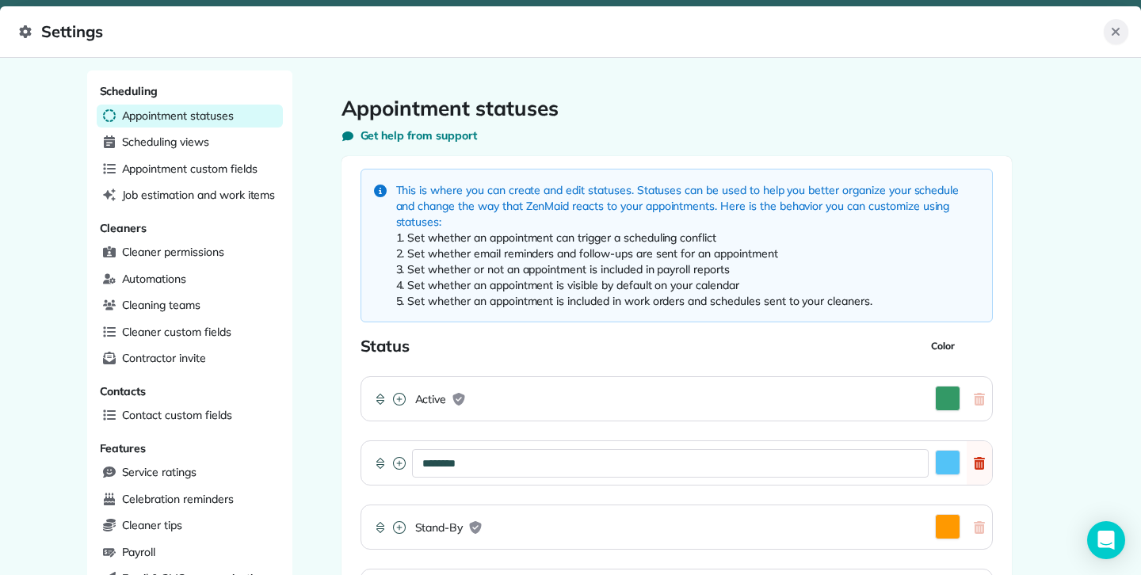
click at [1119, 34] on icon "Close" at bounding box center [1115, 31] width 13 height 13
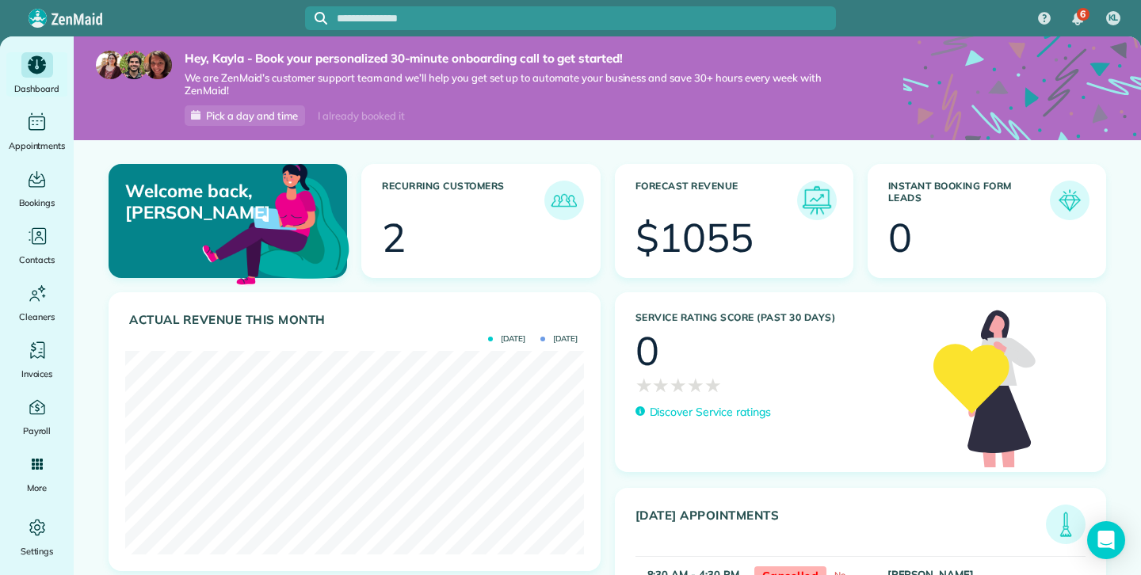
click at [817, 204] on img at bounding box center [816, 200] width 36 height 36
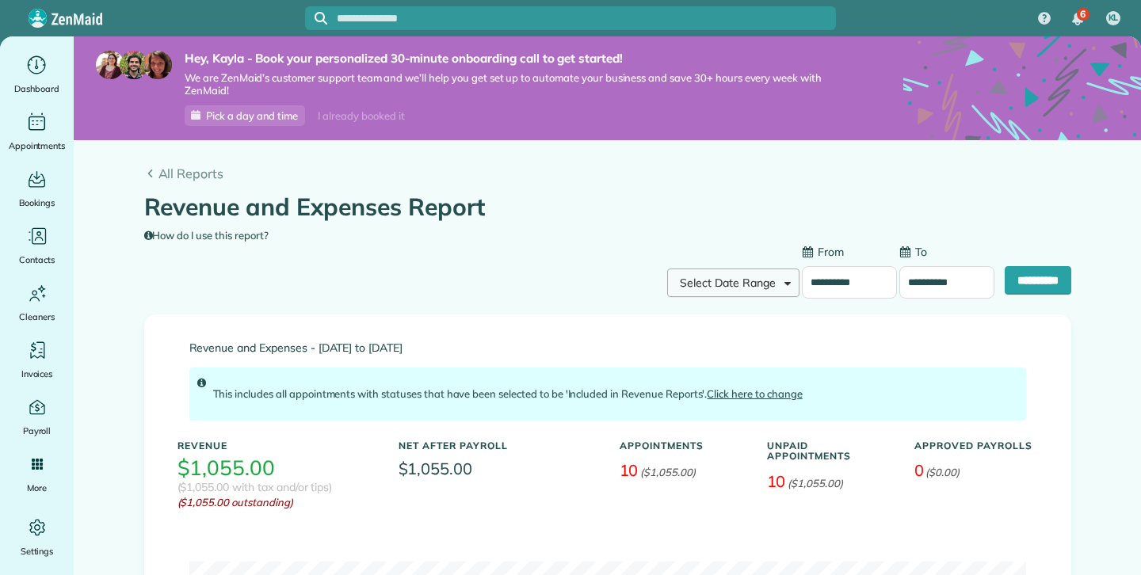
type input "**********"
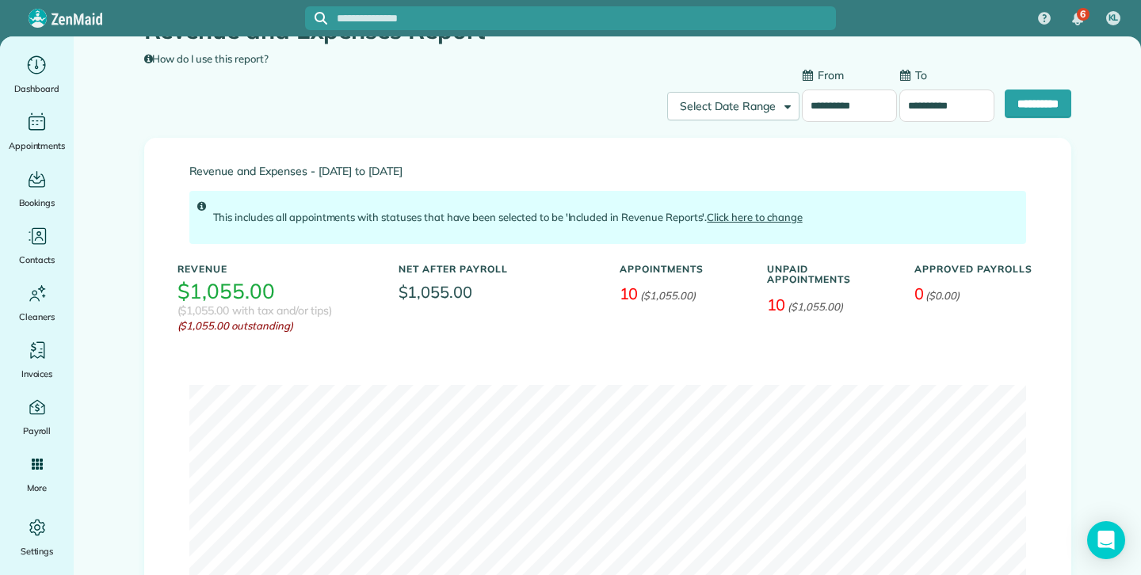
scroll to position [171, 0]
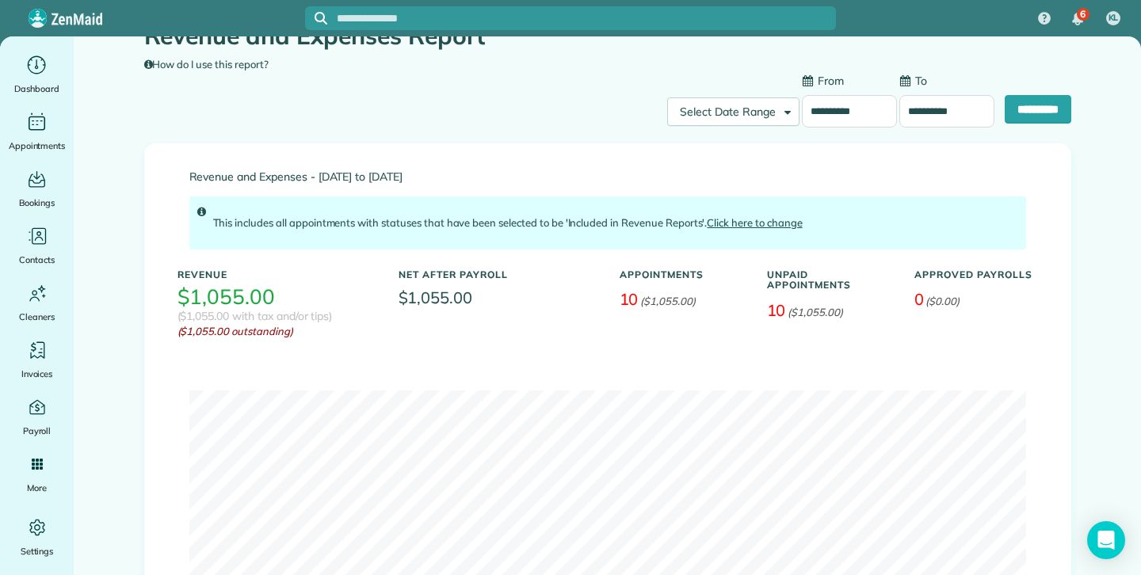
click at [202, 212] on div "This includes all appointments with statuses that have been selected to be 'Inc…" at bounding box center [607, 223] width 836 height 54
click at [754, 227] on link "Click here to change" at bounding box center [754, 222] width 95 height 13
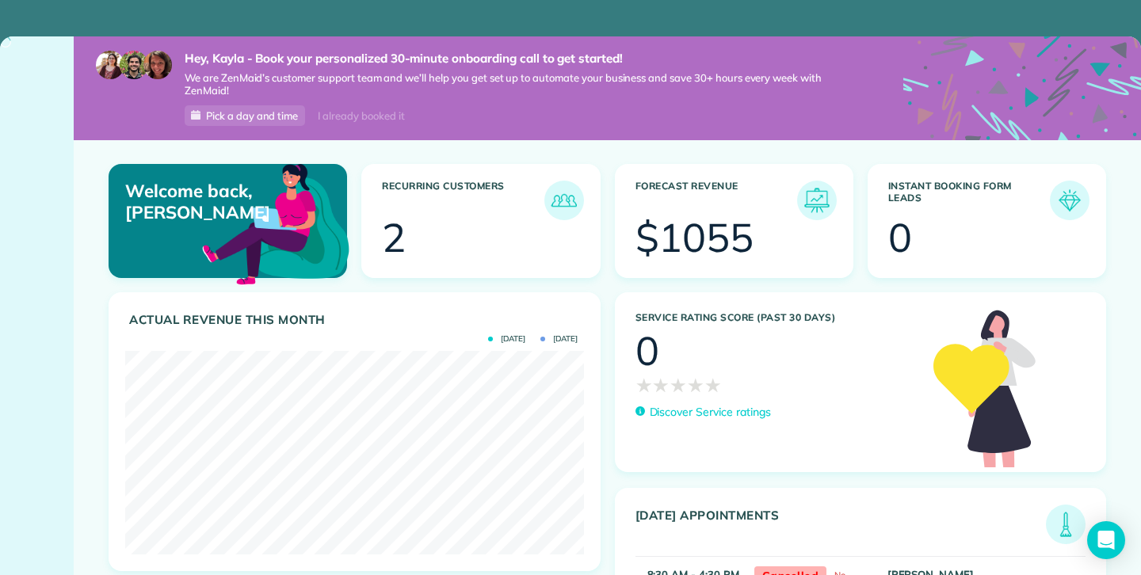
scroll to position [204, 458]
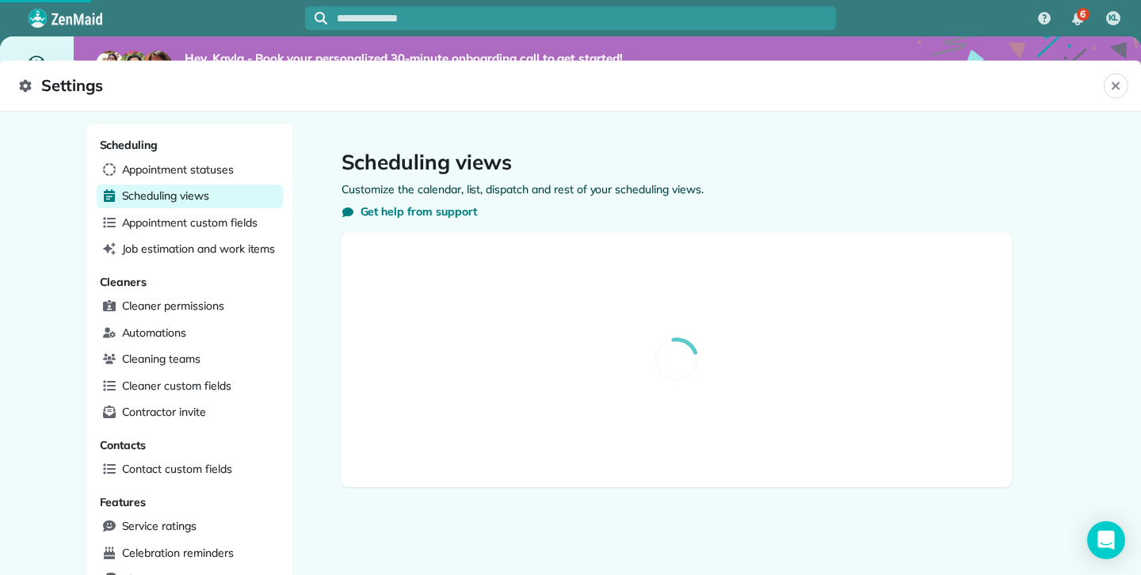
select select "**********"
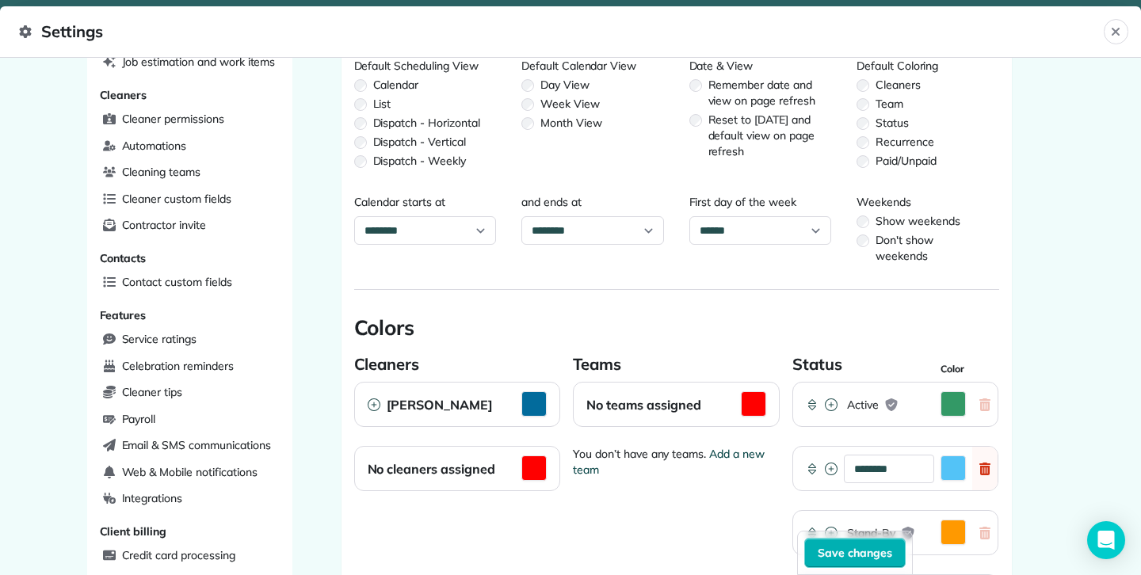
scroll to position [138, 0]
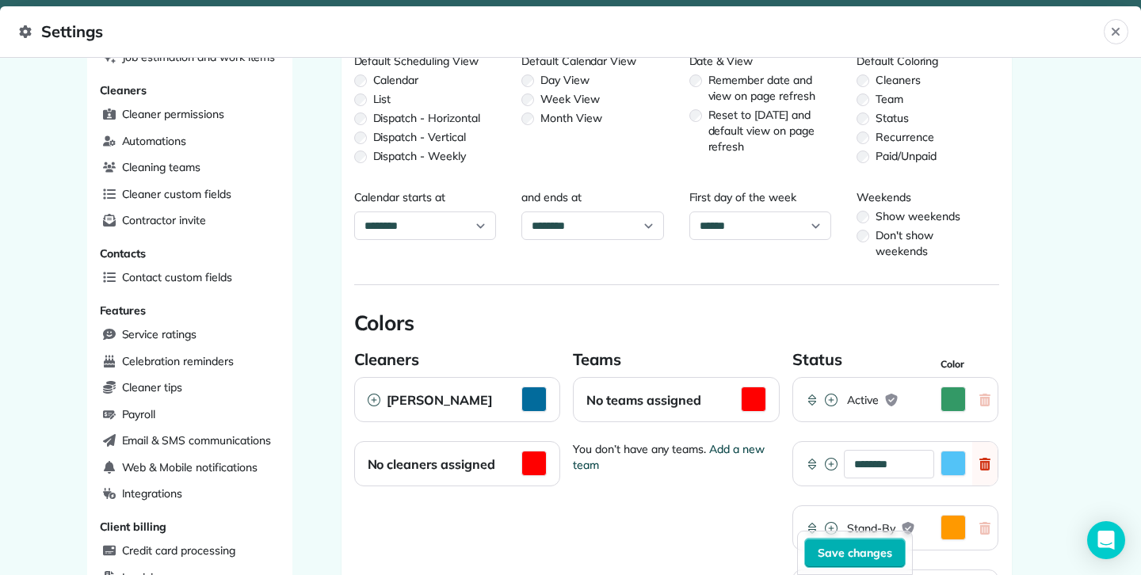
click at [869, 230] on div "Don't show weekends" at bounding box center [927, 243] width 143 height 32
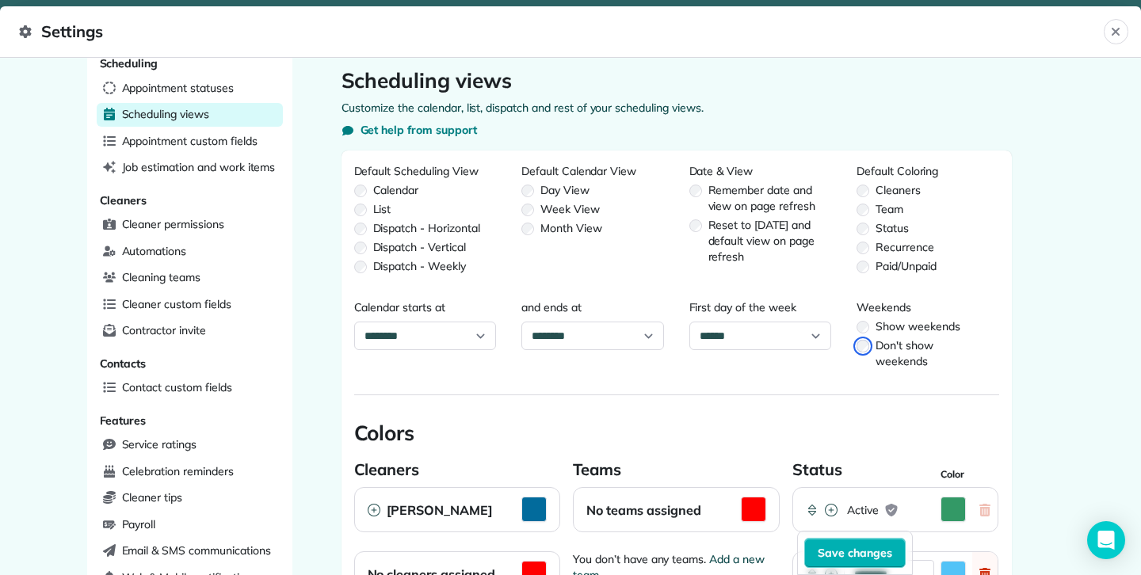
scroll to position [0, 0]
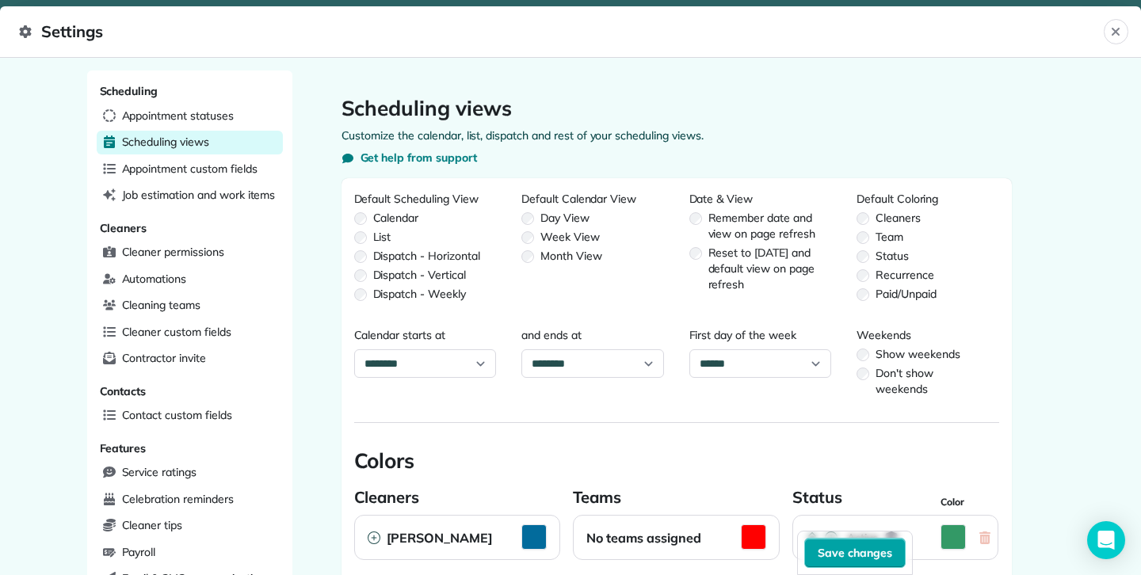
click at [844, 543] on button "Save changes" at bounding box center [854, 553] width 101 height 30
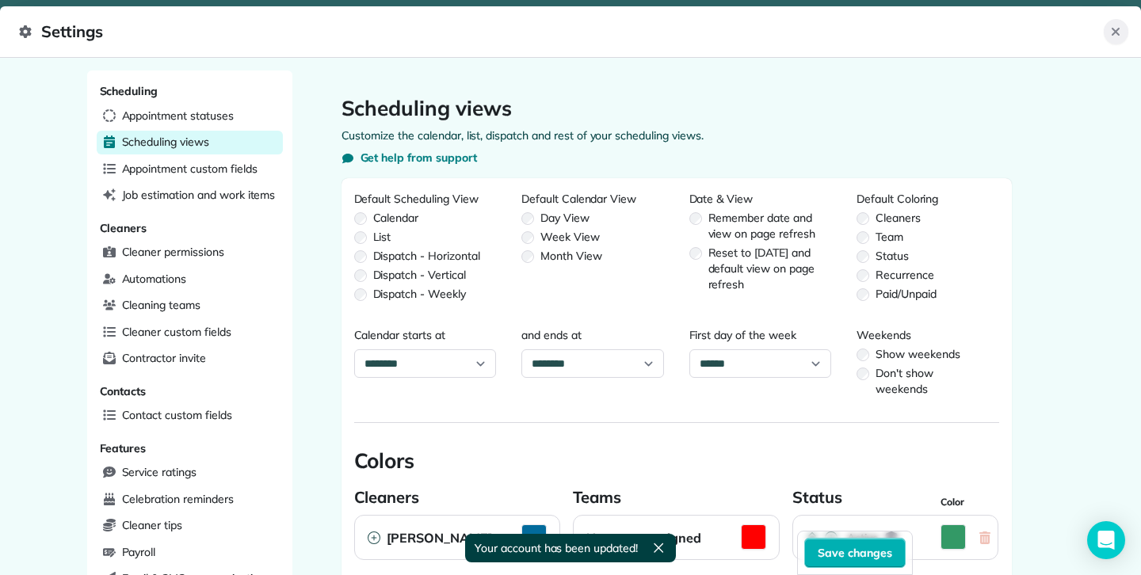
click at [1122, 29] on button "Close" at bounding box center [1115, 31] width 25 height 25
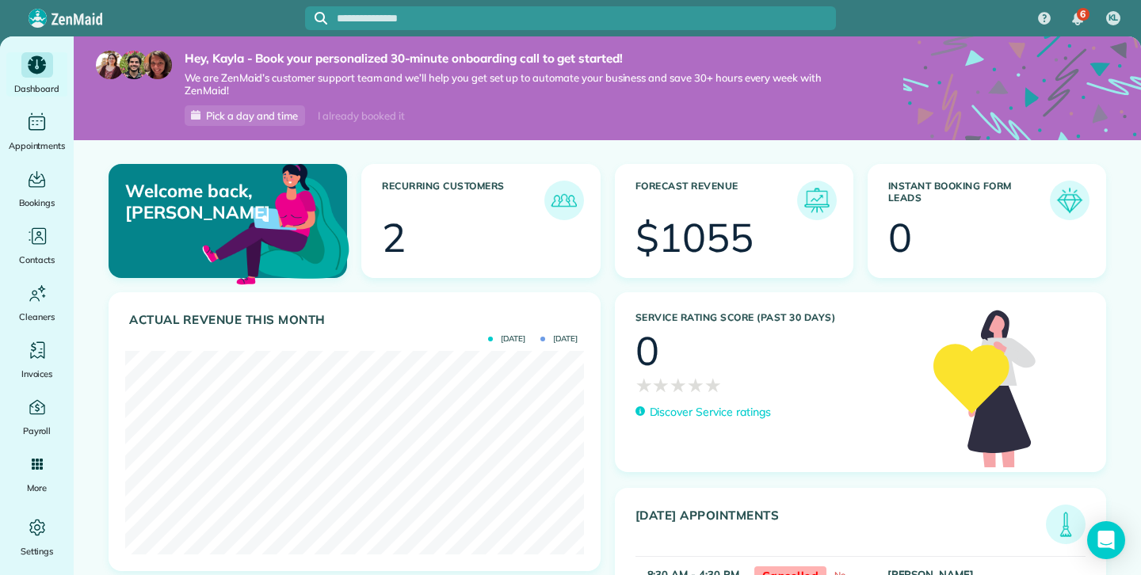
click at [1070, 200] on img at bounding box center [1069, 200] width 36 height 36
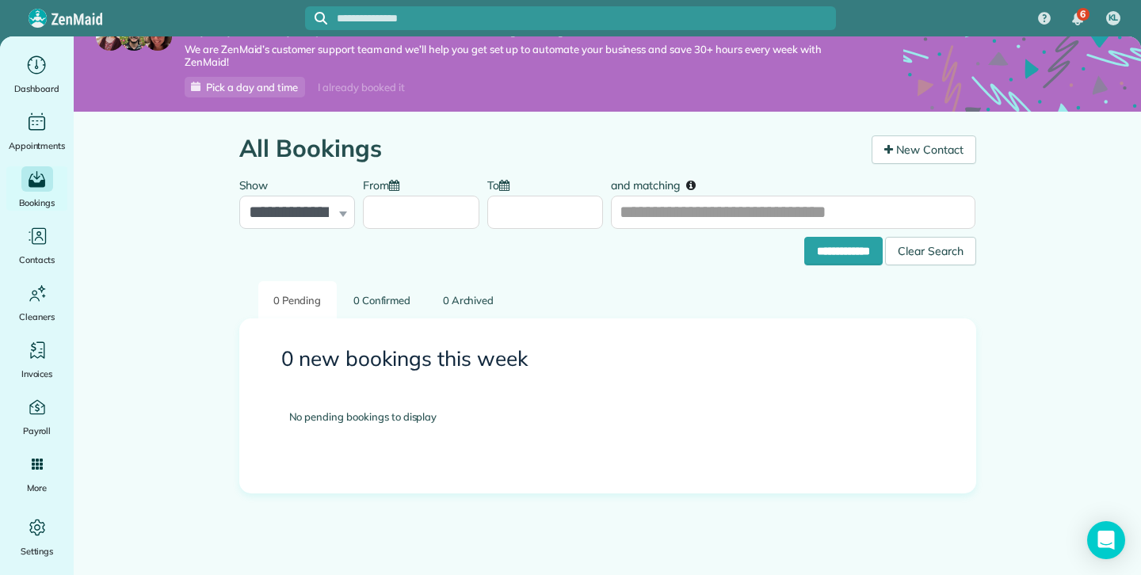
scroll to position [29, 0]
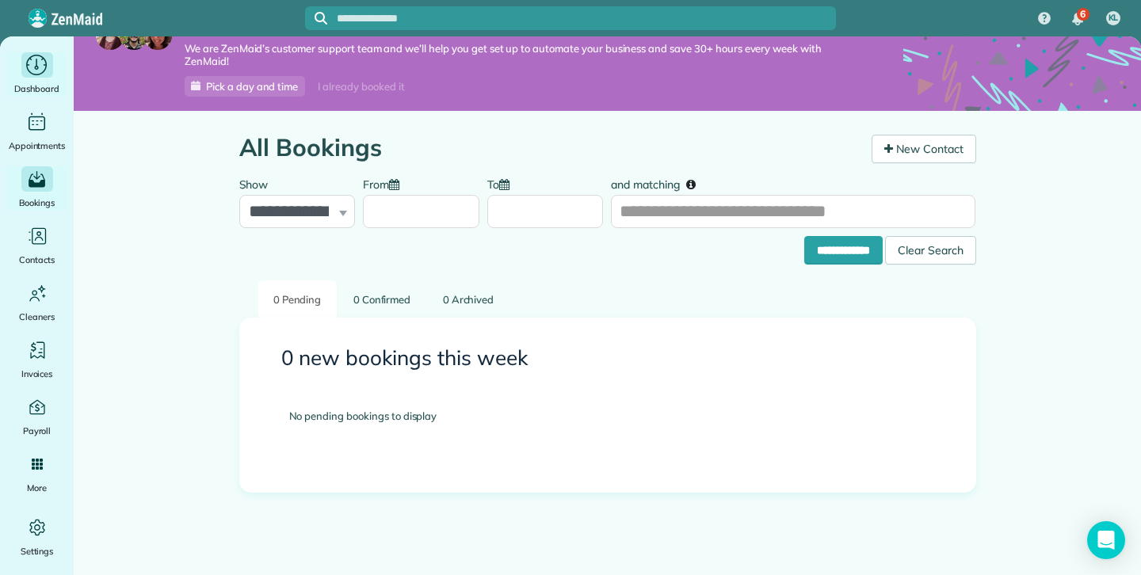
click at [49, 80] on div "Dashboard" at bounding box center [37, 74] width 63 height 44
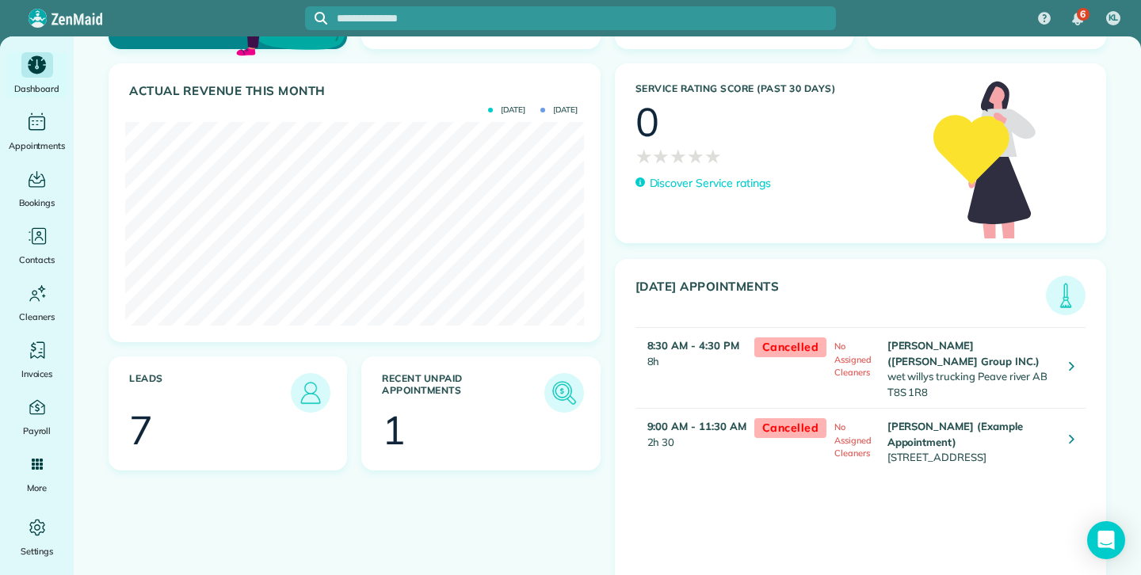
scroll to position [58, 0]
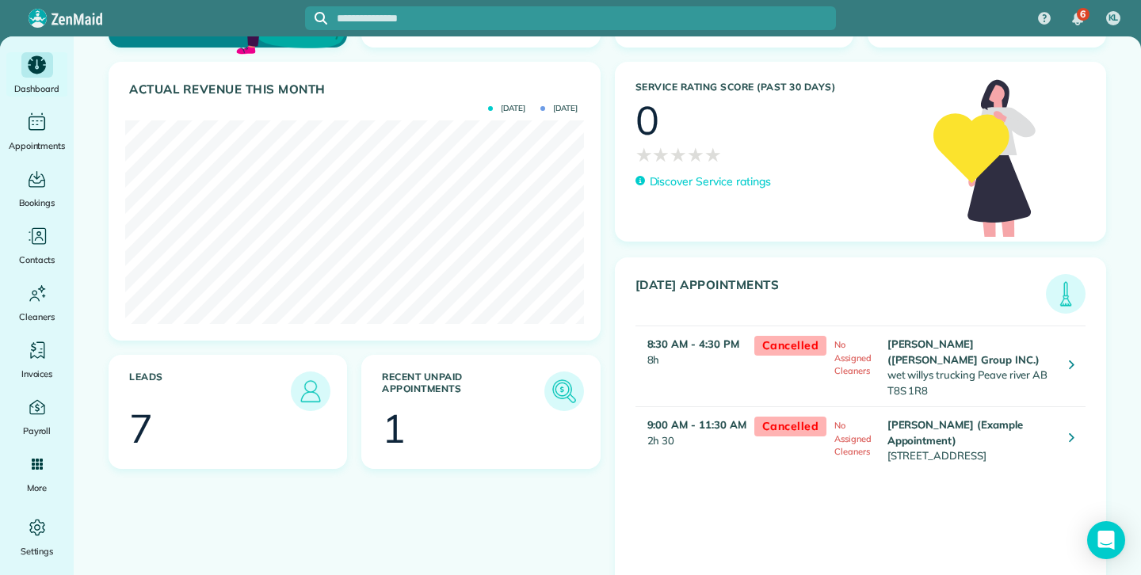
click at [271, 392] on h3 "Leads" at bounding box center [210, 391] width 162 height 40
click at [305, 398] on img at bounding box center [310, 391] width 36 height 36
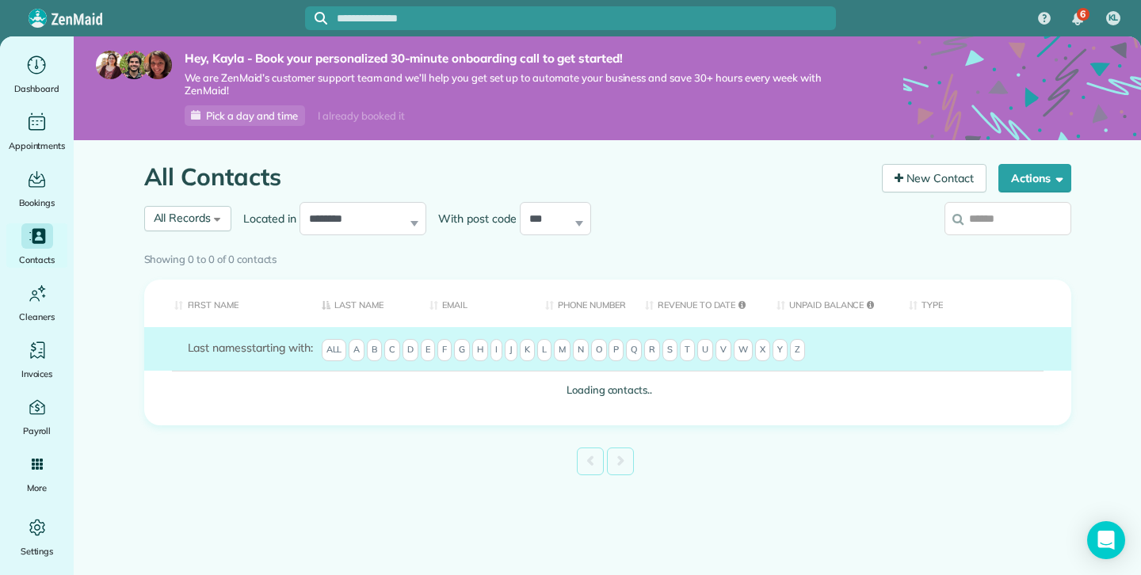
click at [305, 398] on td "Loading contacts.." at bounding box center [607, 390] width 927 height 39
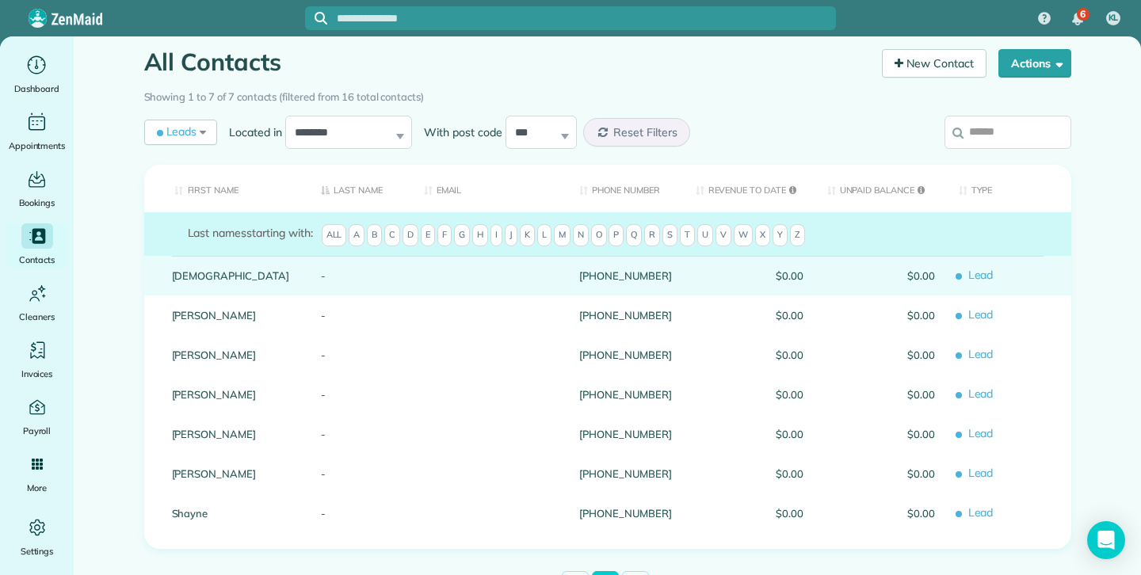
scroll to position [118, 0]
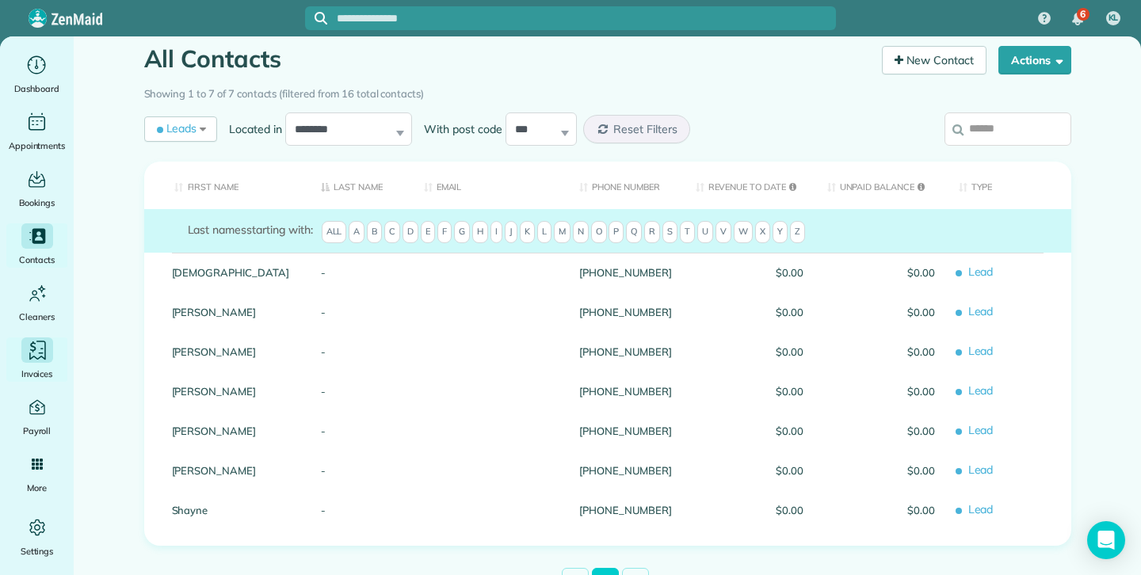
click at [31, 352] on icon "Main" at bounding box center [37, 350] width 24 height 24
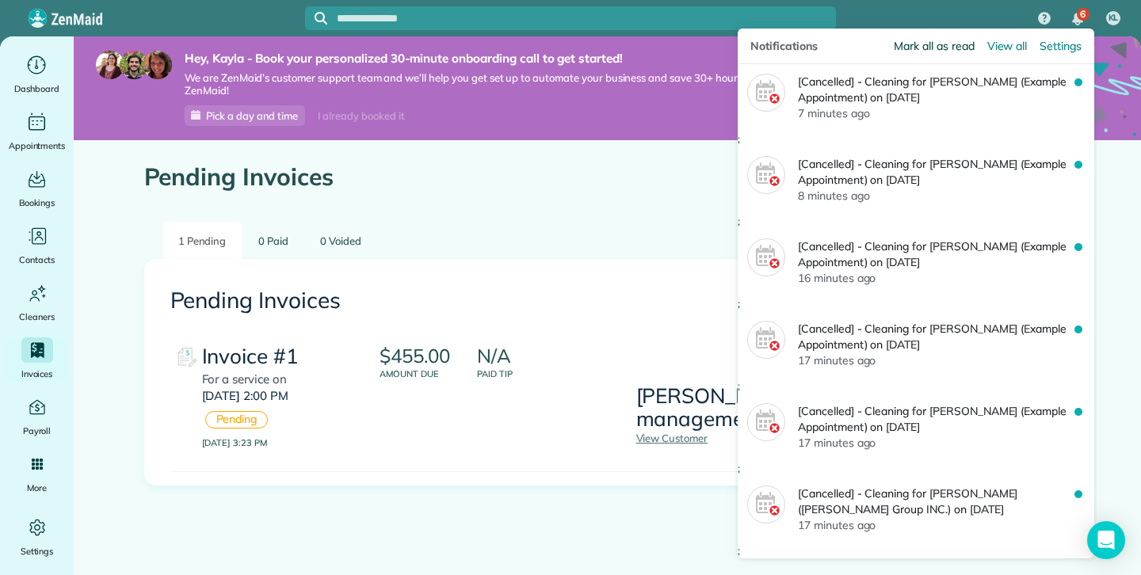
click at [952, 44] on span "Mark all as read" at bounding box center [933, 46] width 80 height 16
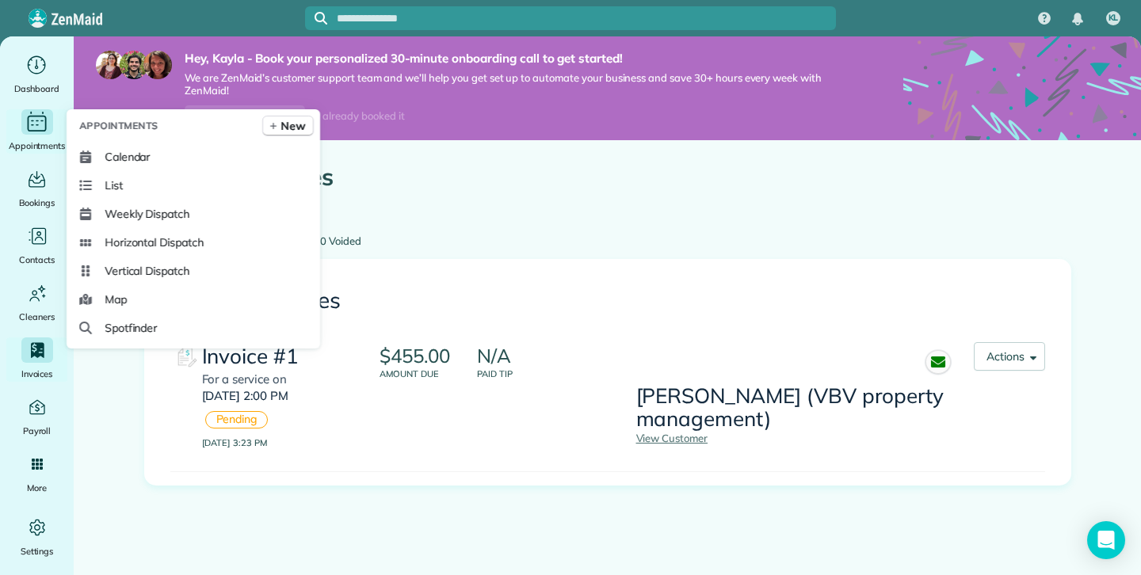
click at [46, 137] on div "Appointments" at bounding box center [37, 131] width 63 height 44
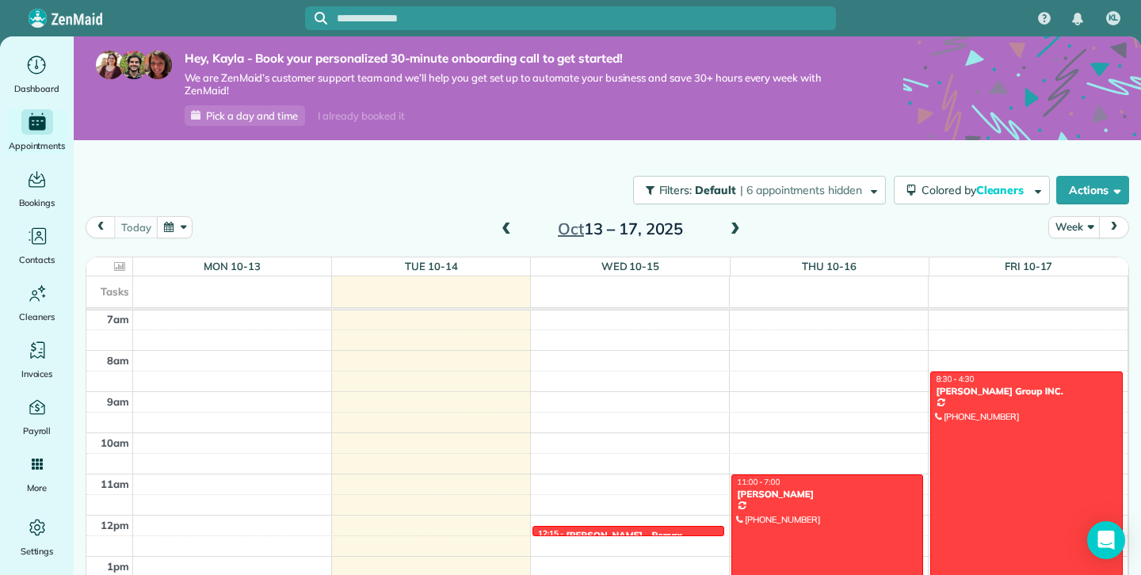
scroll to position [42, 0]
